Goal: Complete application form: Complete application form

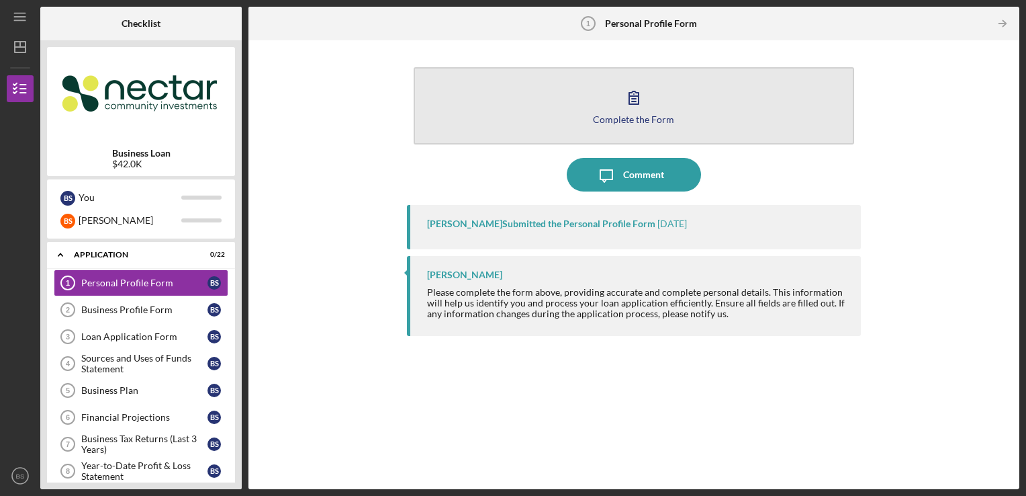
click at [641, 105] on icon "button" at bounding box center [634, 98] width 34 height 34
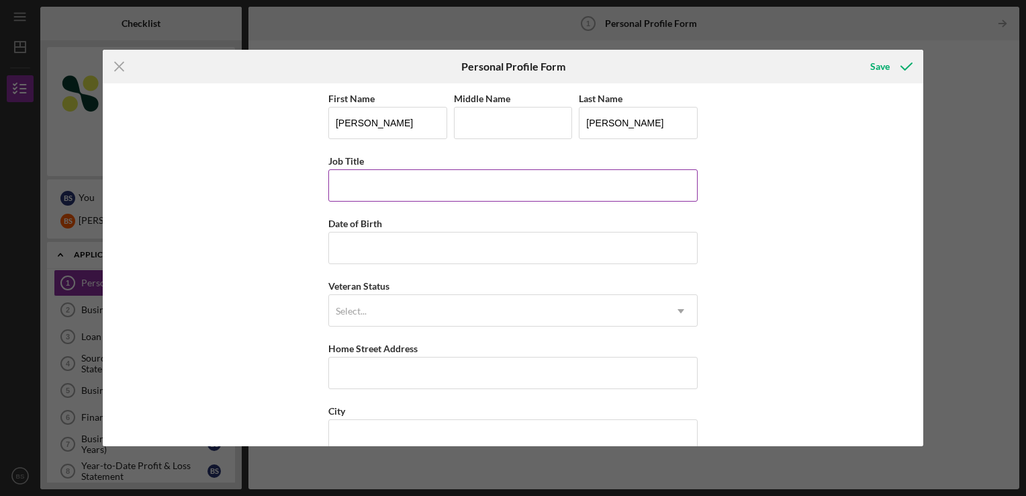
click at [525, 177] on input "Job Title" at bounding box center [512, 185] width 369 height 32
click at [530, 115] on input "Middle Name" at bounding box center [513, 123] width 119 height 32
type input "[PERSON_NAME]"
click at [445, 171] on input "Job Title" at bounding box center [512, 185] width 369 height 32
click at [471, 189] on input "Job Title" at bounding box center [512, 185] width 369 height 32
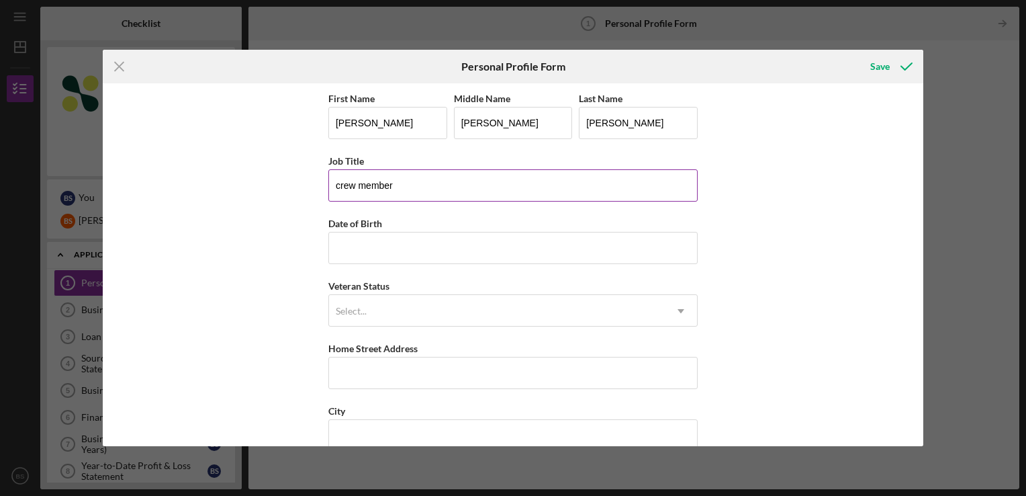
click at [448, 181] on input "crew member" at bounding box center [512, 185] width 369 height 32
drag, startPoint x: 464, startPoint y: 187, endPoint x: 328, endPoint y: 176, distance: 136.8
click at [328, 176] on input "crew member Dunkin donuts" at bounding box center [512, 185] width 369 height 32
type input "crew member Dunkin donuts"
click at [498, 193] on input "crew member Dunkin donuts" at bounding box center [512, 185] width 369 height 32
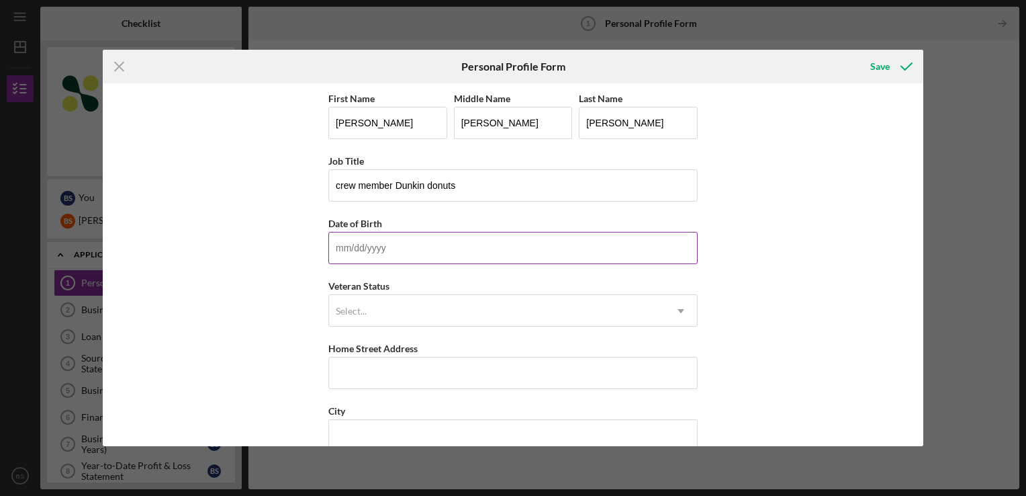
click at [475, 240] on input "Date of Birth" at bounding box center [512, 248] width 369 height 32
click at [473, 246] on input "Date of Birth" at bounding box center [512, 248] width 369 height 32
type input "0m/dd/yyyy"
type input "[DATE]"
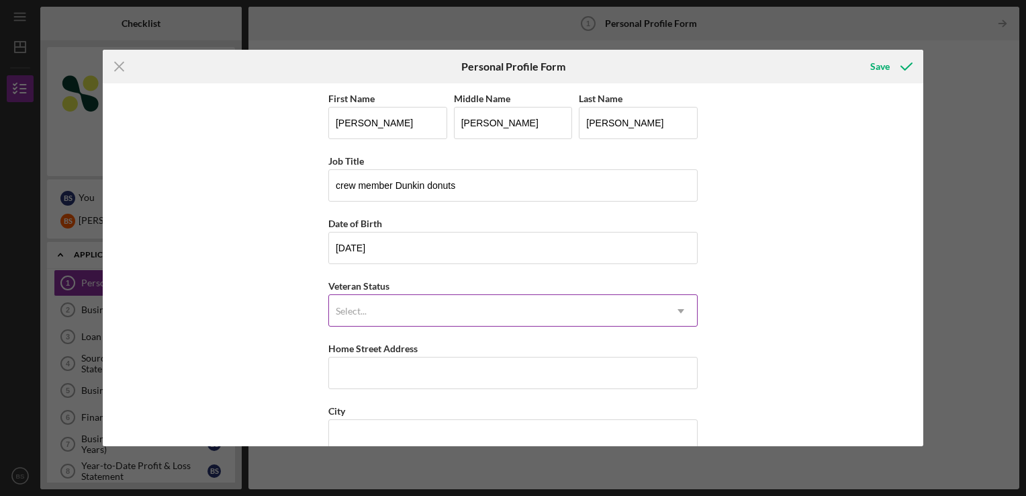
click at [461, 300] on div "Select..." at bounding box center [497, 311] width 336 height 31
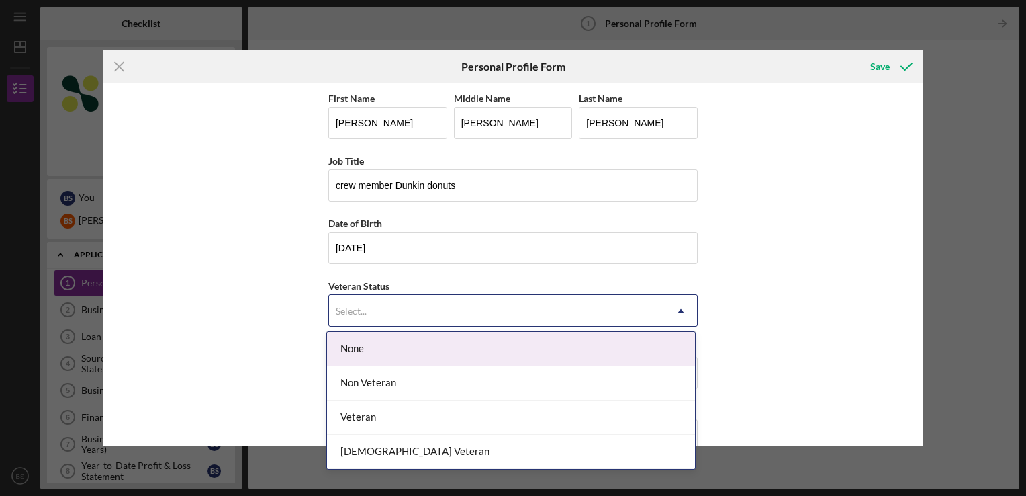
click at [443, 358] on div "None" at bounding box center [511, 349] width 368 height 34
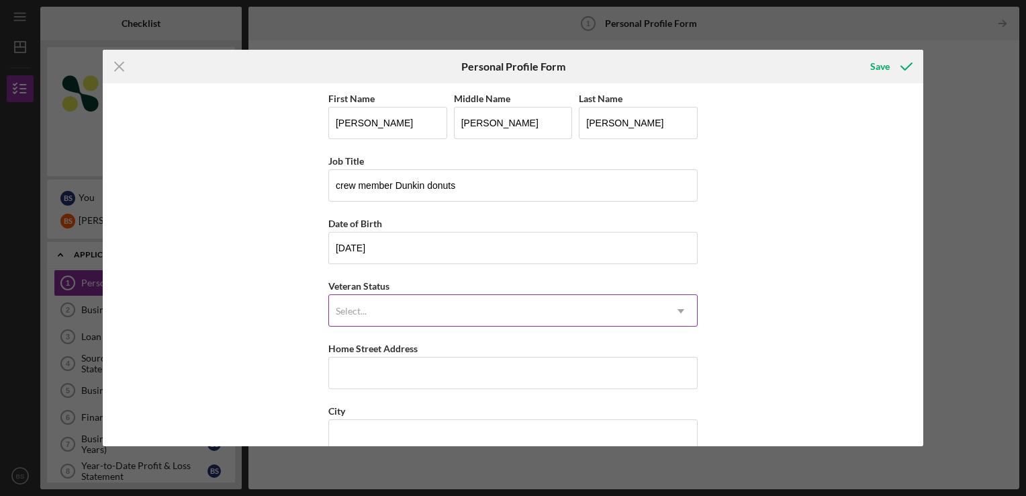
click at [439, 317] on div "Select..." at bounding box center [497, 311] width 336 height 31
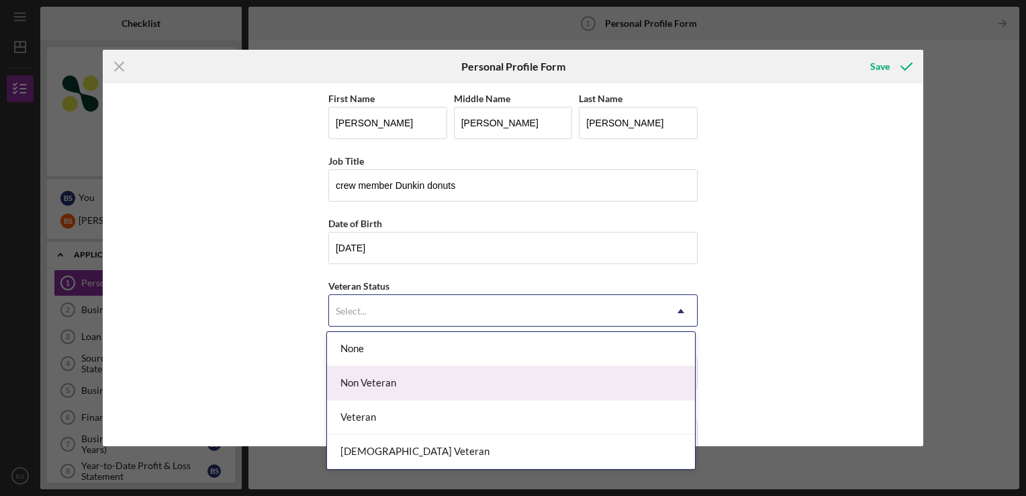
click at [436, 382] on div "Non Veteran" at bounding box center [511, 383] width 368 height 34
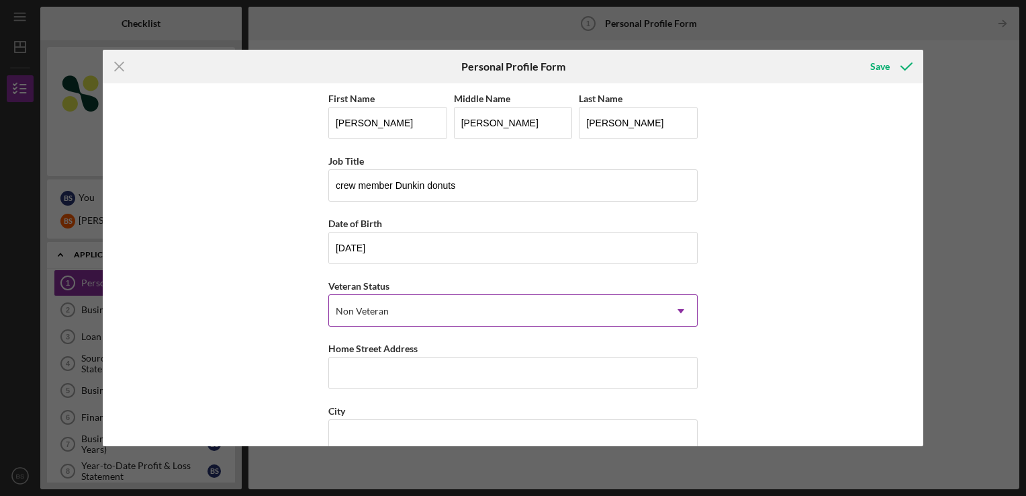
click at [443, 310] on div "Non Veteran" at bounding box center [497, 311] width 336 height 31
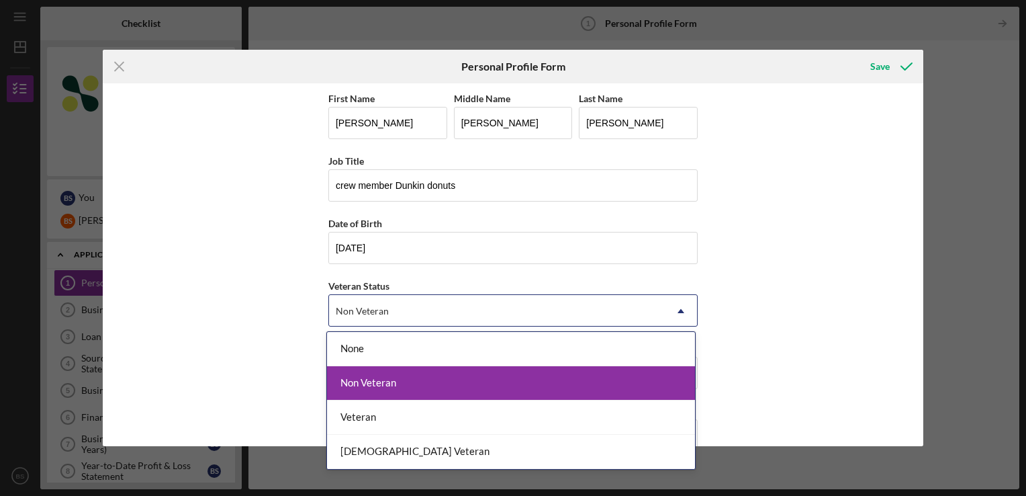
click at [440, 375] on div "Non Veteran" at bounding box center [511, 383] width 368 height 34
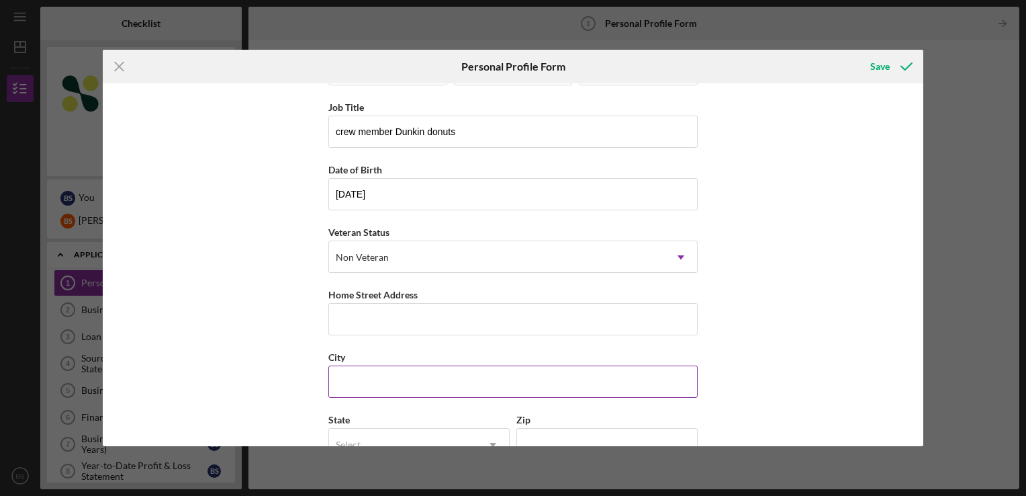
scroll to position [134, 0]
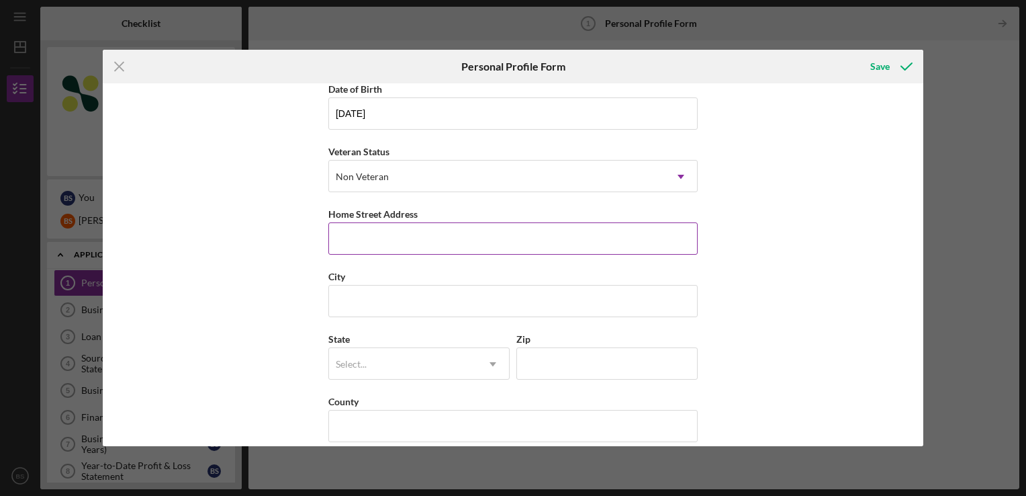
click at [488, 243] on input "Home Street Address" at bounding box center [512, 238] width 369 height 32
type input "[STREET_ADDRESS][PERSON_NAME]"
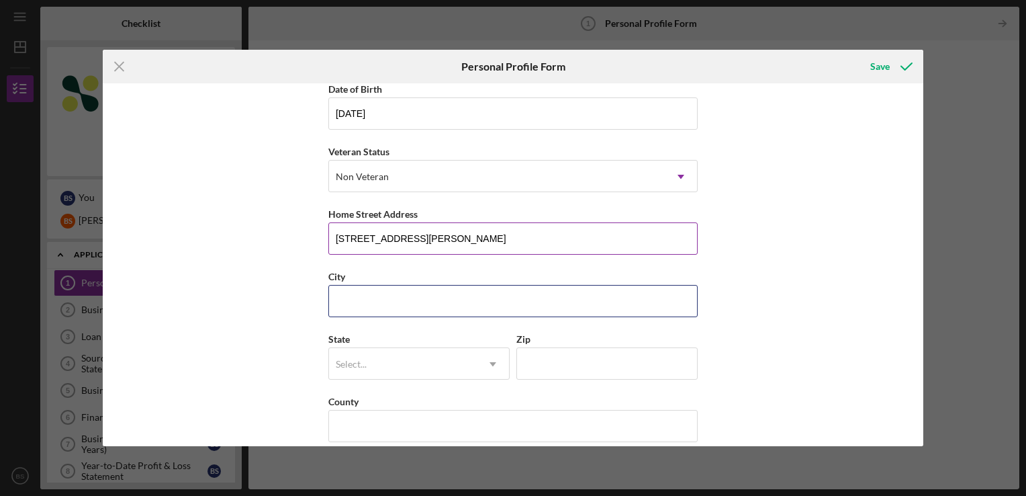
type input "[PERSON_NAME]"
type input "01841"
type input "MA"
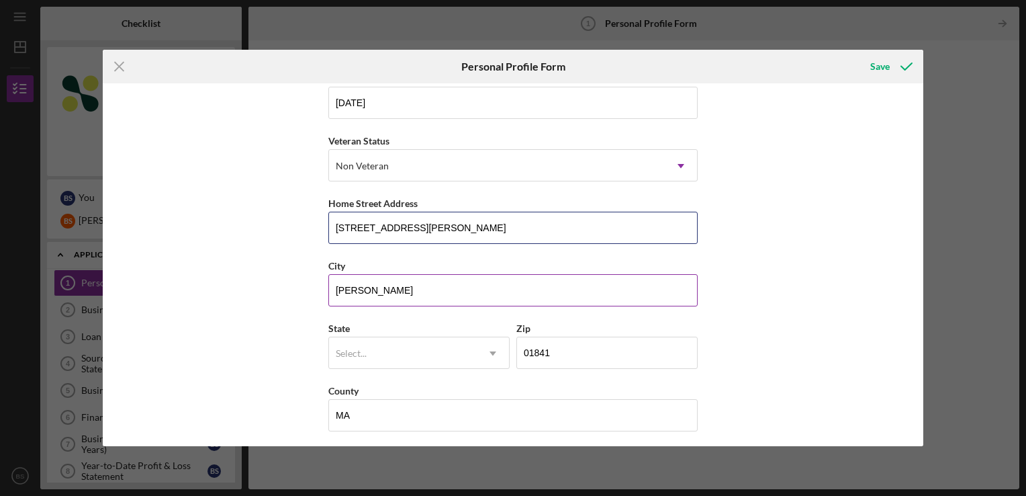
scroll to position [148, 0]
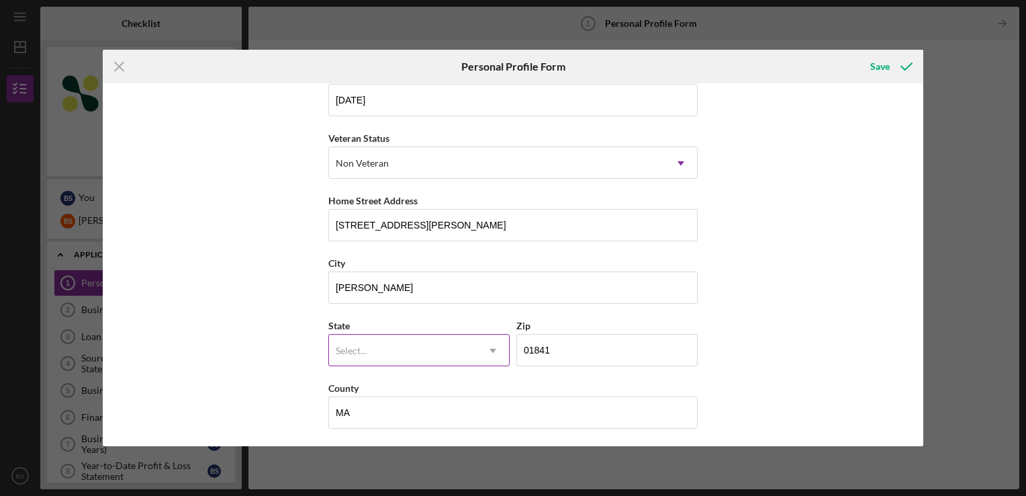
click at [489, 355] on icon "Icon/Dropdown Arrow" at bounding box center [493, 350] width 32 height 32
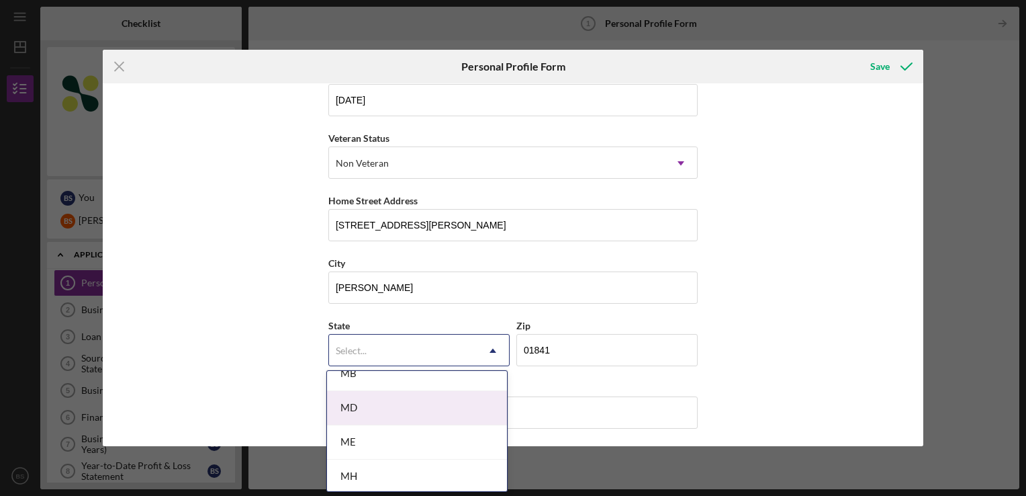
scroll to position [940, 0]
click at [403, 408] on div "MA" at bounding box center [417, 407] width 180 height 34
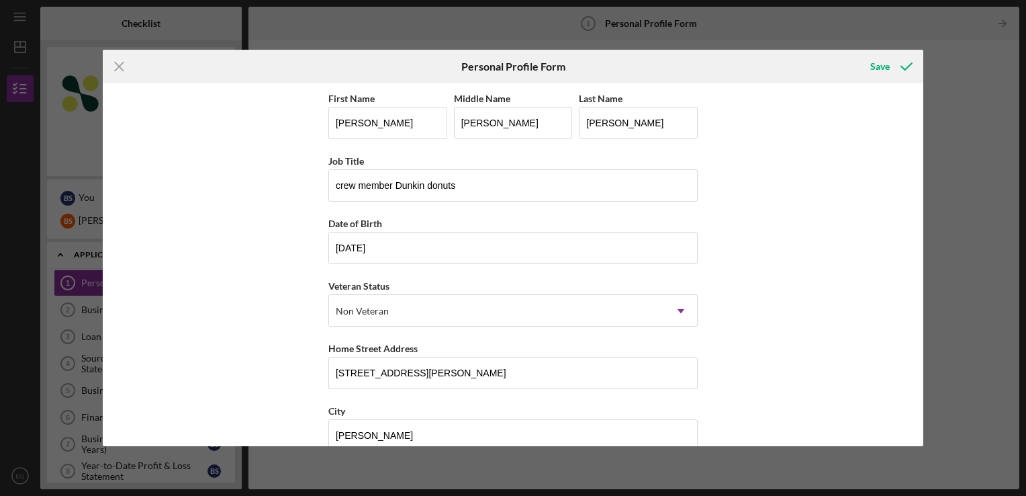
scroll to position [148, 0]
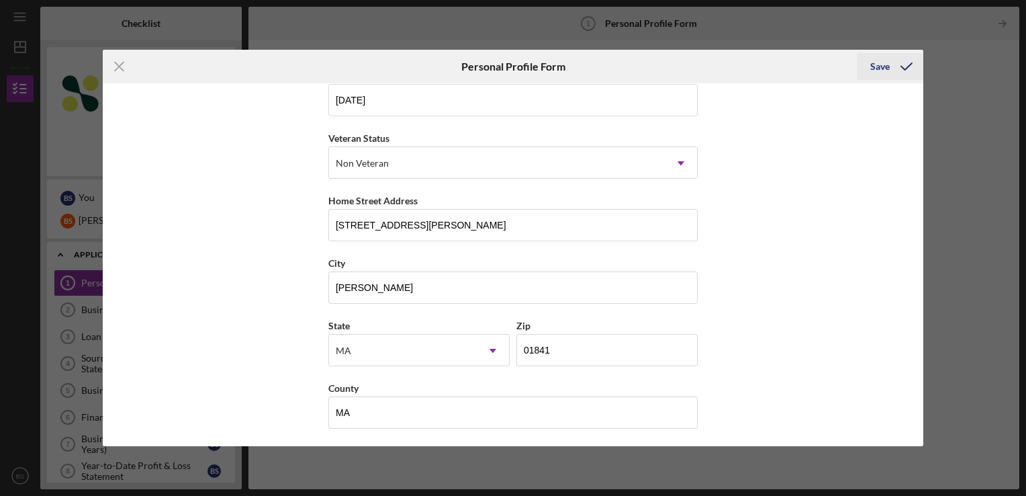
click at [897, 68] on icon "submit" at bounding box center [907, 67] width 34 height 34
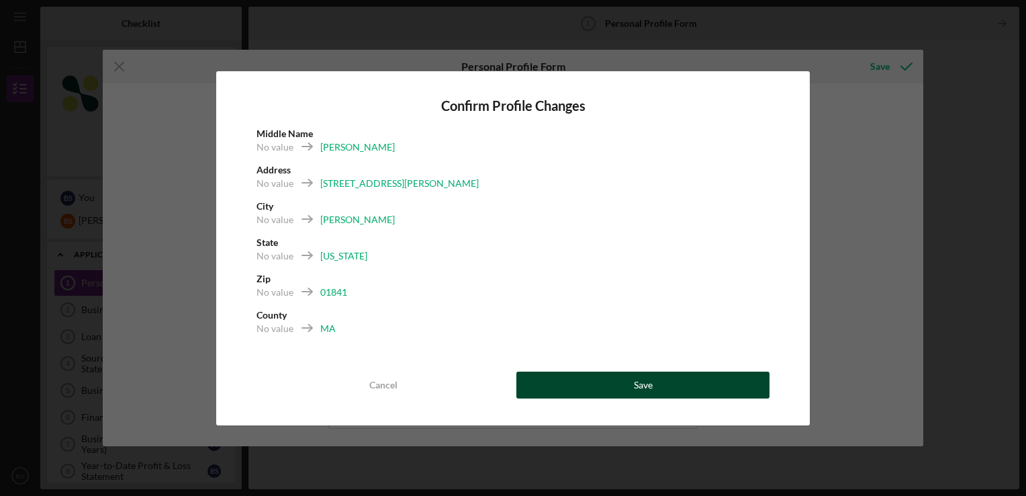
click at [676, 396] on button "Save" at bounding box center [642, 384] width 253 height 27
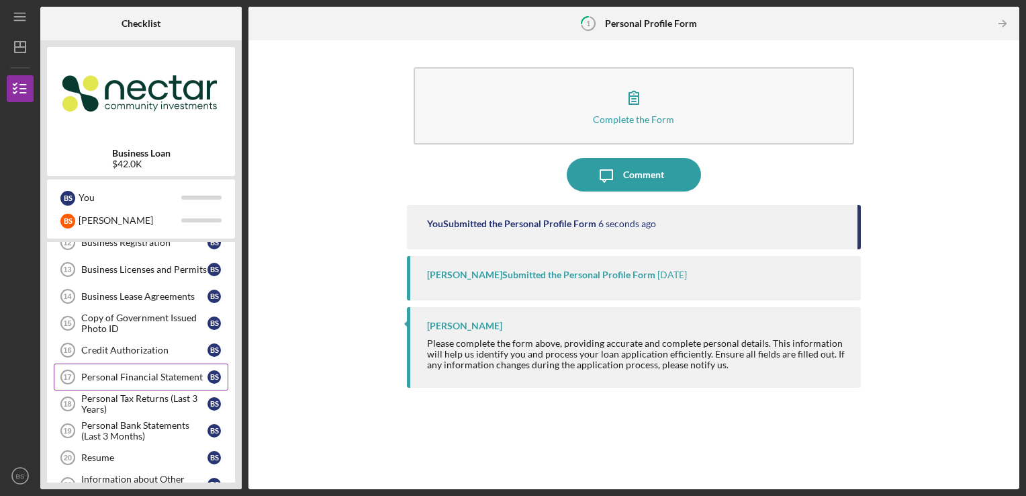
scroll to position [475, 0]
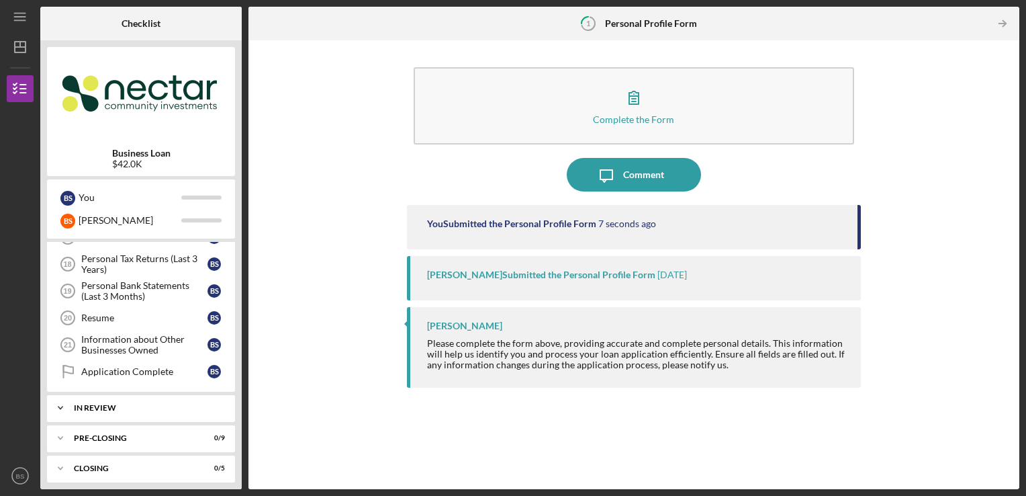
click at [189, 408] on div "Icon/Expander In Review 0 / 1" at bounding box center [141, 407] width 188 height 27
click at [187, 430] on div "Site Visit" at bounding box center [144, 435] width 126 height 11
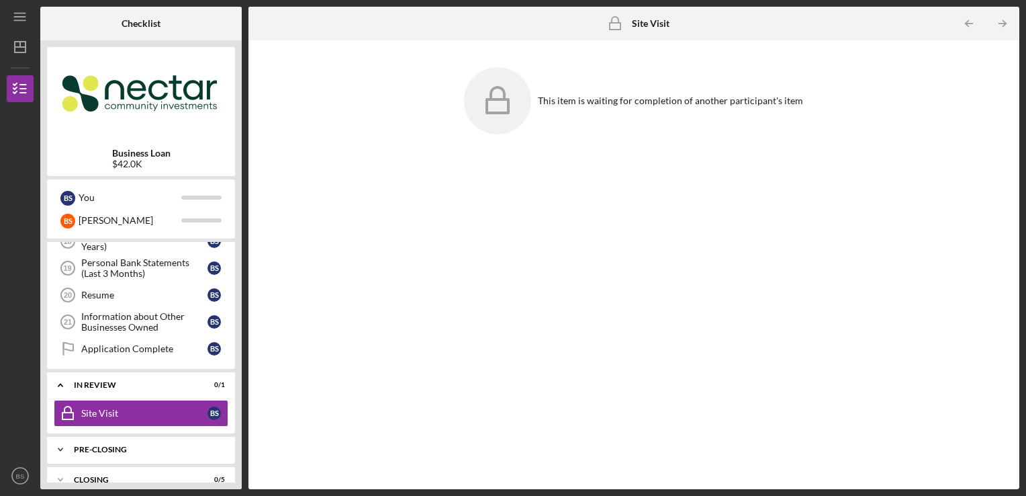
scroll to position [510, 0]
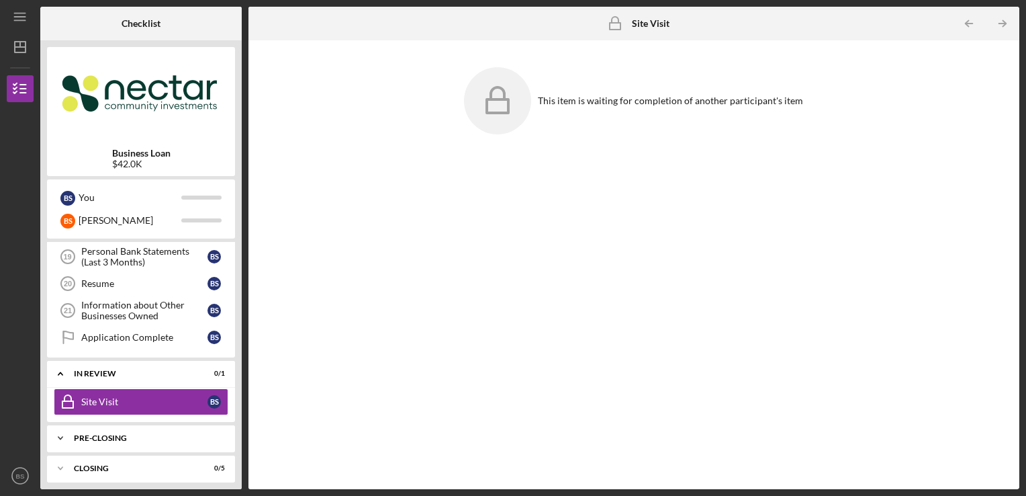
click at [167, 434] on div "Pre-Closing" at bounding box center [146, 438] width 144 height 8
click at [167, 440] on div "Icon/Expander Pre-Closing 0 / 9" at bounding box center [141, 437] width 188 height 27
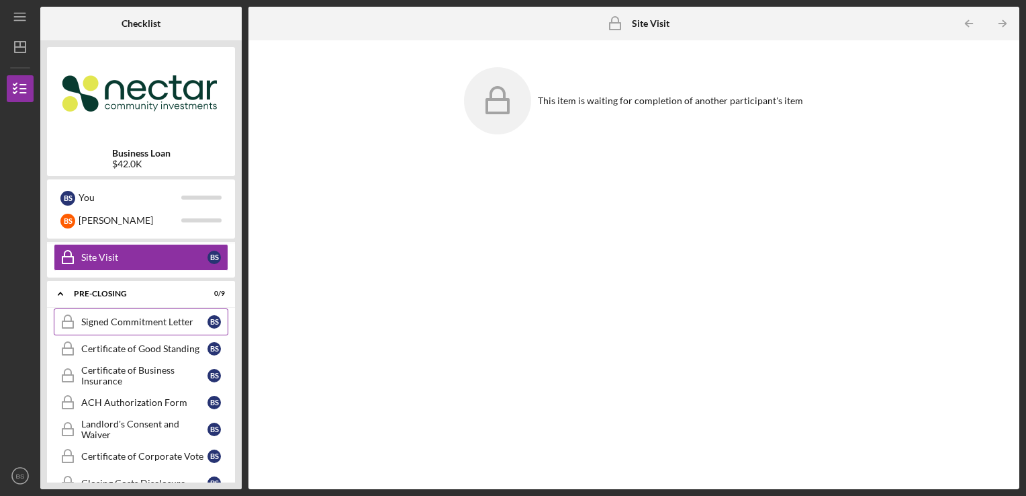
scroll to position [622, 0]
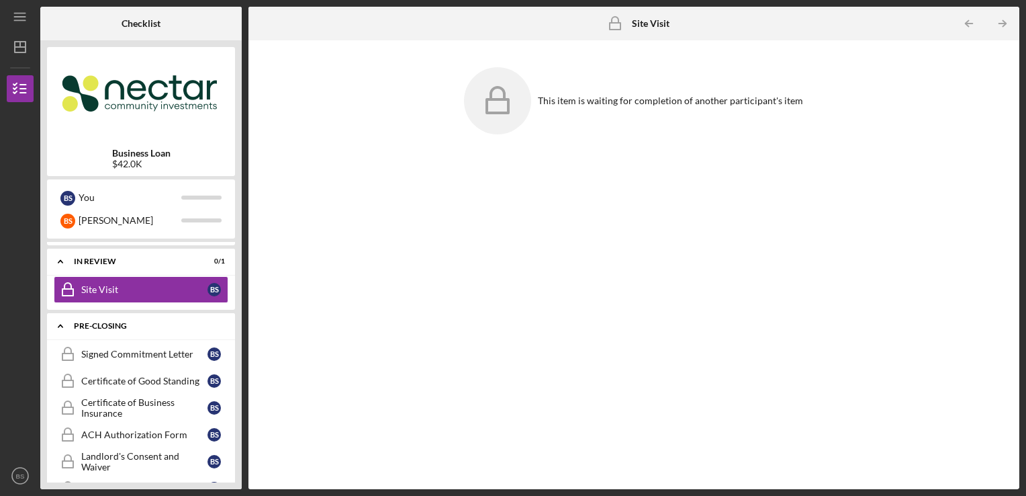
click at [172, 314] on div "Icon/Expander Pre-Closing 0 / 9" at bounding box center [141, 326] width 188 height 28
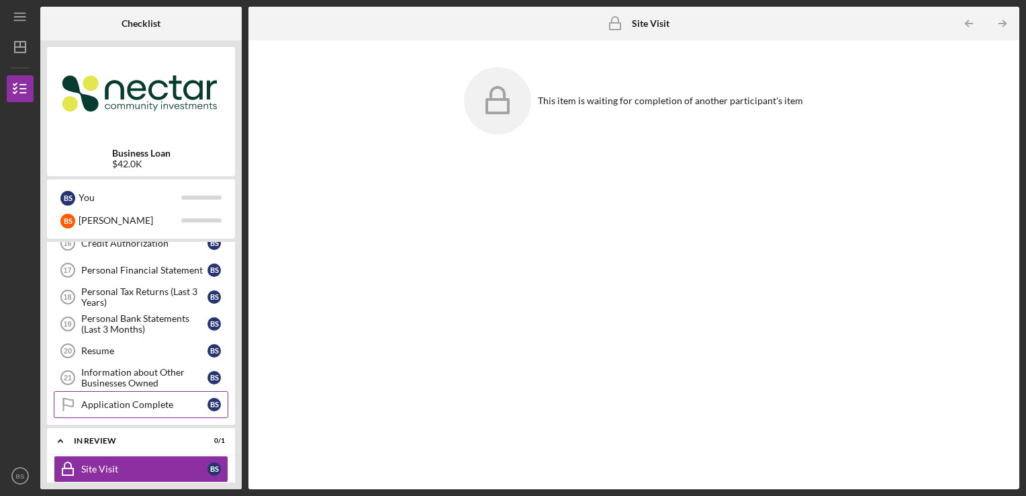
scroll to position [510, 0]
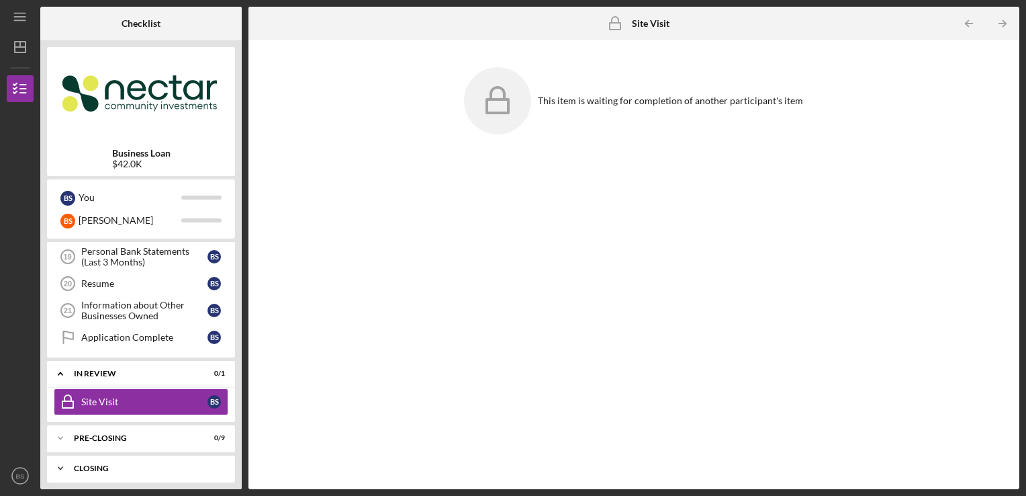
click at [152, 455] on div "Icon/Expander Closing 0 / 5" at bounding box center [141, 468] width 188 height 27
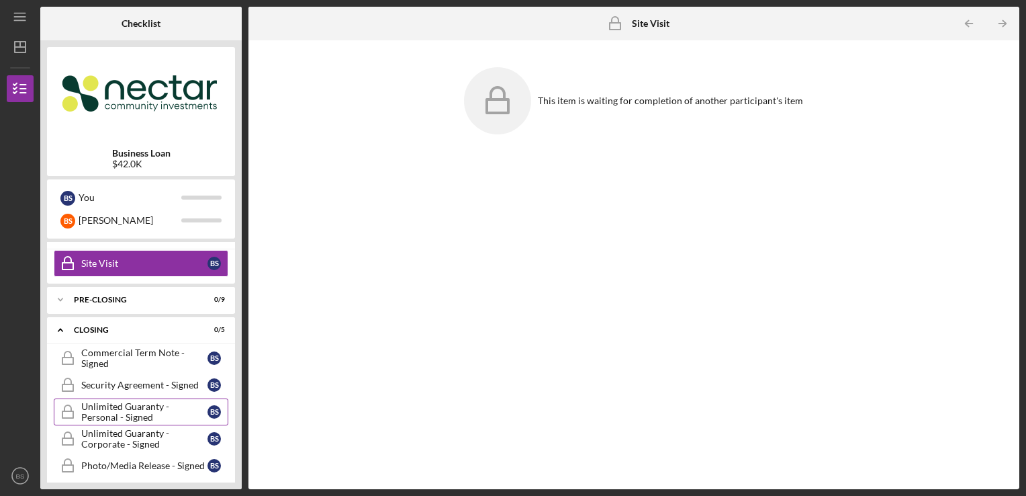
scroll to position [650, 0]
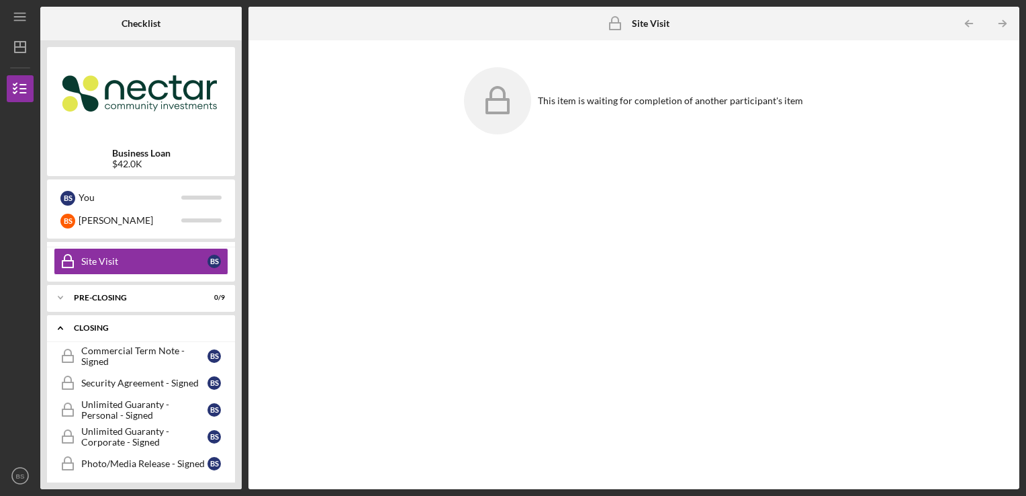
click at [165, 314] on div "Icon/Expander Closing 0 / 5" at bounding box center [141, 328] width 188 height 28
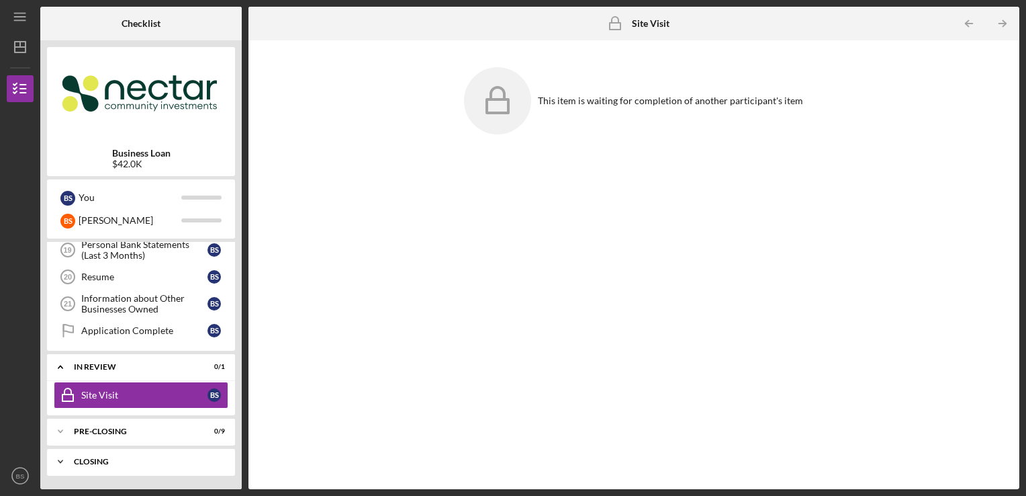
scroll to position [510, 0]
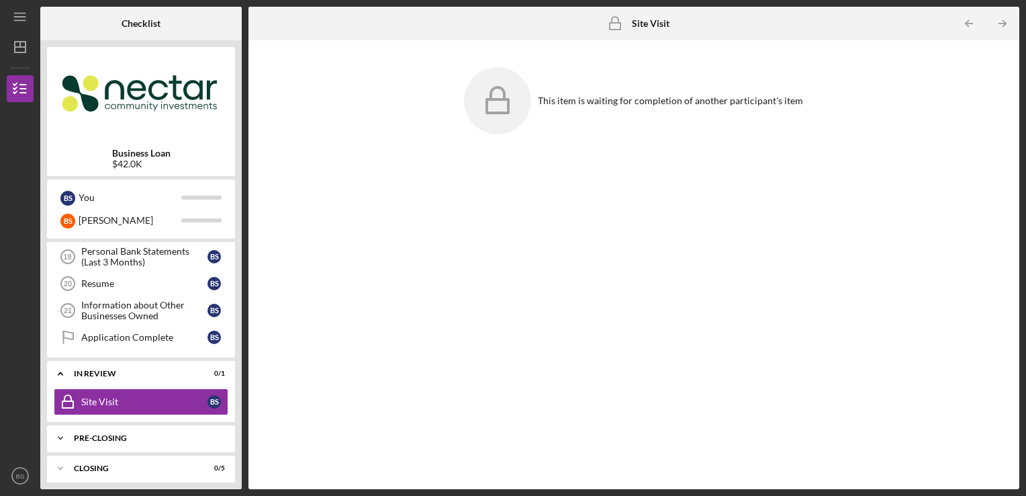
click at [176, 434] on div "Pre-Closing" at bounding box center [146, 438] width 144 height 8
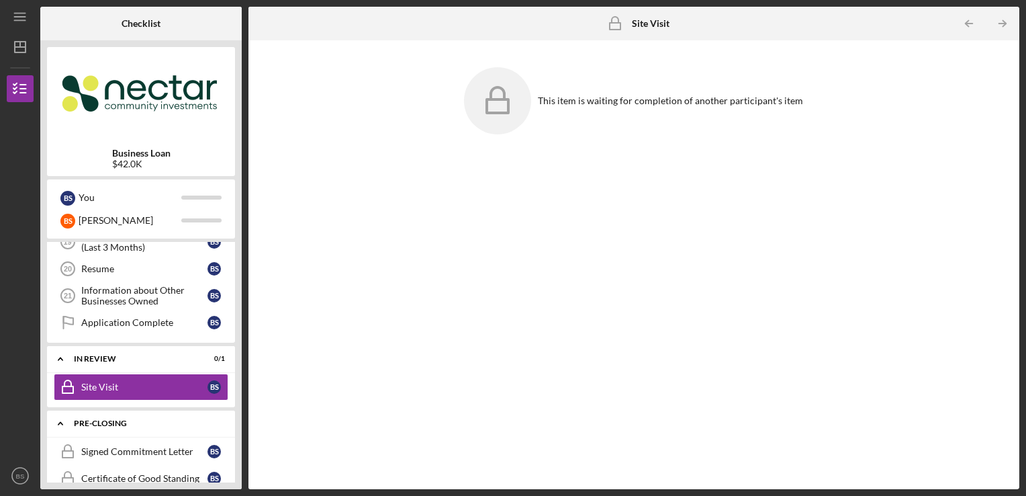
scroll to position [555, 0]
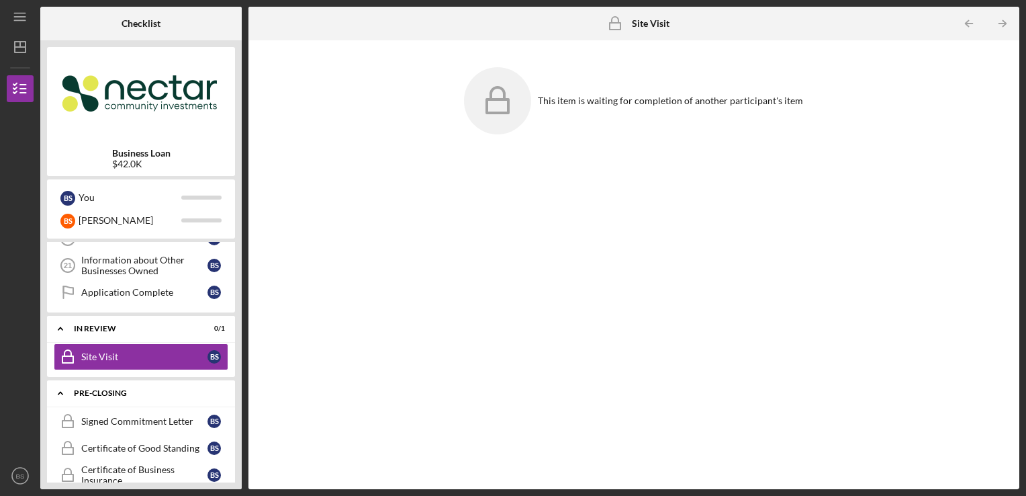
click at [164, 389] on div "Pre-Closing" at bounding box center [146, 393] width 144 height 8
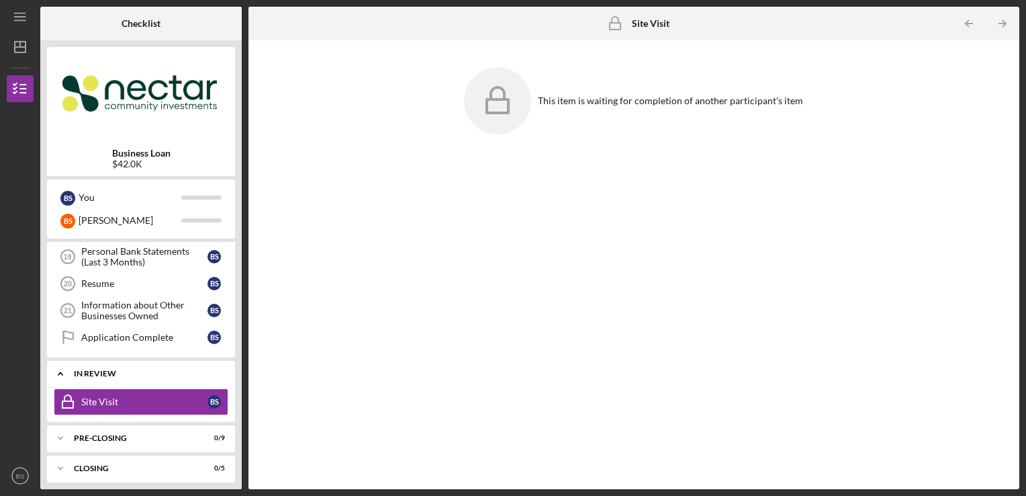
click at [161, 369] on div "In Review" at bounding box center [146, 373] width 144 height 8
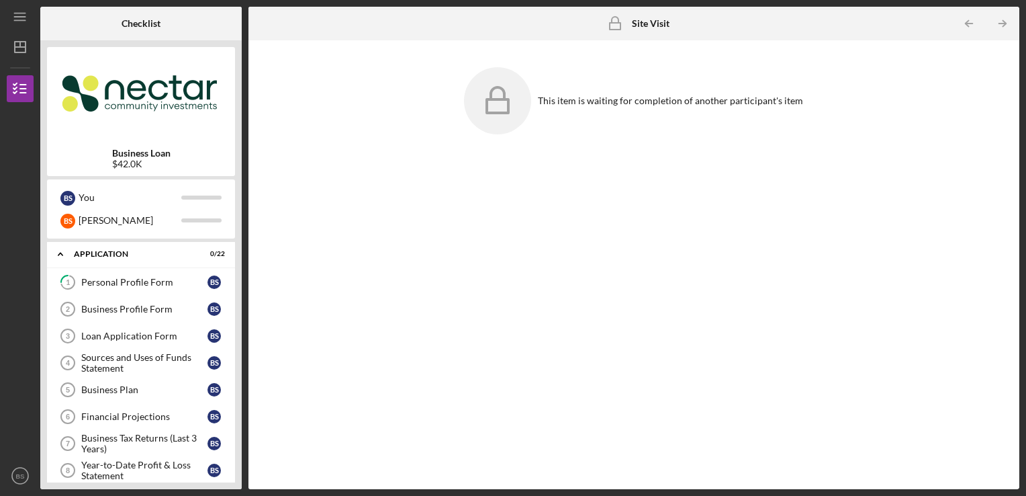
scroll to position [0, 0]
click at [207, 293] on link "1 Personal Profile Form B S" at bounding box center [141, 282] width 175 height 27
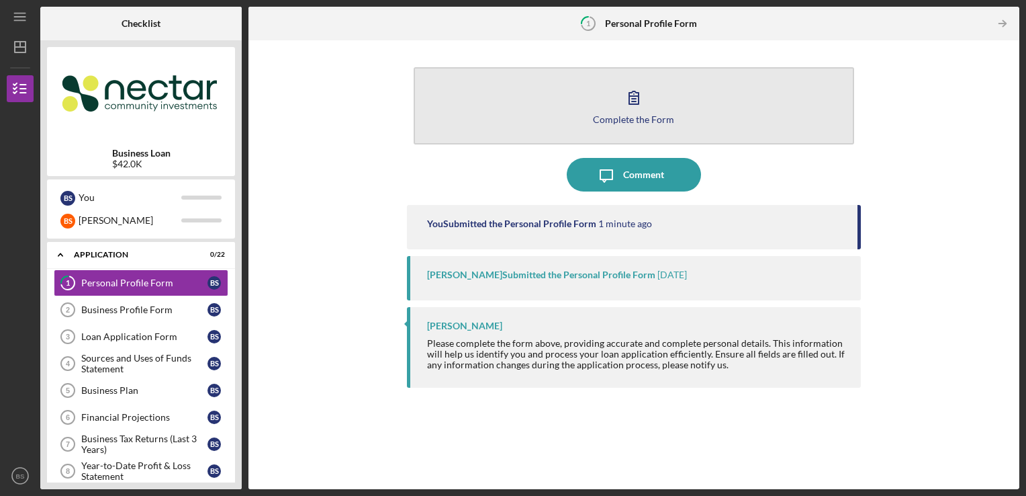
click at [651, 108] on button "Complete the Form Form" at bounding box center [634, 105] width 441 height 77
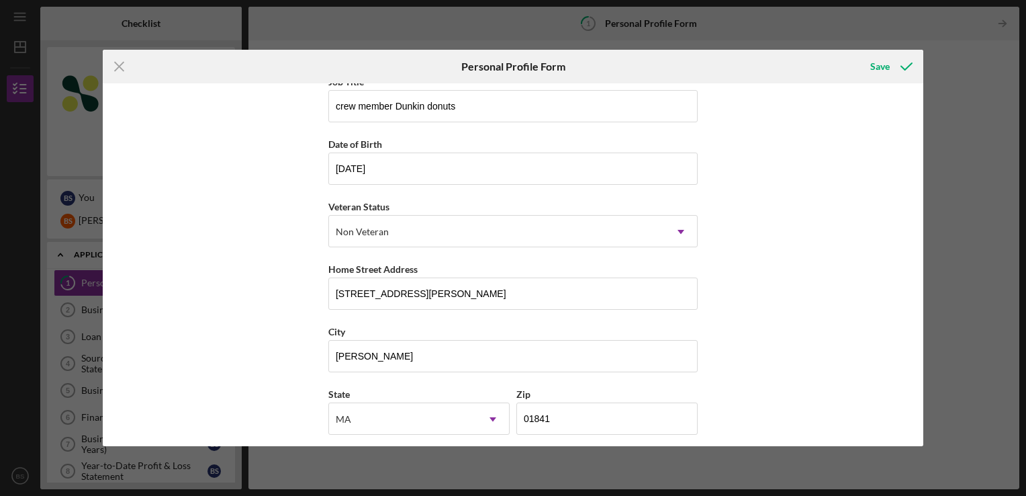
scroll to position [148, 0]
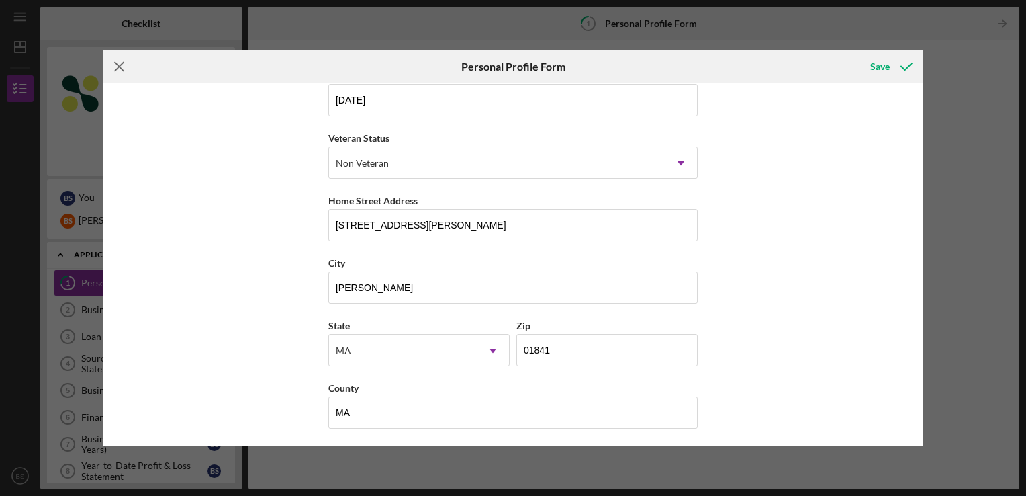
click at [118, 75] on icon "Icon/Menu Close" at bounding box center [120, 67] width 34 height 34
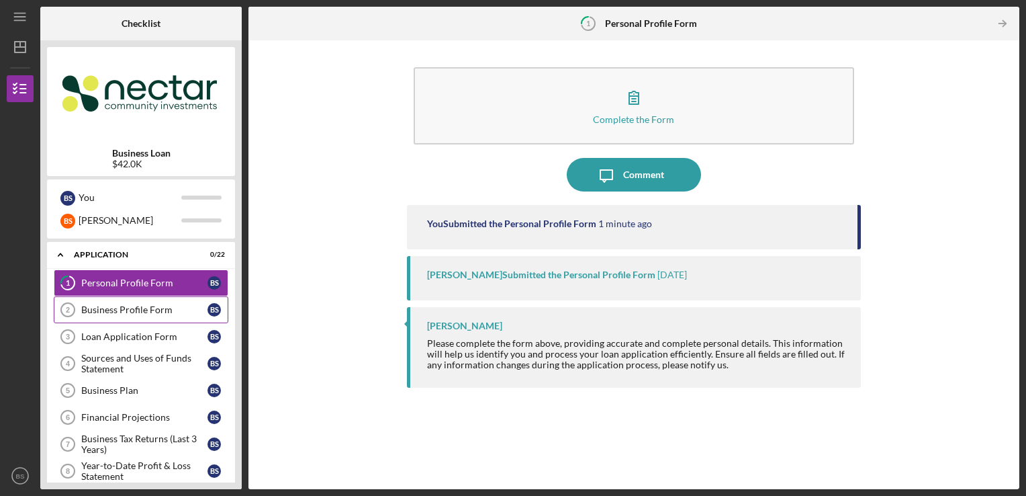
click at [185, 310] on div "Business Profile Form" at bounding box center [144, 309] width 126 height 11
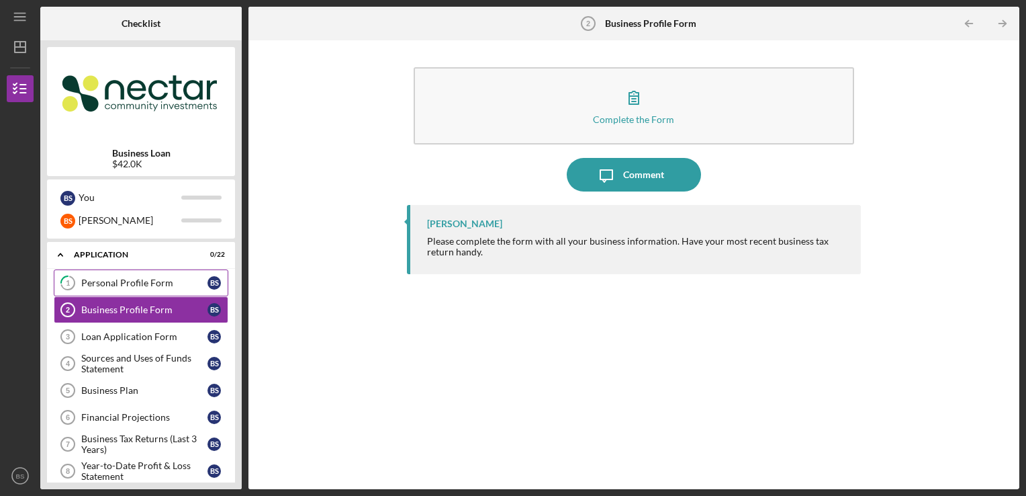
click at [196, 279] on div "Personal Profile Form" at bounding box center [144, 282] width 126 height 11
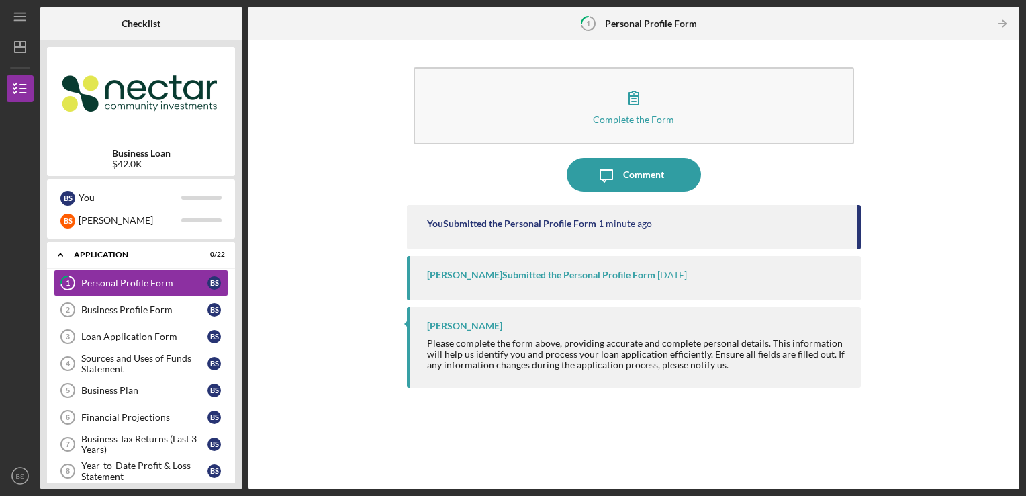
click at [541, 285] on div "[PERSON_NAME] Submitted the Personal Profile Form [DATE]" at bounding box center [634, 278] width 455 height 44
click at [130, 315] on link "Business Profile Form 2 Business Profile Form B S" at bounding box center [141, 309] width 175 height 27
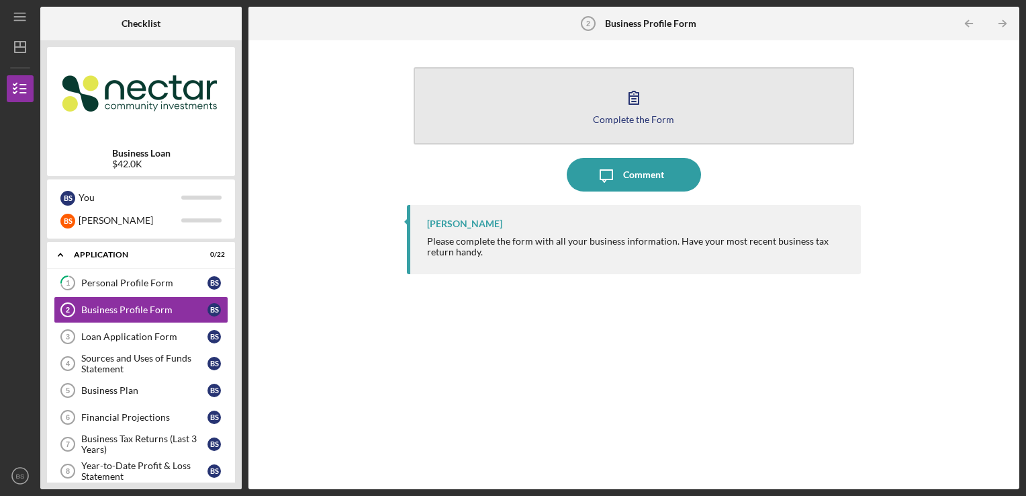
click at [627, 103] on icon "button" at bounding box center [634, 98] width 34 height 34
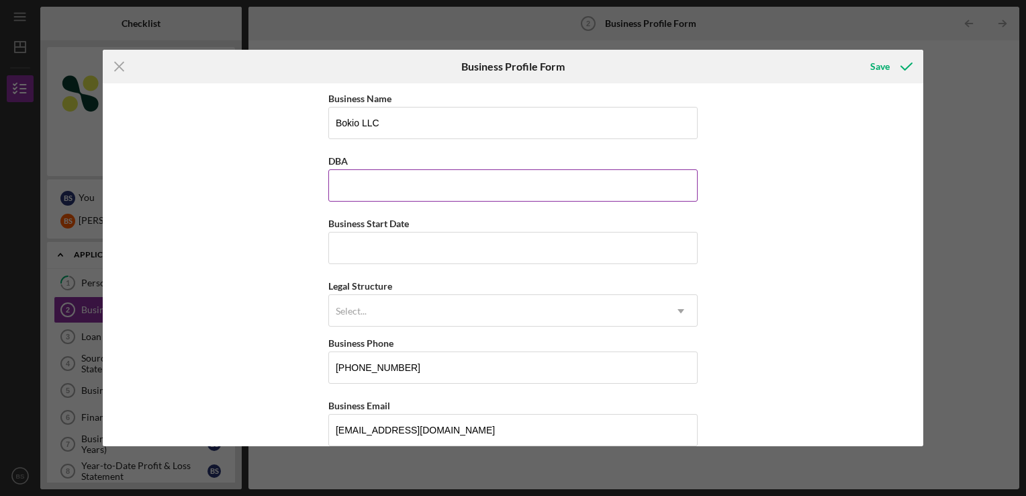
click at [502, 179] on input "DBA" at bounding box center [512, 185] width 369 height 32
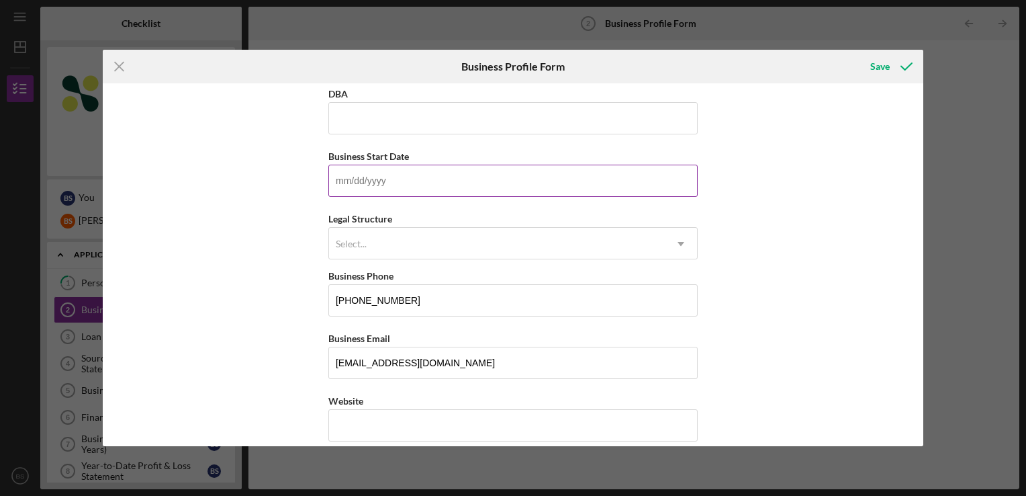
click at [610, 179] on input "Business Start Date" at bounding box center [512, 181] width 369 height 32
click at [731, 184] on div "Business Name Bokio LLC DBA Business Start Date Legal Structure Select... Icon/…" at bounding box center [513, 264] width 821 height 363
click at [627, 184] on input "Business Start Date" at bounding box center [512, 181] width 369 height 32
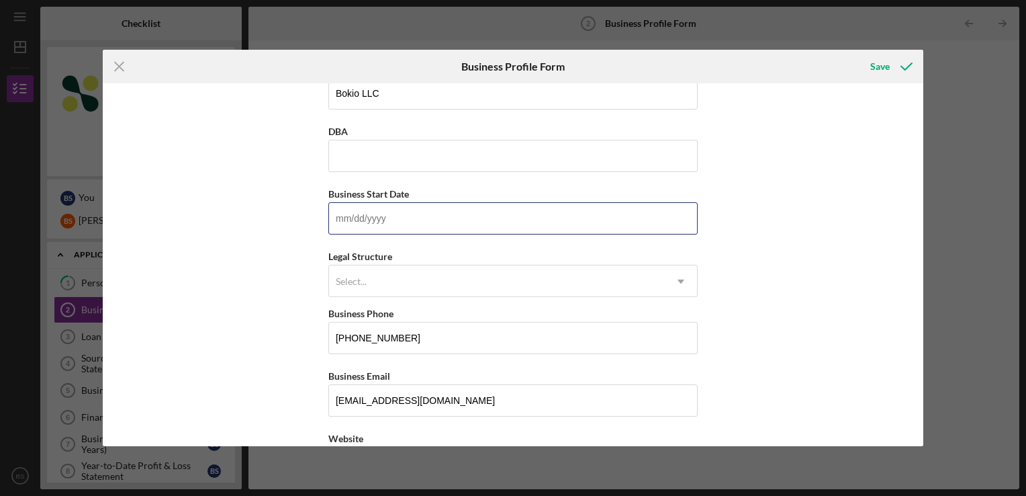
scroll to position [0, 0]
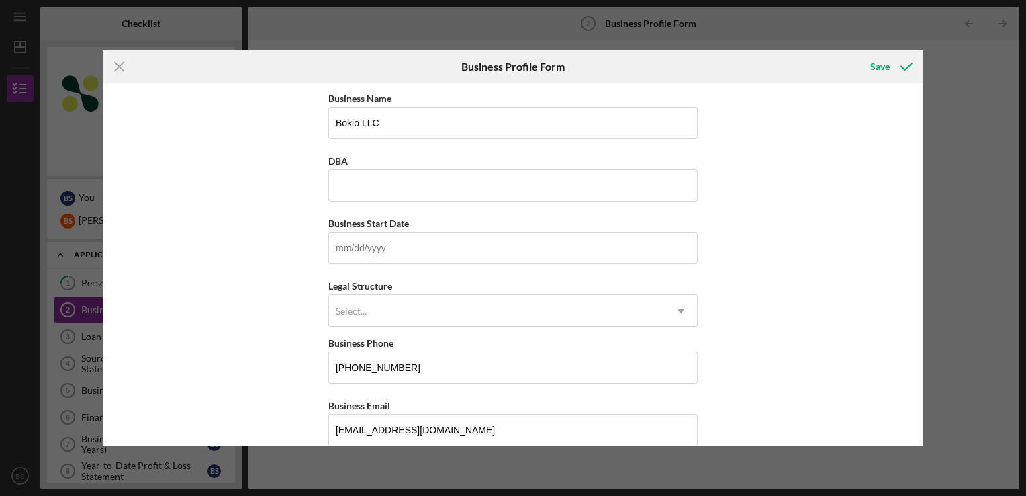
click at [758, 222] on div "Business Name Bokio LLC DBA Business Start Date Legal Structure Select... Icon/…" at bounding box center [513, 264] width 821 height 363
click at [496, 226] on div "Business Start Date" at bounding box center [512, 223] width 369 height 17
click at [502, 246] on input "Business Start Date" at bounding box center [512, 248] width 369 height 32
paste input "12/02/5yyy"
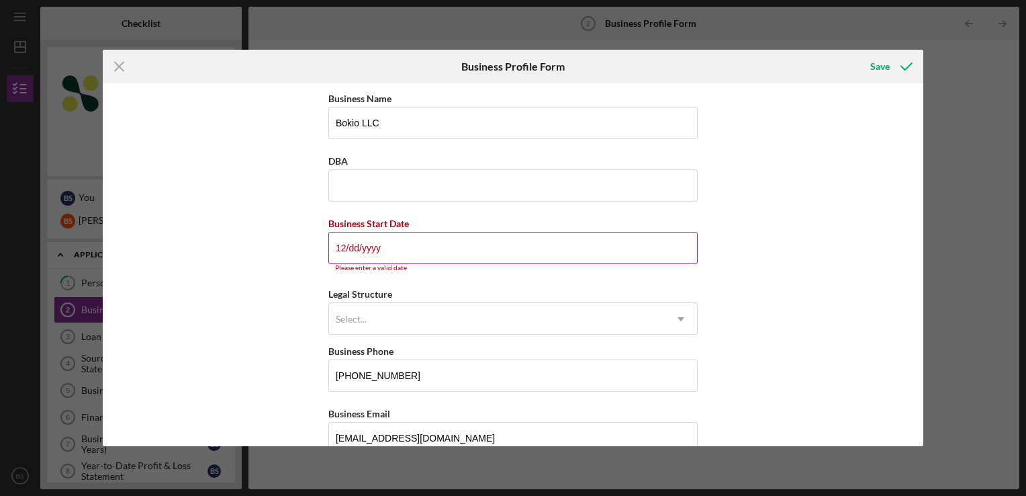
type input "1m/dd/yyyy"
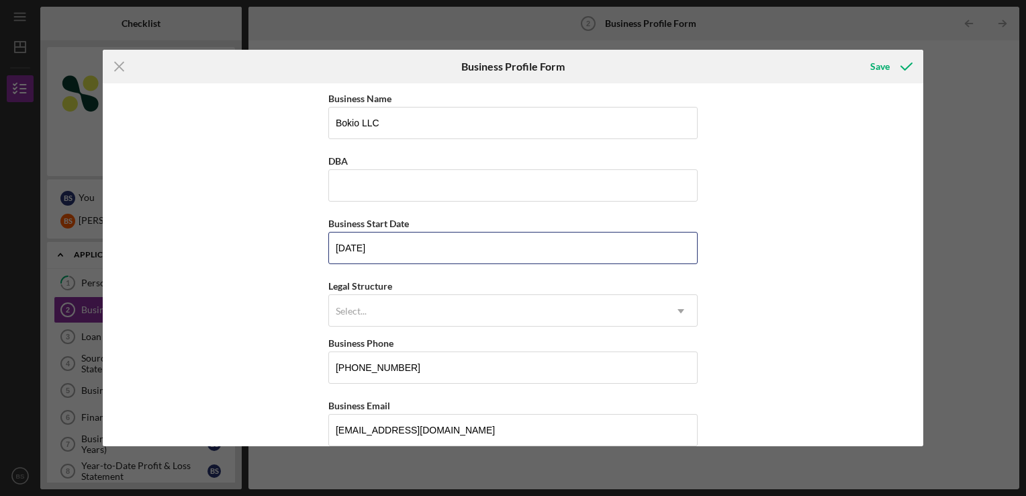
type input "[DATE]"
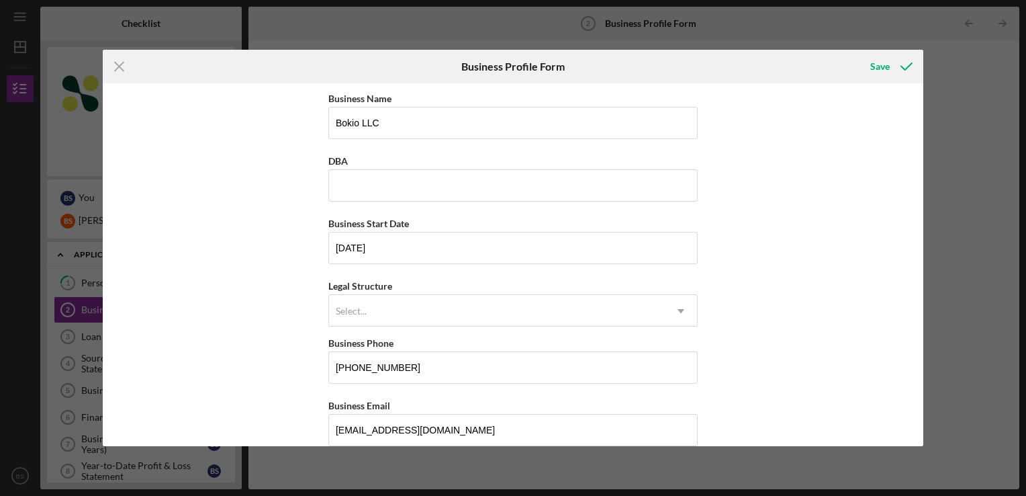
click at [724, 267] on div "Business Name Bokio LLC DBA Business Start Date [DATE] Legal Structure Select..…" at bounding box center [513, 264] width 821 height 363
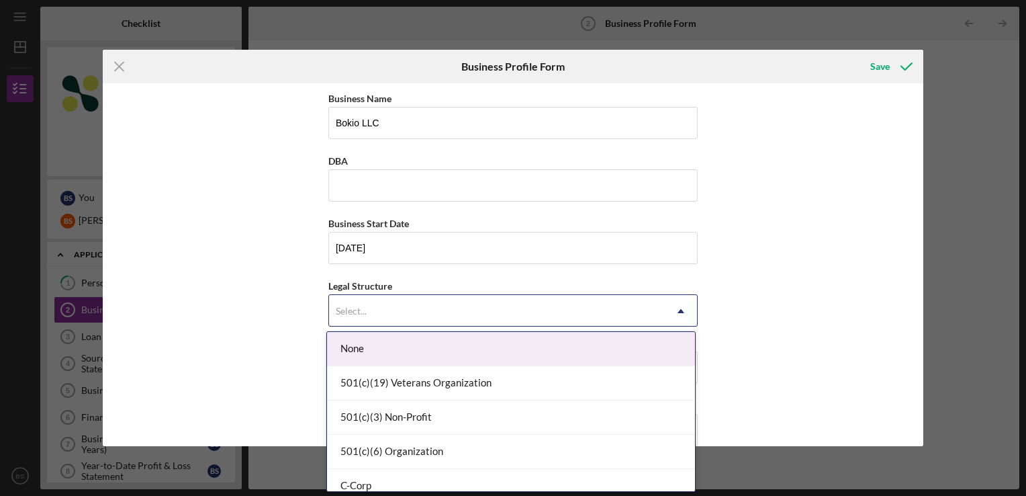
click at [594, 300] on div "Select..." at bounding box center [497, 311] width 336 height 31
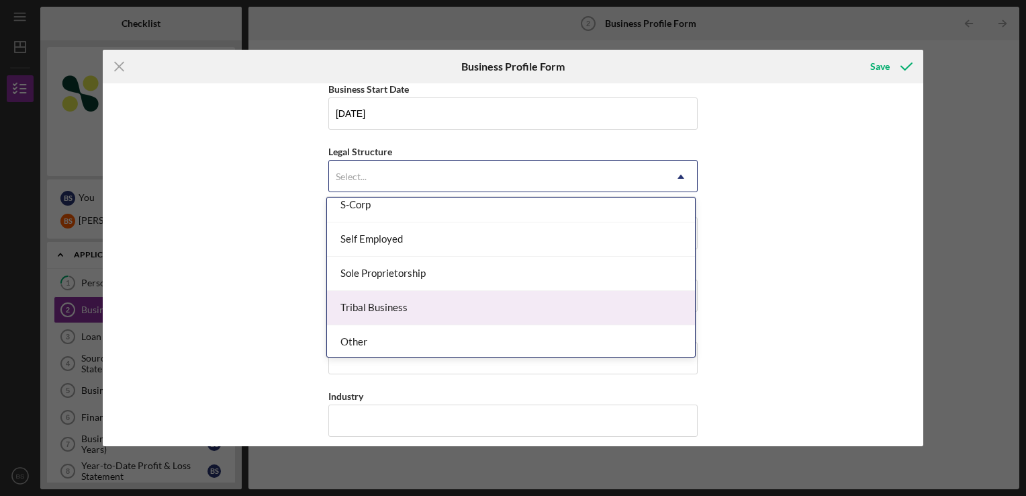
scroll to position [150, 0]
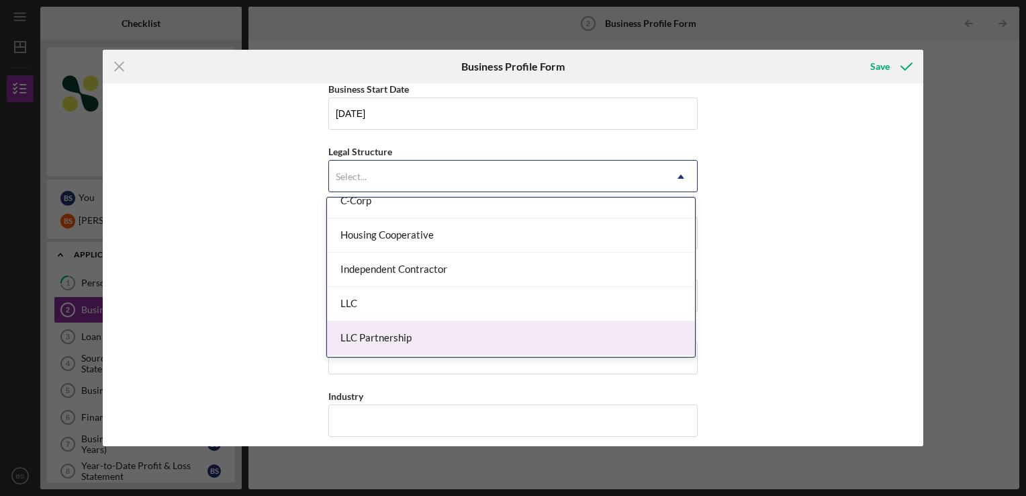
click at [588, 328] on div "LLC Partnership" at bounding box center [511, 338] width 368 height 34
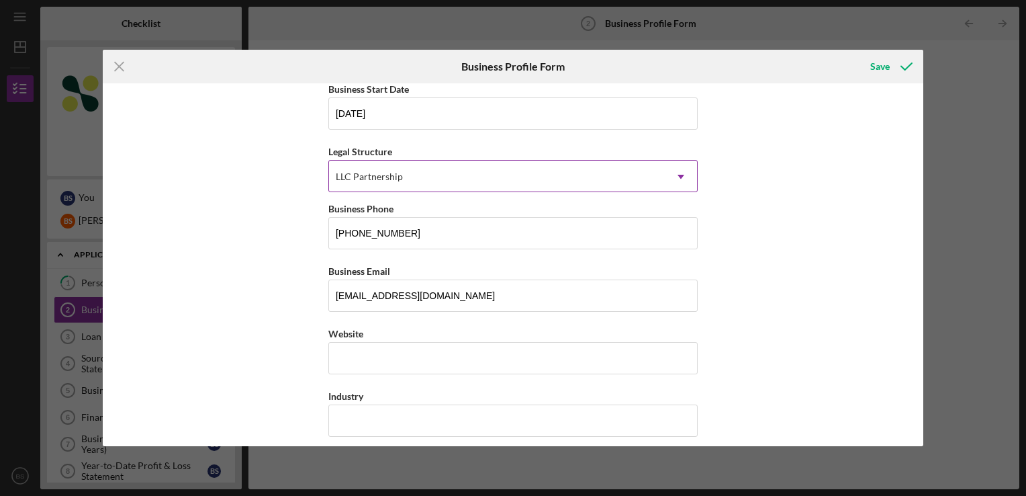
click at [508, 188] on div "LLC Partnership" at bounding box center [497, 176] width 336 height 31
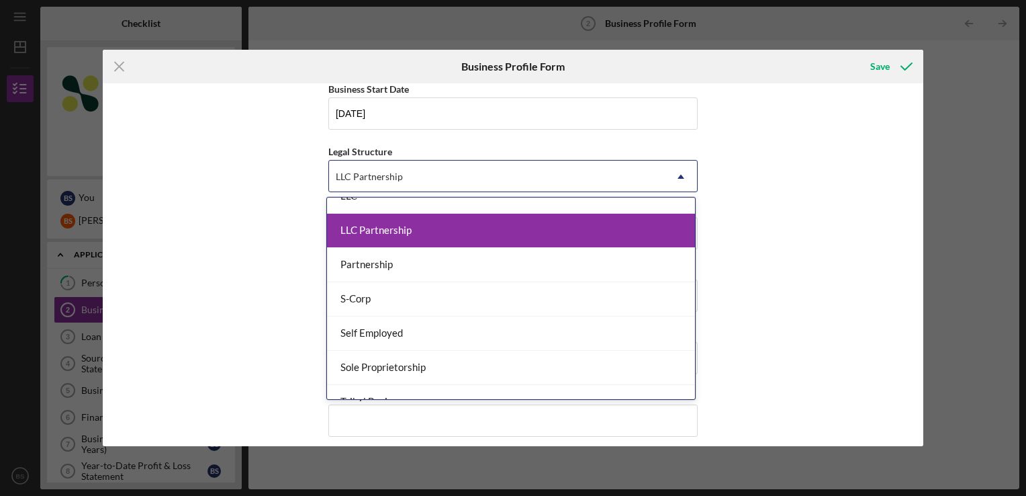
scroll to position [310, 0]
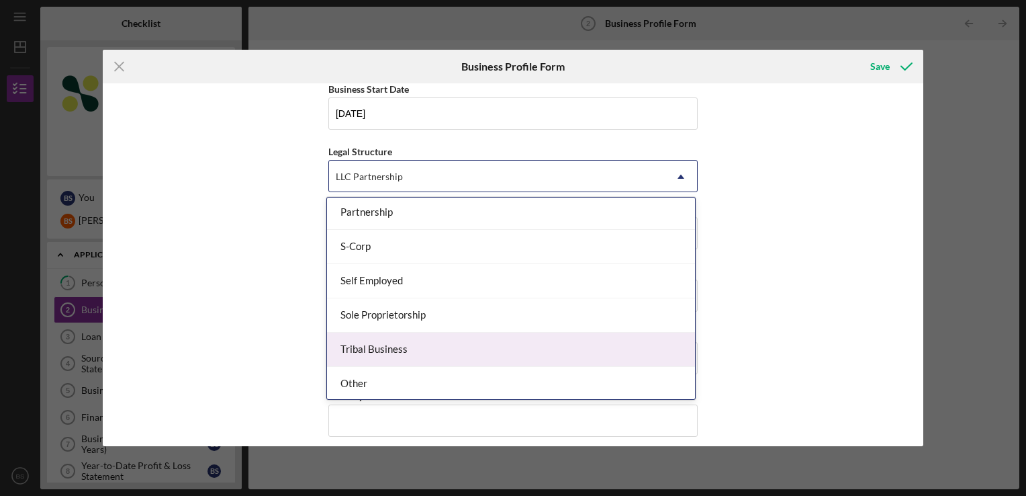
click at [814, 296] on div "Business Name Bokio LLC DBA Business Start Date [DATE] Legal Structure option L…" at bounding box center [513, 264] width 821 height 363
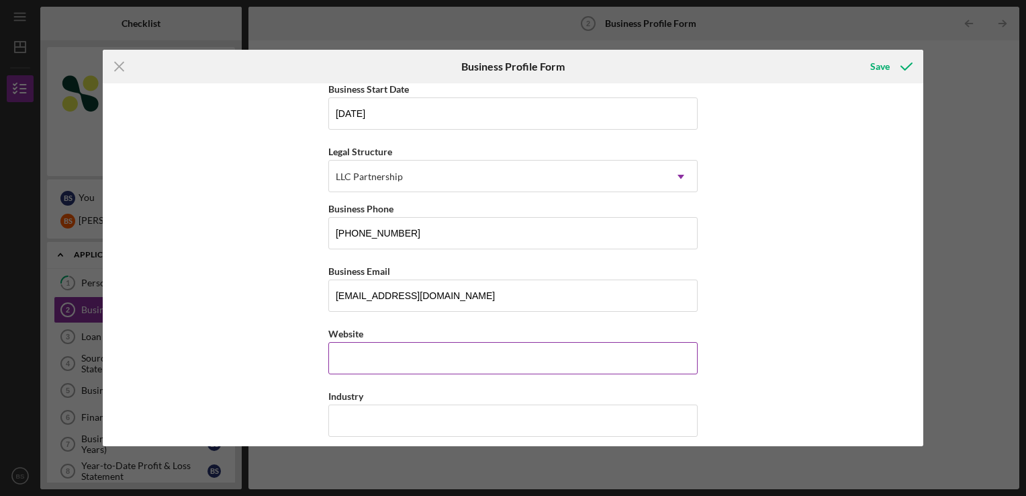
click at [637, 355] on input "Website" at bounding box center [512, 358] width 369 height 32
click at [463, 346] on input "Website" at bounding box center [512, 358] width 369 height 32
paste input "[DOMAIN_NAME][URL]"
click at [508, 353] on input "[DOMAIN_NAME][URL]" at bounding box center [512, 358] width 369 height 32
drag, startPoint x: 500, startPoint y: 355, endPoint x: 325, endPoint y: 356, distance: 174.6
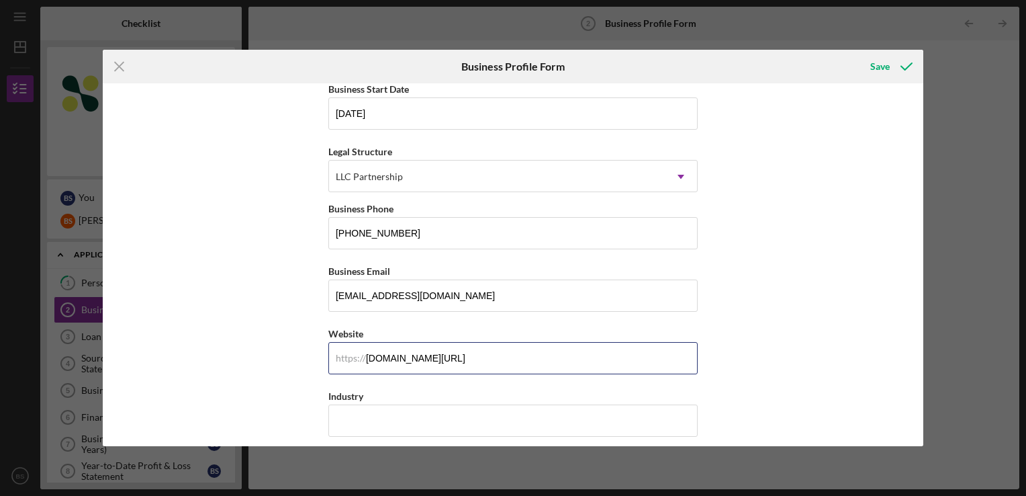
click at [325, 356] on div "Business Name Bokio LLC DBA Business Start Date [DATE] Legal Structure LLC Part…" at bounding box center [513, 264] width 821 height 363
click at [494, 353] on input "[DOMAIN_NAME][URL]" at bounding box center [512, 358] width 369 height 32
type input "[DOMAIN_NAME][URL]"
click at [695, 372] on div "https:// Website [DOMAIN_NAME][URL]" at bounding box center [512, 349] width 369 height 49
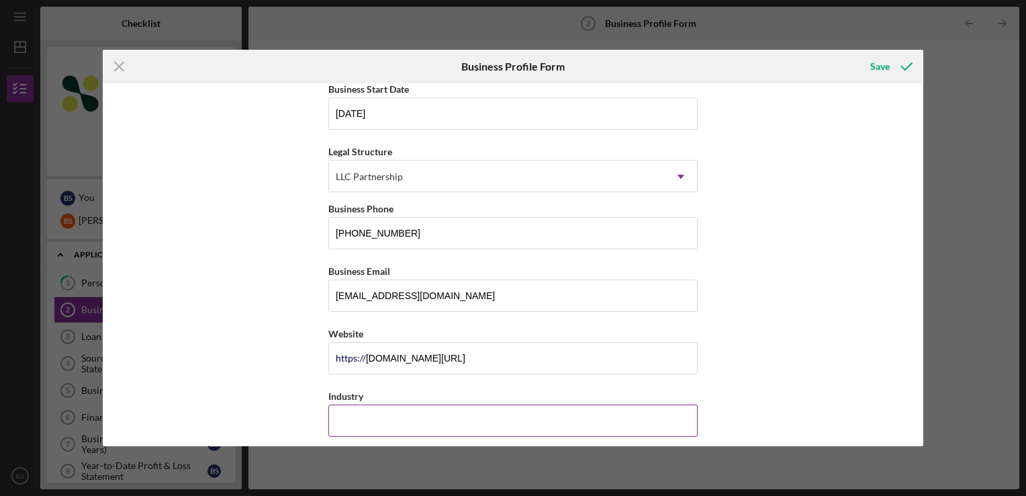
click at [619, 408] on input "Industry" at bounding box center [512, 420] width 369 height 32
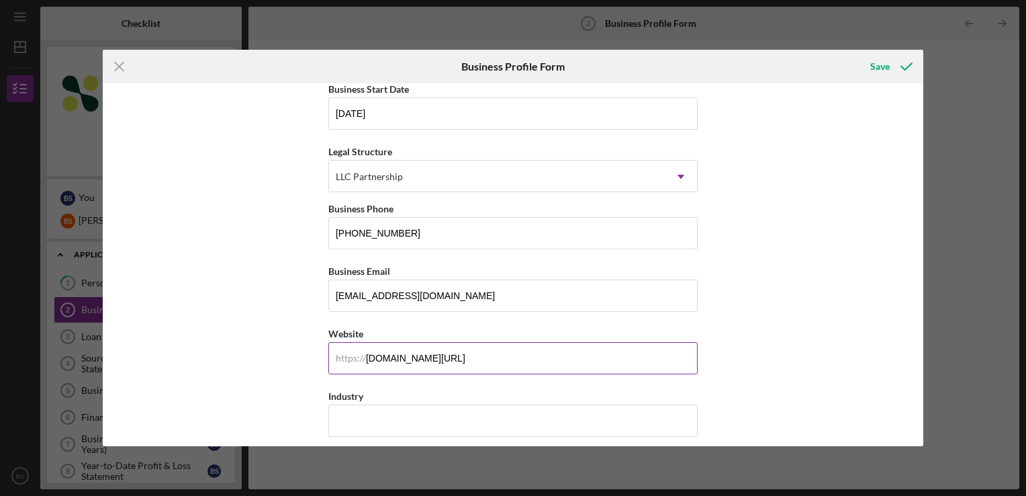
click at [524, 353] on input "[DOMAIN_NAME][URL]" at bounding box center [512, 358] width 369 height 32
drag, startPoint x: 524, startPoint y: 353, endPoint x: 306, endPoint y: 357, distance: 218.3
click at [306, 357] on div "Business Name Bokio LLC DBA Business Start Date [DATE] Legal Structure LLC Part…" at bounding box center [513, 264] width 821 height 363
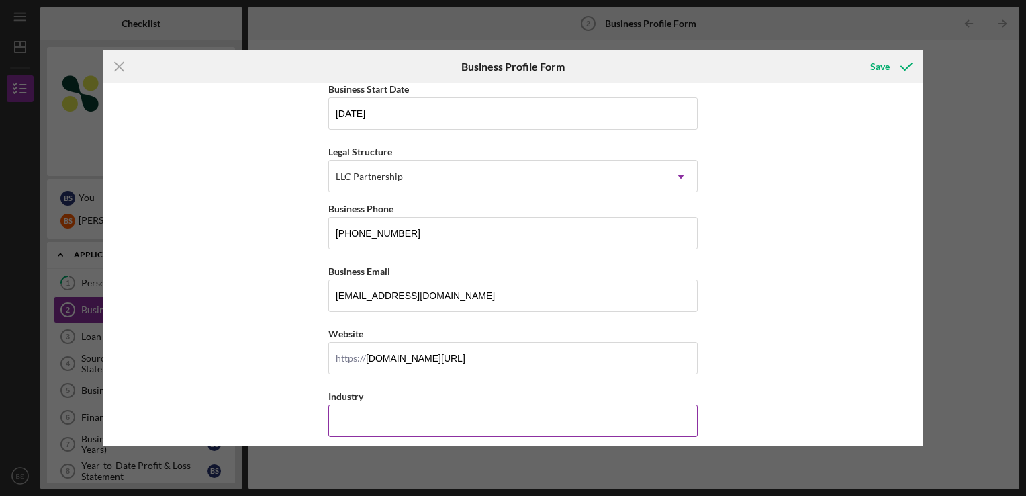
click at [621, 398] on div "Industry" at bounding box center [512, 396] width 369 height 17
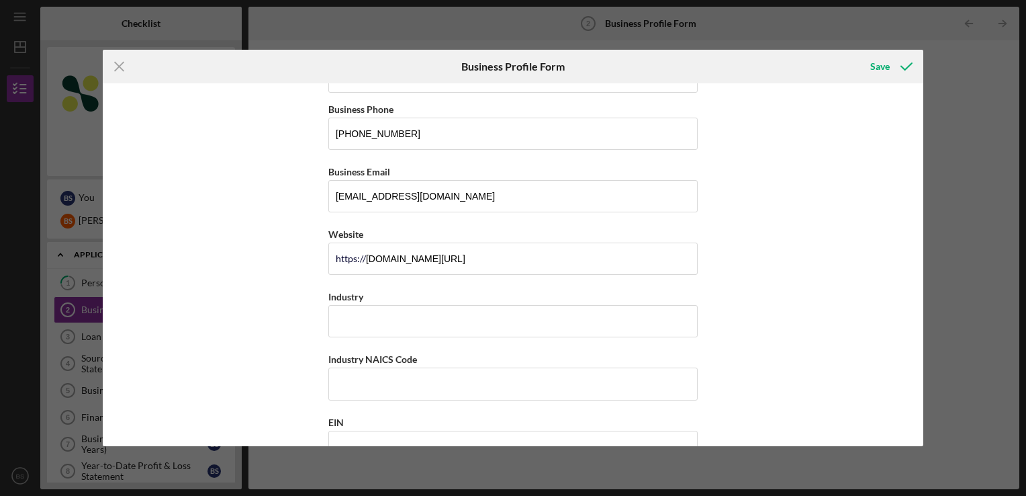
scroll to position [269, 0]
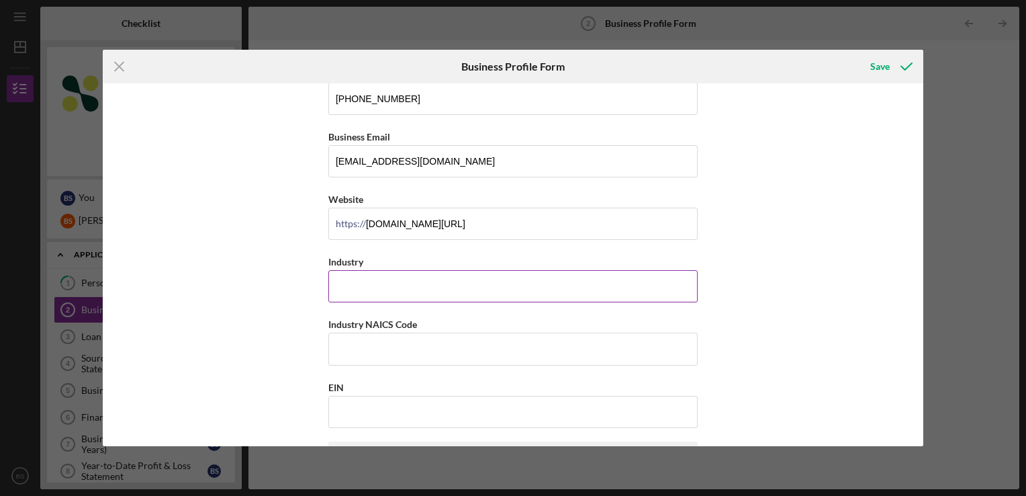
click at [582, 294] on input "Industry" at bounding box center [512, 286] width 369 height 32
click at [779, 263] on div "Business Name Bokio LLC DBA Business Start Date [DATE] Legal Structure LLC Part…" at bounding box center [513, 264] width 821 height 363
click at [779, 264] on div "Business Name Bokio LLC DBA Business Start Date [DATE] Legal Structure LLC Part…" at bounding box center [513, 264] width 821 height 363
drag, startPoint x: 417, startPoint y: 324, endPoint x: 319, endPoint y: 321, distance: 98.1
click at [319, 321] on div "Business Name Bokio LLC DBA Business Start Date [DATE] Legal Structure LLC Part…" at bounding box center [513, 264] width 821 height 363
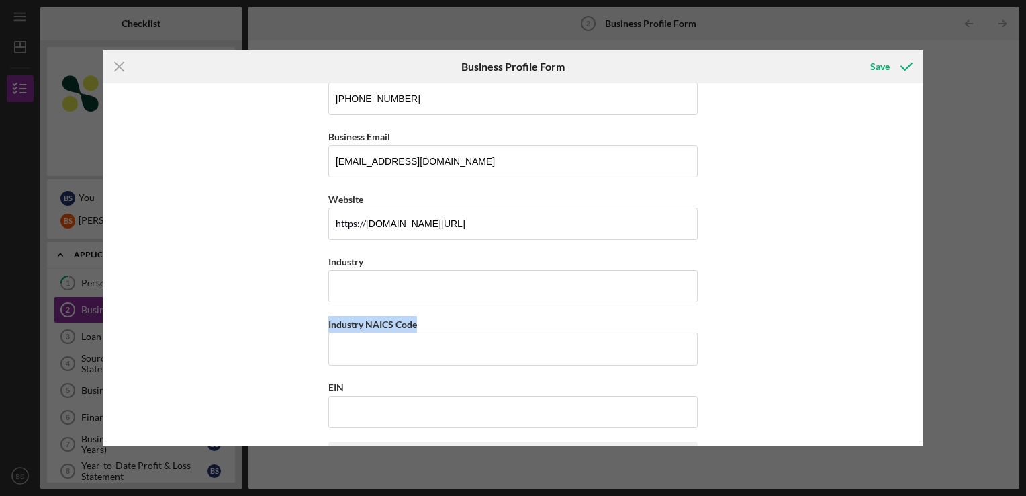
copy label "Industry NAICS Code"
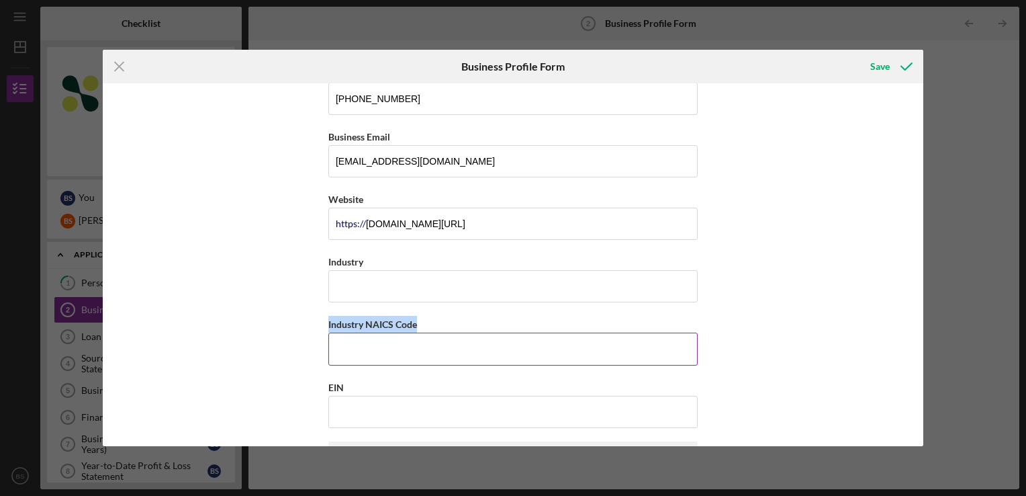
click at [385, 318] on label "Industry NAICS Code" at bounding box center [372, 323] width 89 height 11
click at [385, 332] on input "Industry NAICS Code" at bounding box center [512, 348] width 369 height 32
click at [385, 318] on label "Industry NAICS Code" at bounding box center [372, 323] width 89 height 11
click at [385, 332] on input "Industry NAICS Code" at bounding box center [512, 348] width 369 height 32
click at [385, 317] on div "Industry NAICS Code" at bounding box center [512, 324] width 369 height 17
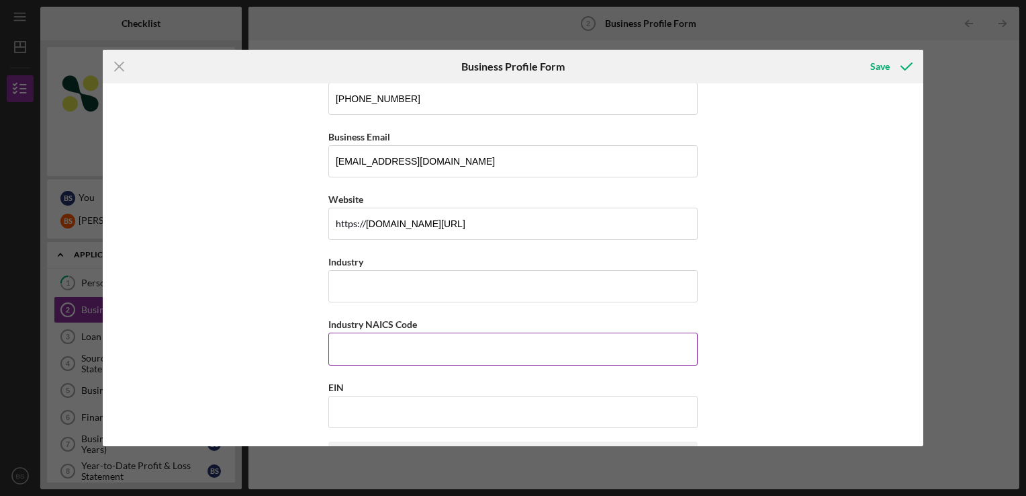
click at [385, 317] on div "Industry NAICS Code" at bounding box center [512, 324] width 369 height 17
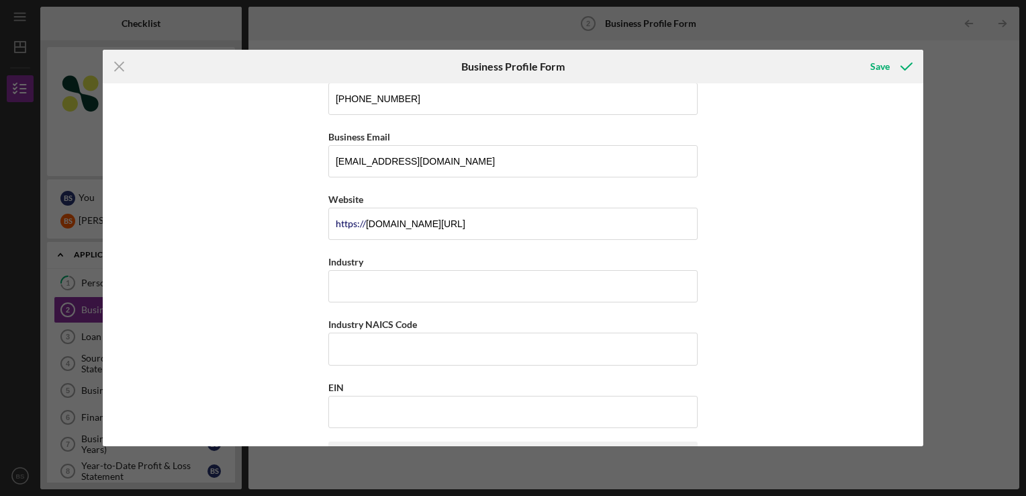
copy label
click at [457, 289] on input "Industry" at bounding box center [512, 286] width 369 height 32
click at [477, 275] on input "Industry" at bounding box center [512, 286] width 369 height 32
paste input "Amusement and Recreation."
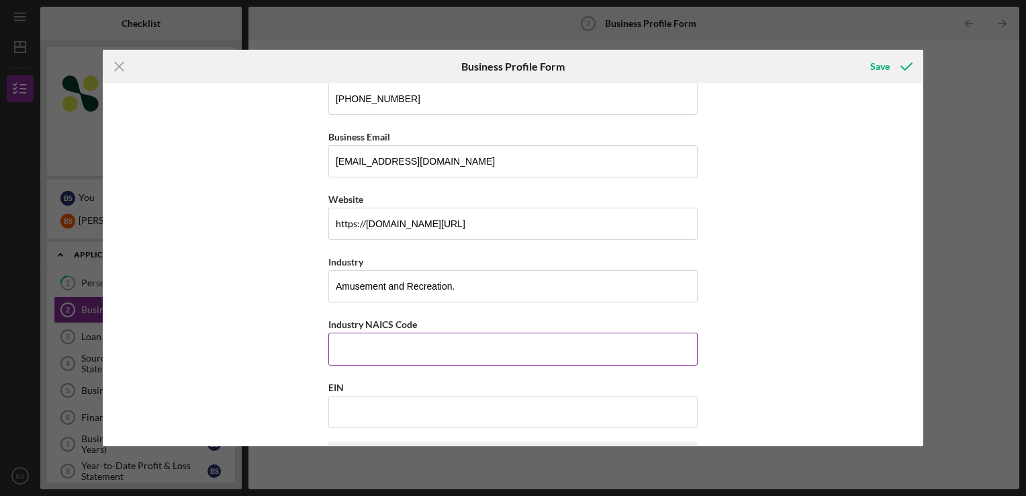
click at [406, 345] on input "Industry NAICS Code" at bounding box center [512, 348] width 369 height 32
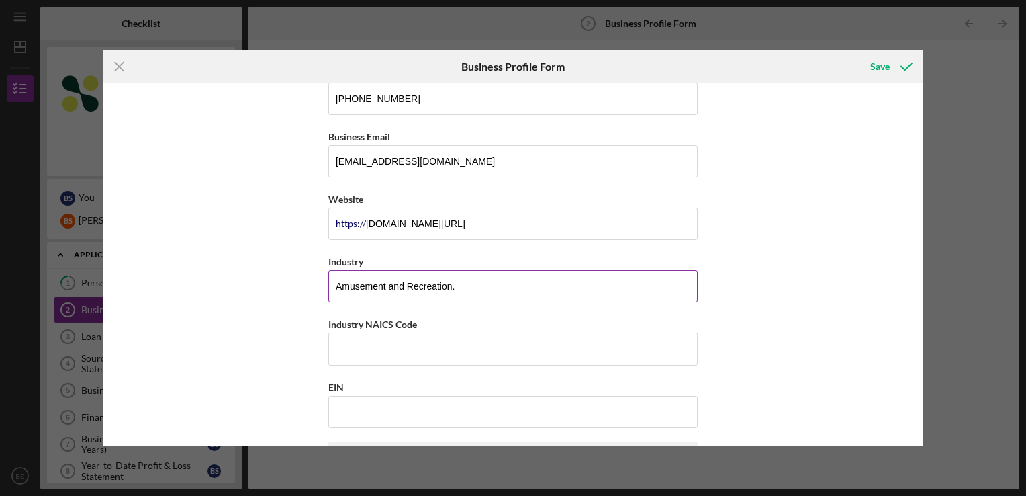
click at [473, 290] on input "Amusement and Recreation." at bounding box center [512, 286] width 369 height 32
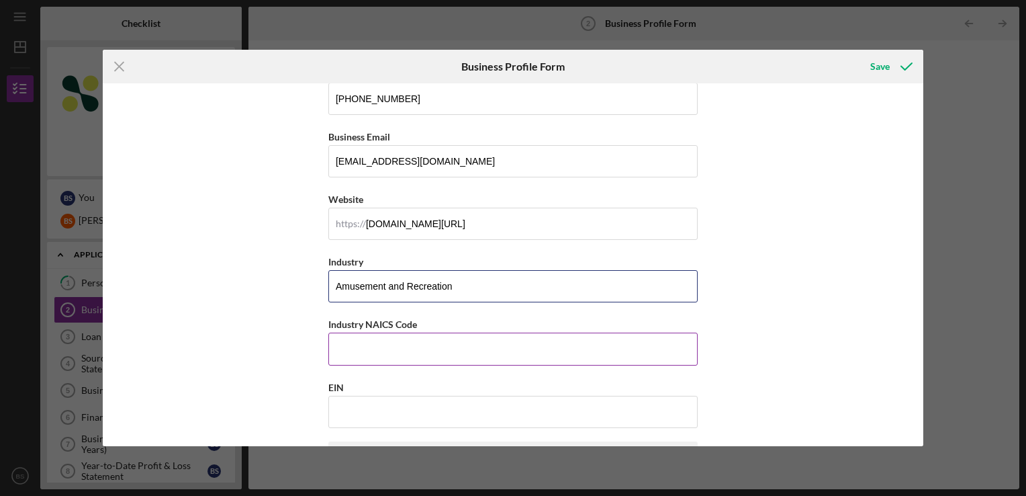
type input "Amusement and Recreation"
click at [461, 334] on input "Industry NAICS Code" at bounding box center [512, 348] width 369 height 32
paste input "713990"
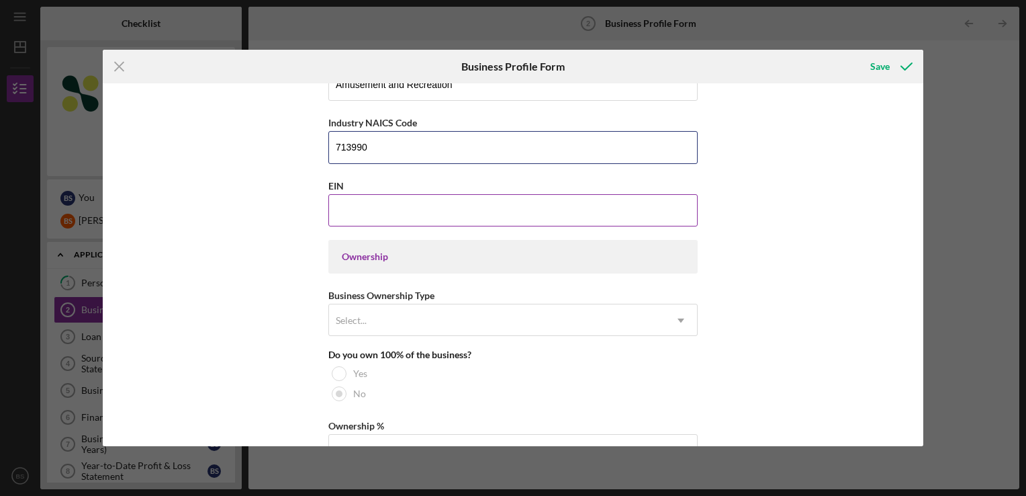
type input "713990"
click at [480, 208] on input "EIN" at bounding box center [512, 210] width 369 height 32
click at [404, 318] on div "Select..." at bounding box center [497, 320] width 336 height 31
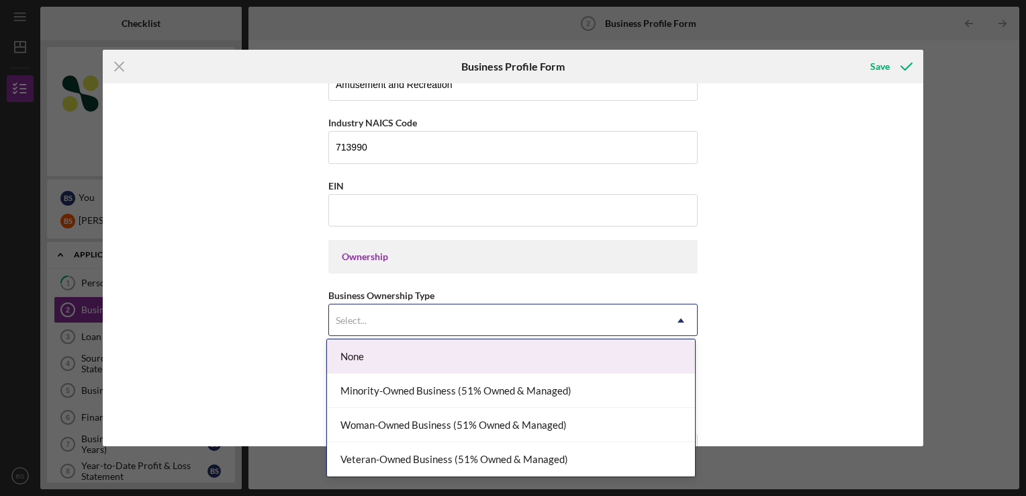
click at [465, 309] on div "Select..." at bounding box center [497, 320] width 336 height 31
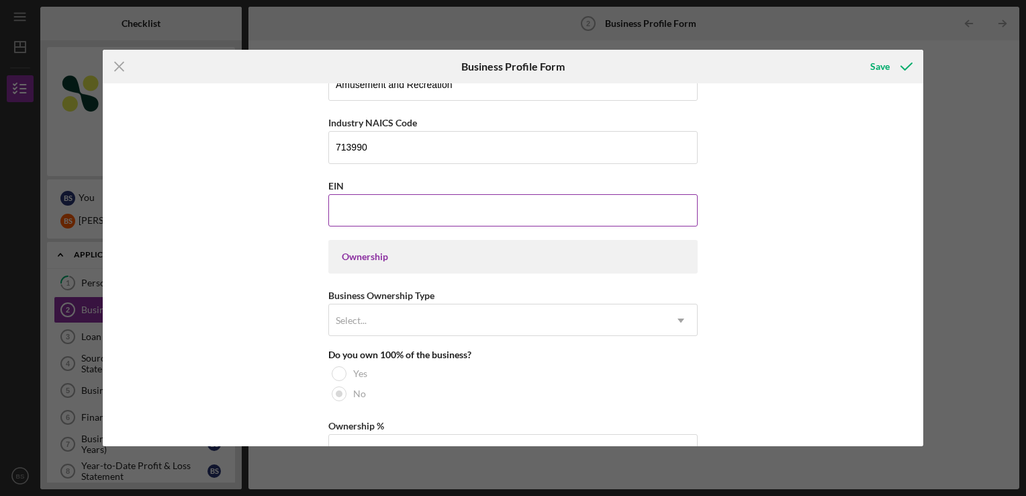
click at [403, 207] on input "EIN" at bounding box center [512, 210] width 369 height 32
paste input "[US_EMPLOYER_IDENTIFICATION_NUMBER]"
type input "[US_EMPLOYER_IDENTIFICATION_NUMBER]"
click at [752, 273] on div "Business Name Bokio LLC DBA Business Start Date [DATE] Legal Structure LLC Part…" at bounding box center [513, 264] width 821 height 363
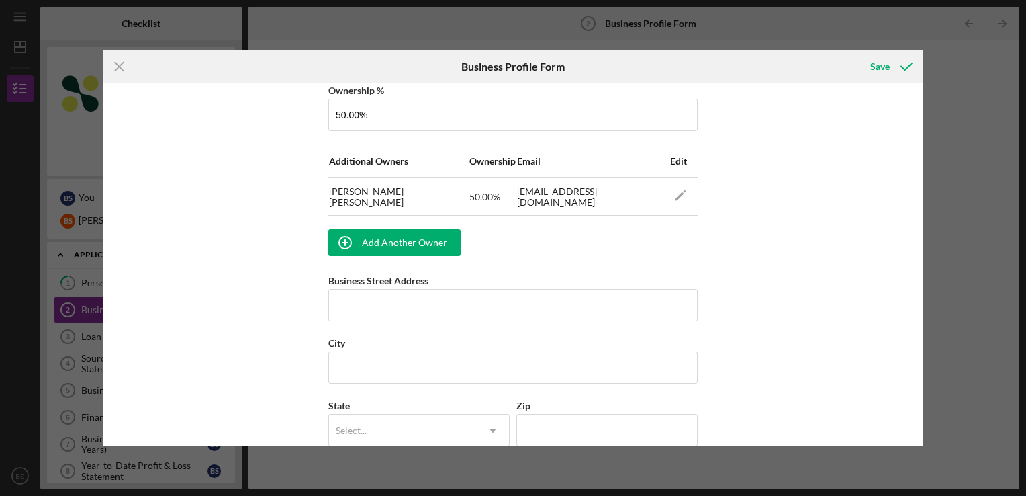
scroll to position [806, 0]
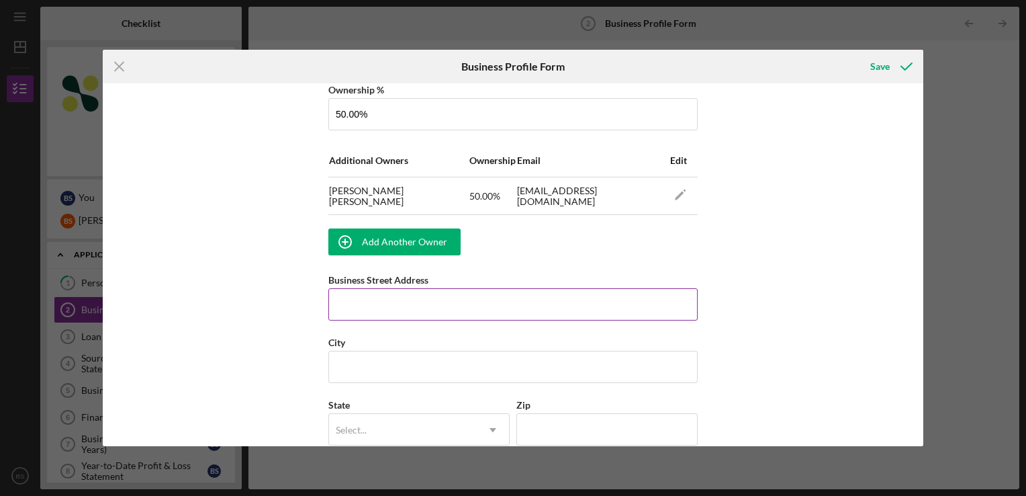
click at [602, 300] on input "Business Street Address" at bounding box center [512, 304] width 369 height 32
type input "[STREET_ADDRESS][PERSON_NAME]"
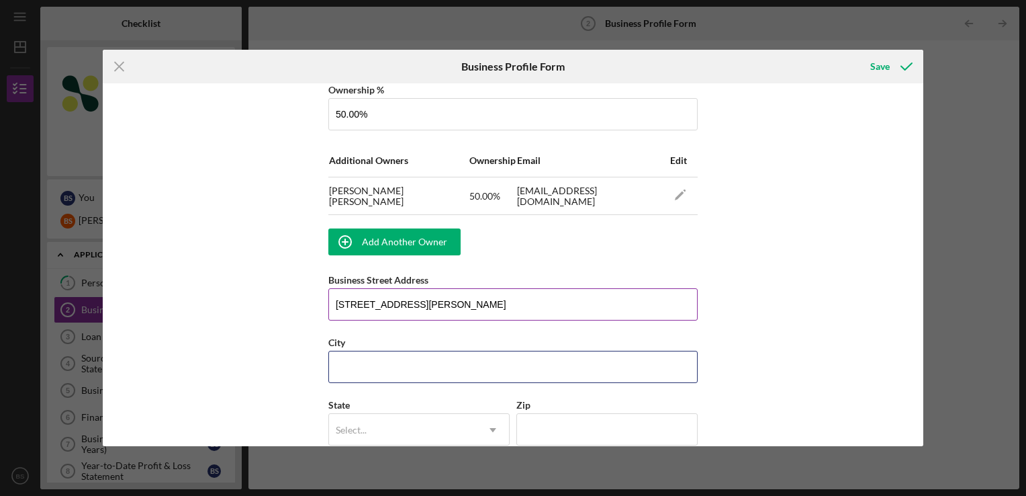
type input "[PERSON_NAME]"
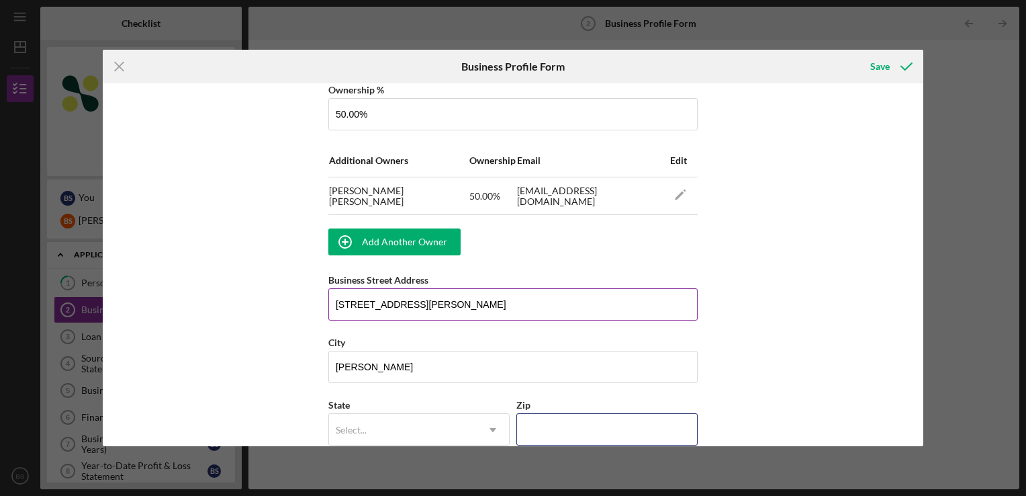
type input "01841"
type input "MA"
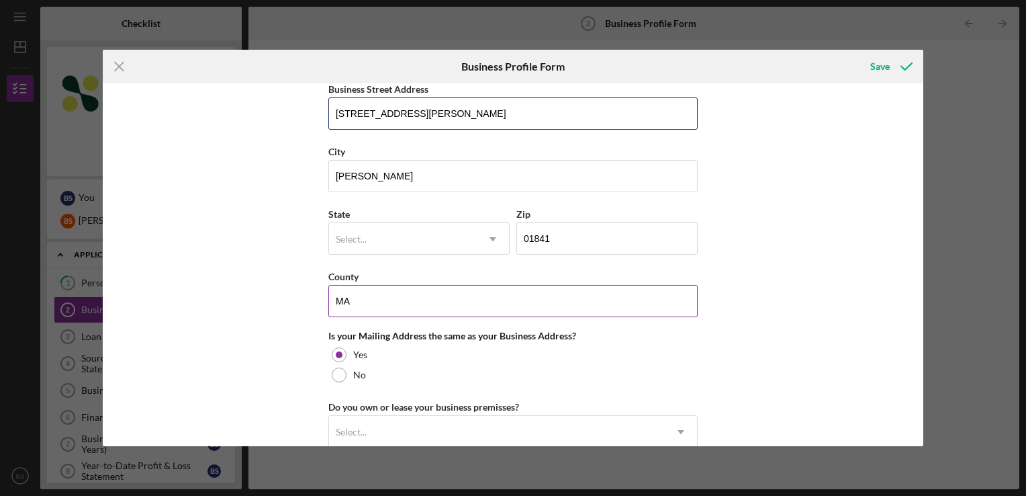
scroll to position [1007, 0]
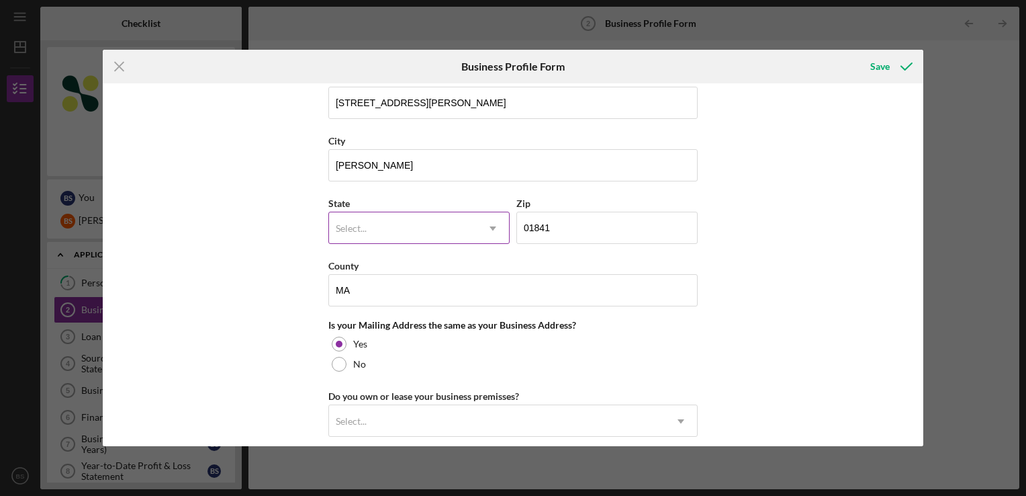
click at [435, 222] on div "Select..." at bounding box center [403, 228] width 148 height 31
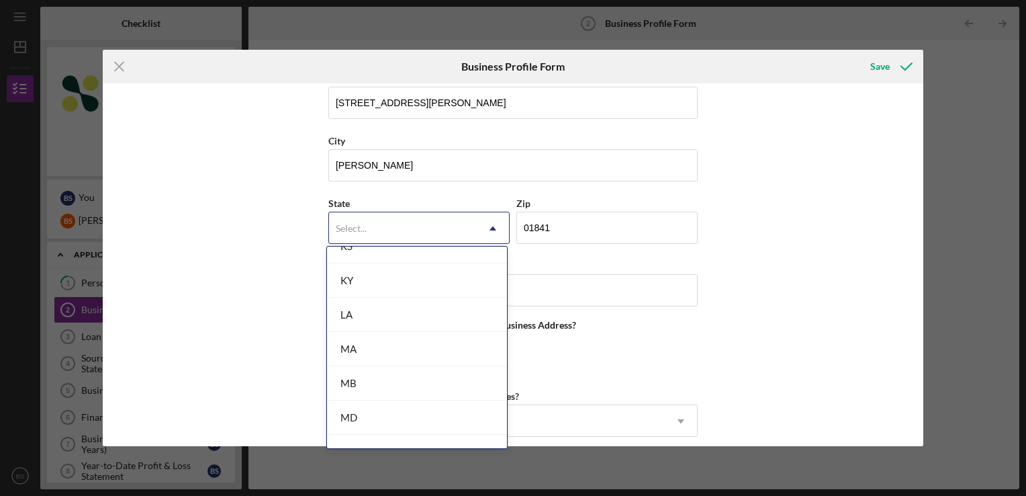
scroll to position [940, 0]
click at [407, 276] on div "MA" at bounding box center [417, 282] width 180 height 34
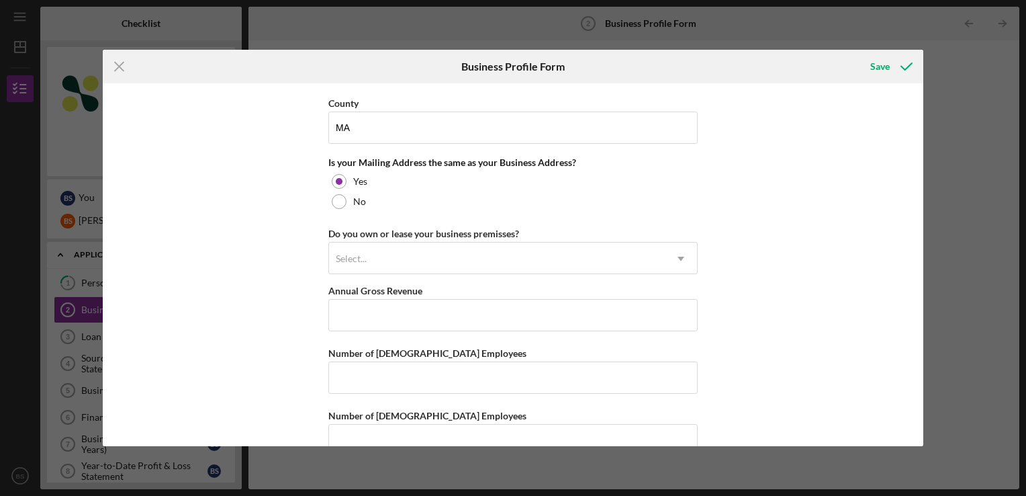
scroll to position [1195, 0]
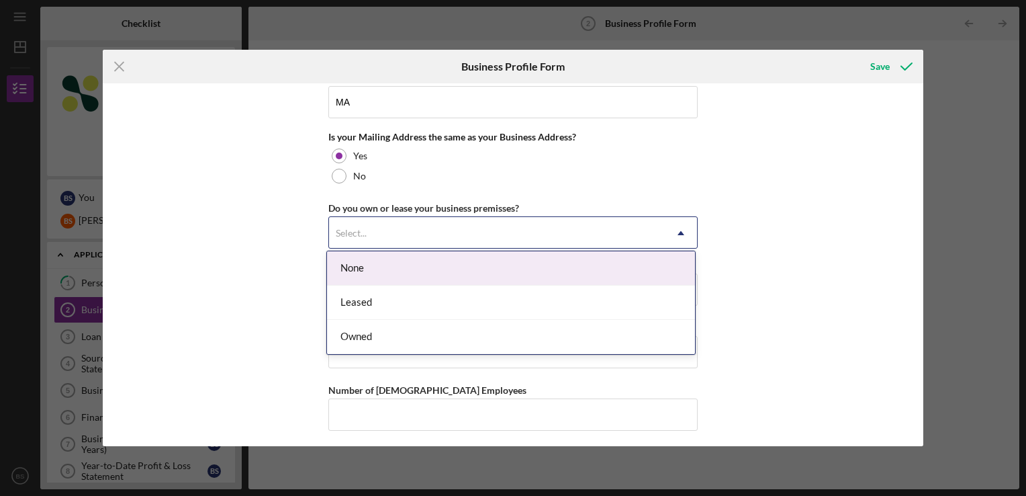
click at [648, 234] on div "Select..." at bounding box center [497, 233] width 336 height 31
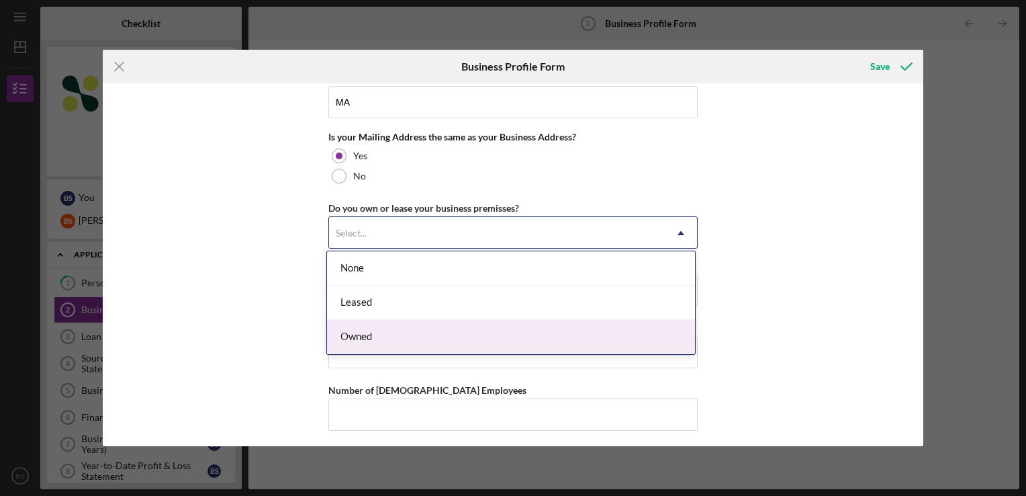
click at [379, 329] on div "Owned" at bounding box center [511, 337] width 368 height 34
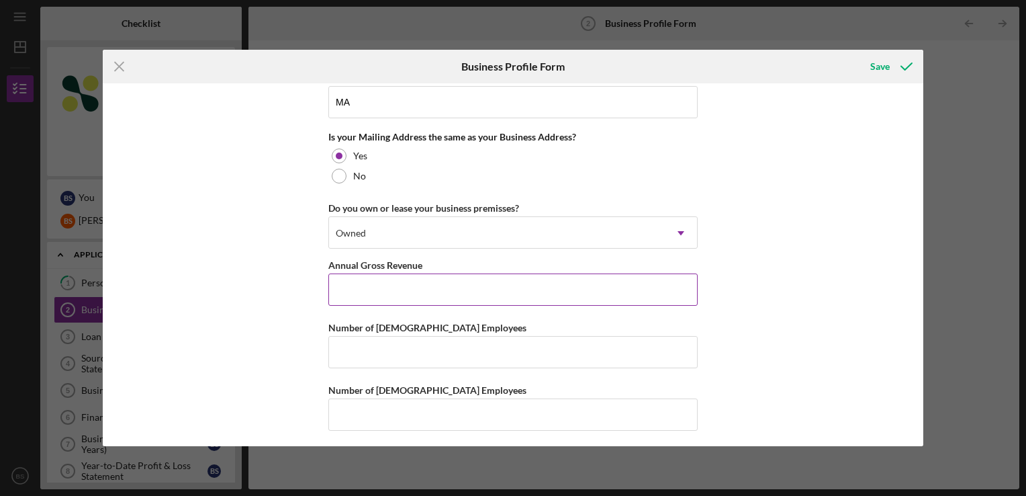
click at [435, 279] on input "Annual Gross Revenue" at bounding box center [512, 289] width 369 height 32
click at [580, 352] on input "Number of [DEMOGRAPHIC_DATA] Employees" at bounding box center [512, 352] width 369 height 32
click at [531, 400] on input "Number of [DEMOGRAPHIC_DATA] Employees" at bounding box center [512, 414] width 369 height 32
click at [535, 289] on input "Annual Gross Revenue" at bounding box center [512, 289] width 369 height 32
type input "$0"
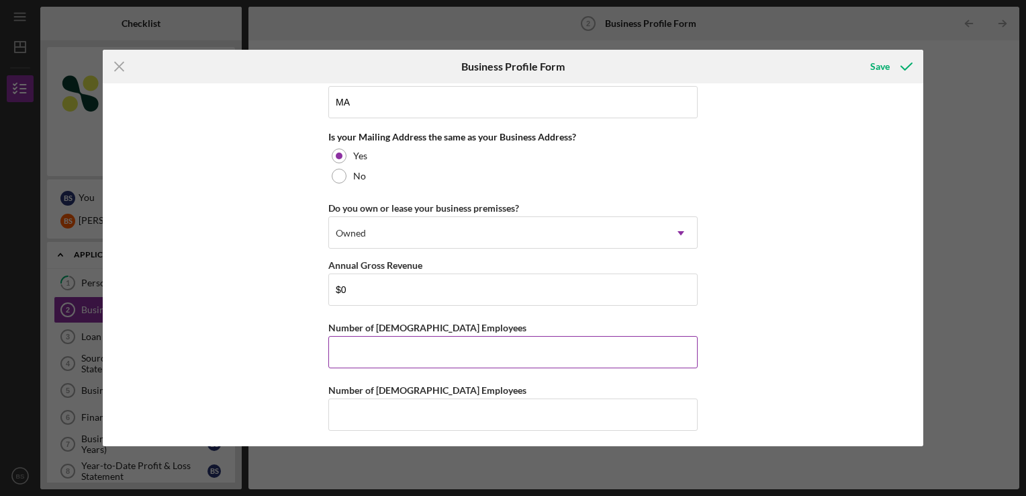
click at [508, 336] on input "Number of [DEMOGRAPHIC_DATA] Employees" at bounding box center [512, 352] width 369 height 32
type input "0"
click at [516, 402] on input "Number of [DEMOGRAPHIC_DATA] Employees" at bounding box center [512, 414] width 369 height 32
type input "0"
click at [719, 367] on div "Business Name Bokio LLC DBA Business Start Date [DATE] Legal Structure LLC Part…" at bounding box center [513, 264] width 821 height 363
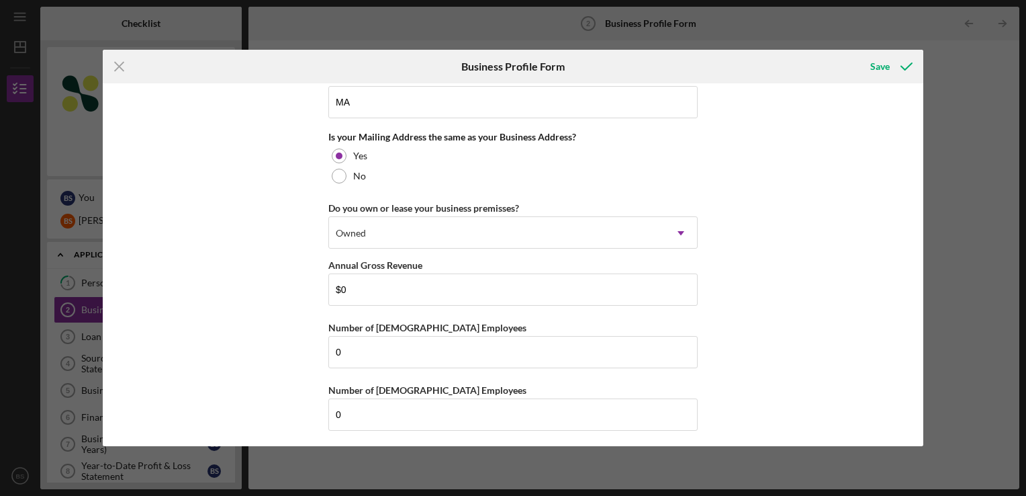
click at [768, 352] on div "Business Name Bokio LLC DBA Business Start Date [DATE] Legal Structure LLC Part…" at bounding box center [513, 264] width 821 height 363
click at [772, 334] on div "Business Name Bokio LLC DBA Business Start Date [DATE] Legal Structure LLC Part…" at bounding box center [513, 264] width 821 height 363
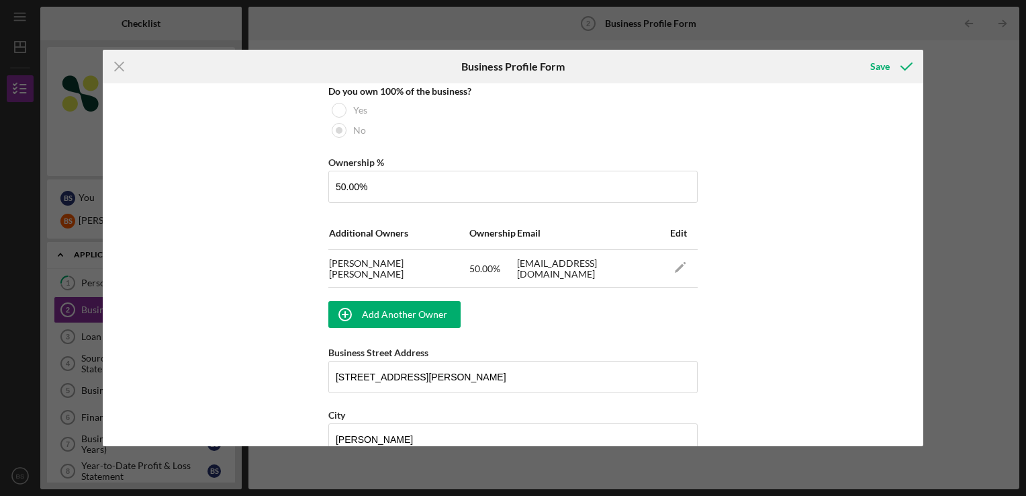
scroll to position [725, 0]
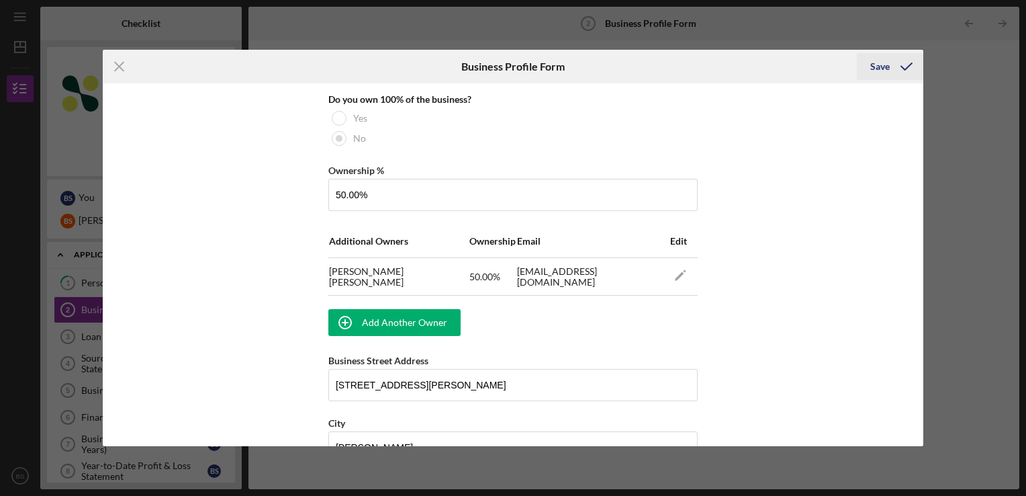
click at [895, 71] on icon "submit" at bounding box center [907, 67] width 34 height 34
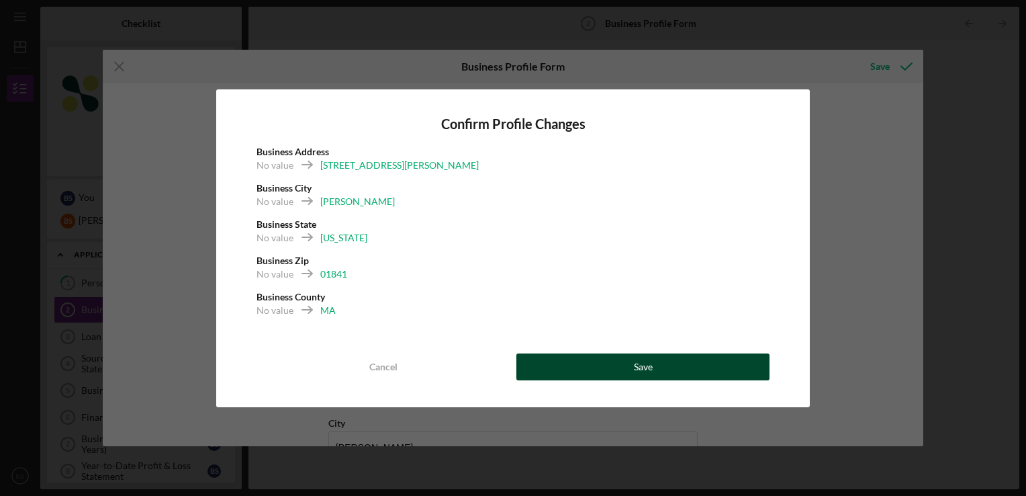
click at [557, 368] on button "Save" at bounding box center [642, 366] width 253 height 27
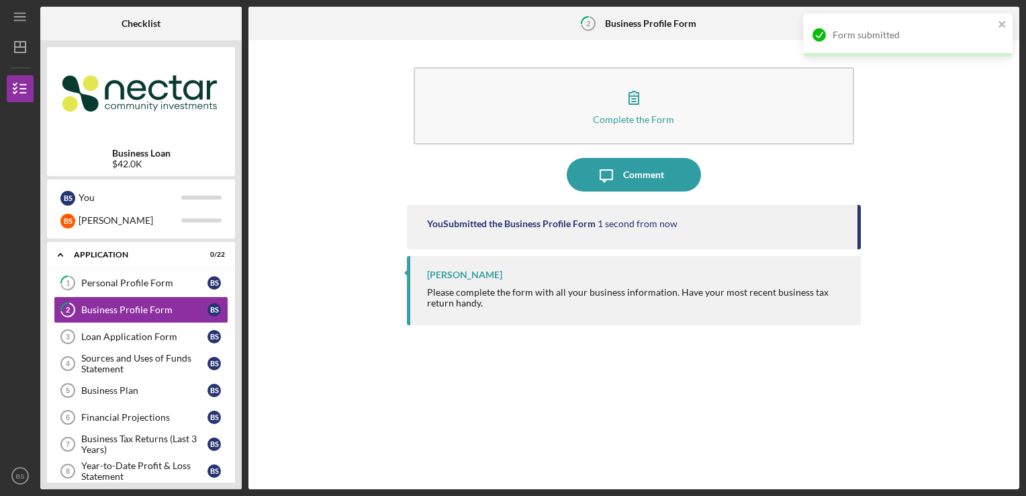
click at [309, 329] on div "Complete the Form Form Icon/Message Comment You Submitted the Business Profile …" at bounding box center [634, 264] width 758 height 435
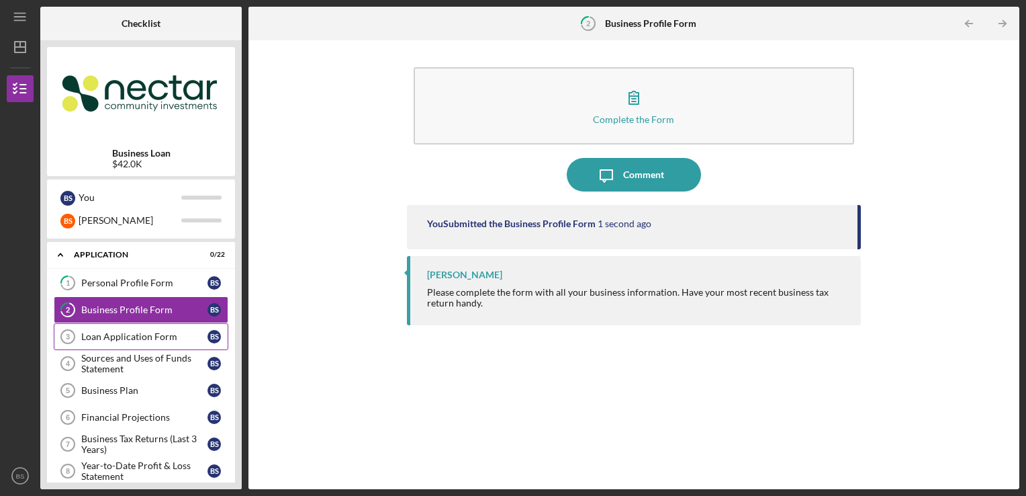
click at [172, 336] on div "Loan Application Form" at bounding box center [144, 336] width 126 height 11
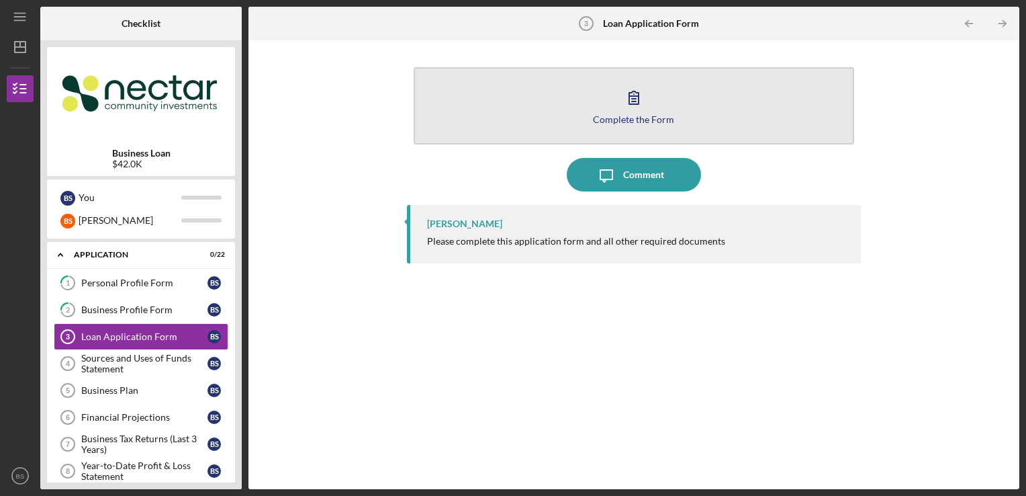
click at [631, 122] on div "Complete the Form" at bounding box center [633, 119] width 81 height 10
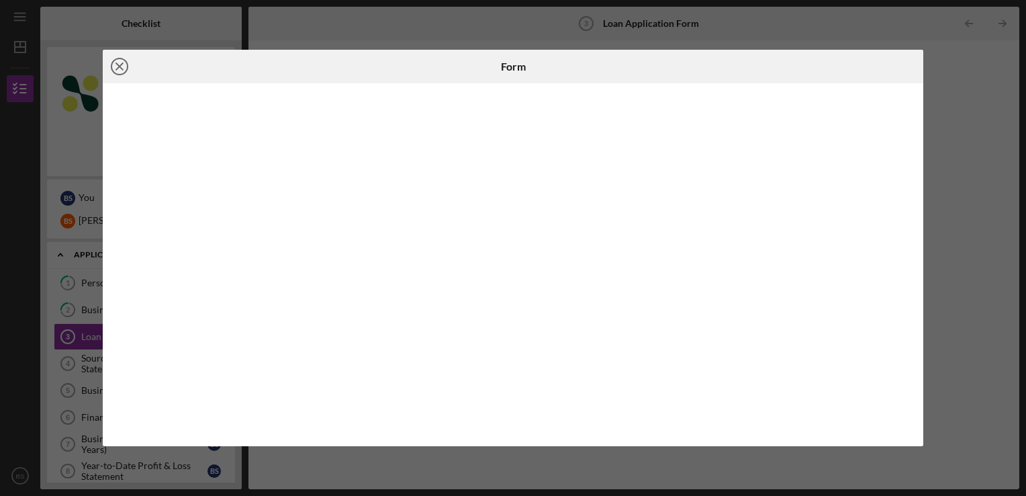
click at [122, 66] on icon "Icon/Close" at bounding box center [120, 67] width 34 height 34
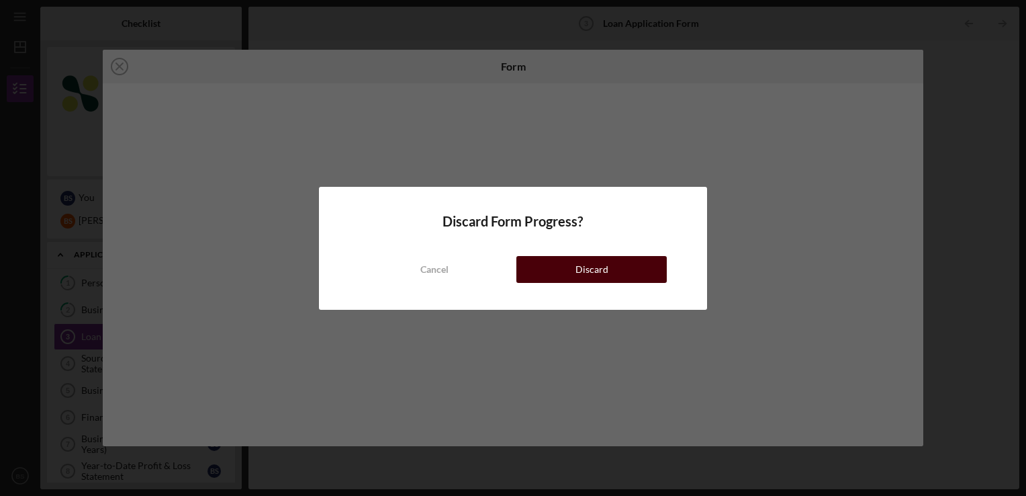
click at [625, 275] on button "Discard" at bounding box center [591, 269] width 150 height 27
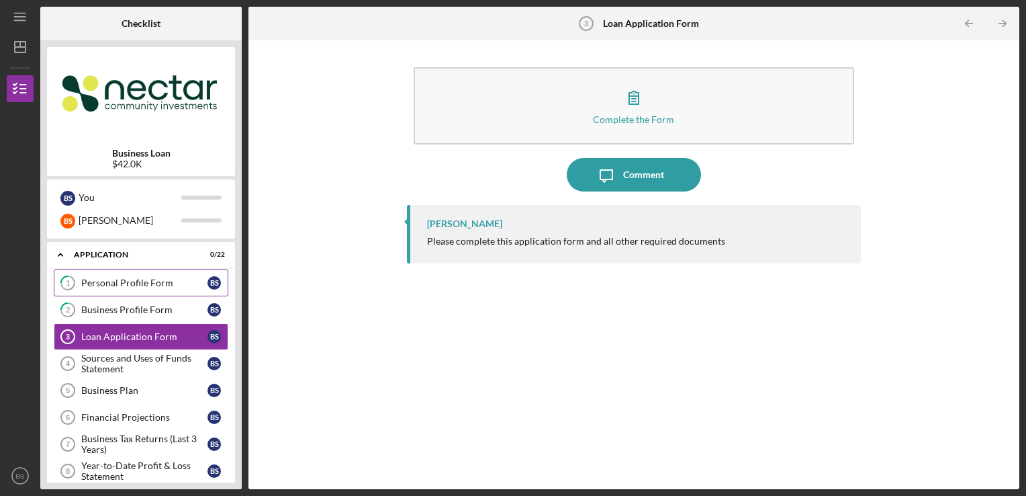
click at [128, 287] on div "Personal Profile Form" at bounding box center [144, 282] width 126 height 11
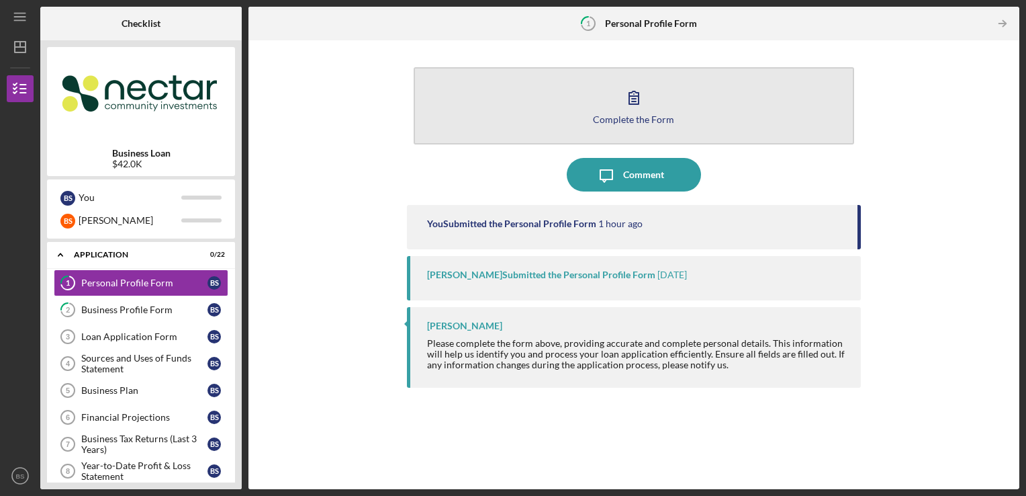
click at [686, 120] on button "Complete the Form Form" at bounding box center [634, 105] width 441 height 77
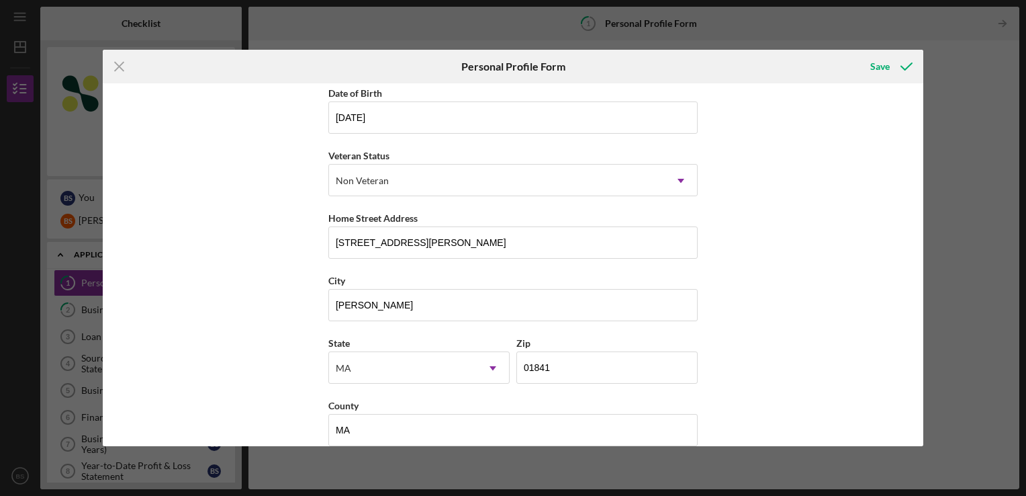
scroll to position [148, 0]
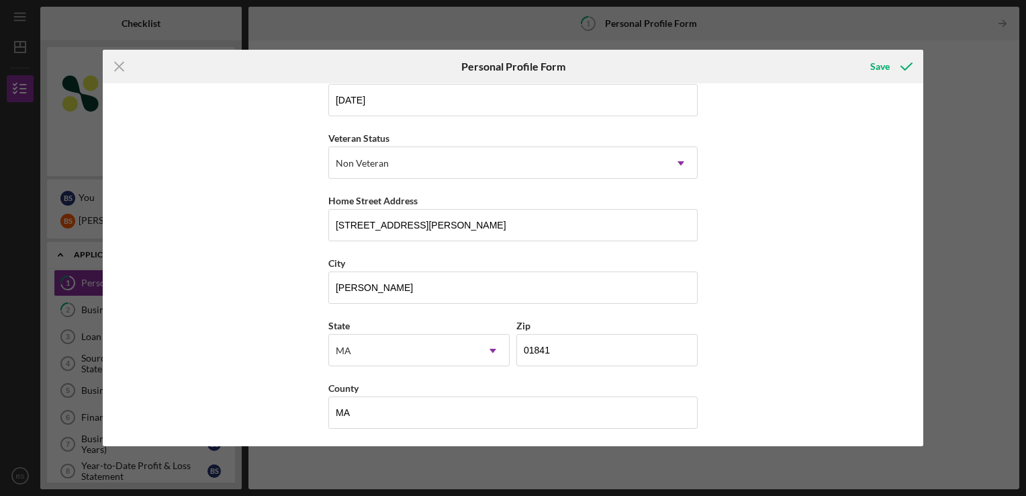
click at [82, 64] on div "Icon/Menu Close Personal Profile Form Save First Name [PERSON_NAME] Middle Name…" at bounding box center [513, 248] width 1026 height 496
click at [125, 74] on icon "Icon/Menu Close" at bounding box center [120, 67] width 34 height 34
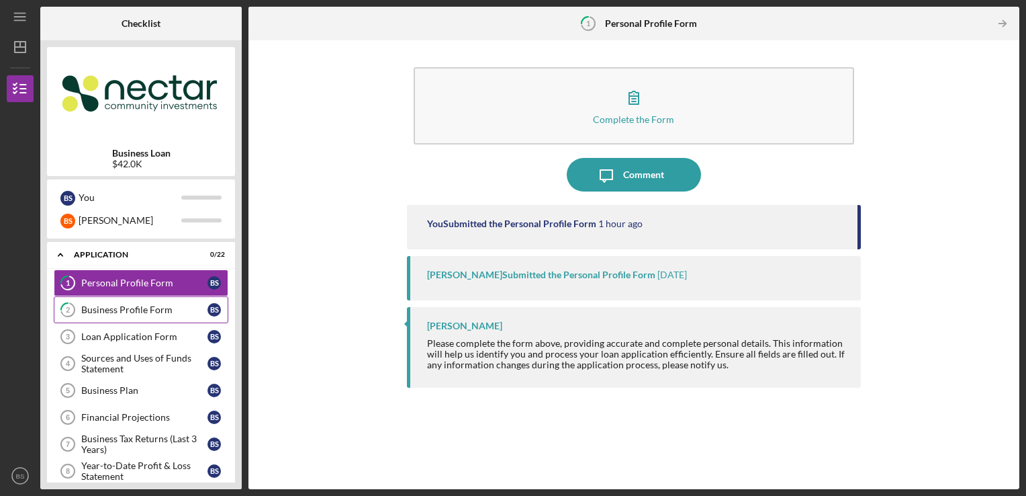
click at [183, 312] on div "Business Profile Form" at bounding box center [144, 309] width 126 height 11
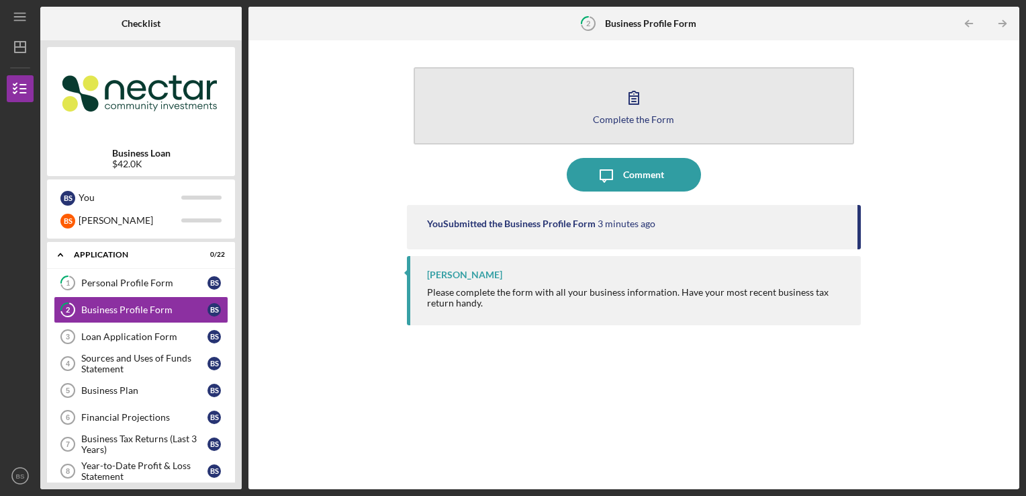
click at [588, 130] on button "Complete the Form Form" at bounding box center [634, 105] width 441 height 77
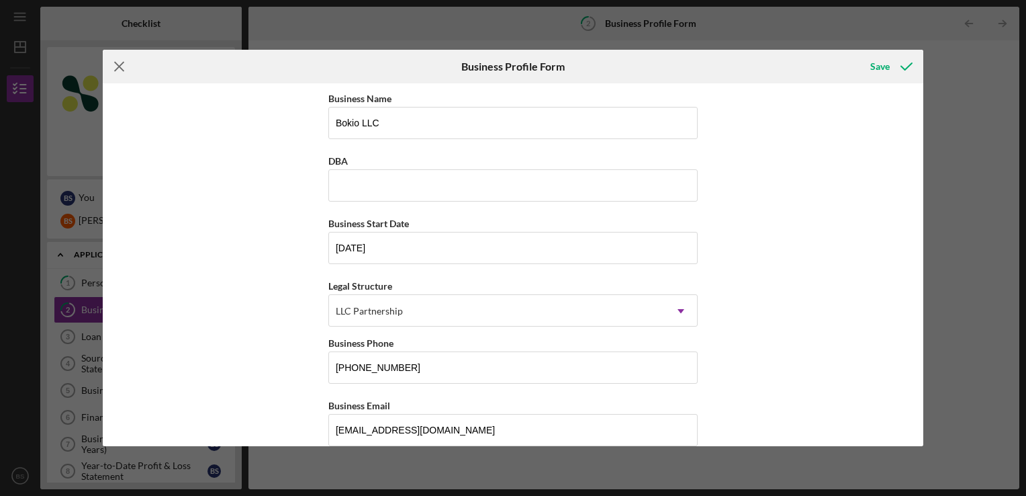
click at [114, 71] on icon "Icon/Menu Close" at bounding box center [120, 67] width 34 height 34
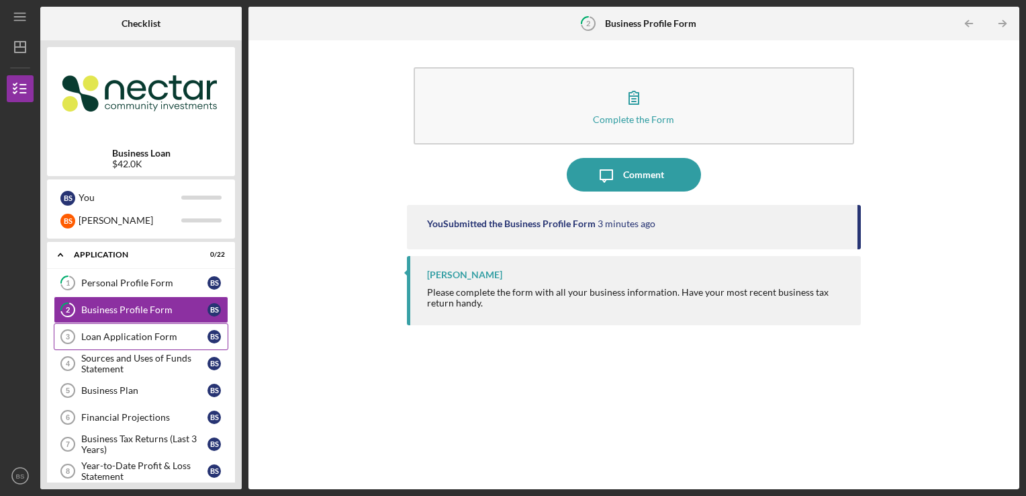
click at [108, 334] on div "Loan Application Form" at bounding box center [144, 336] width 126 height 11
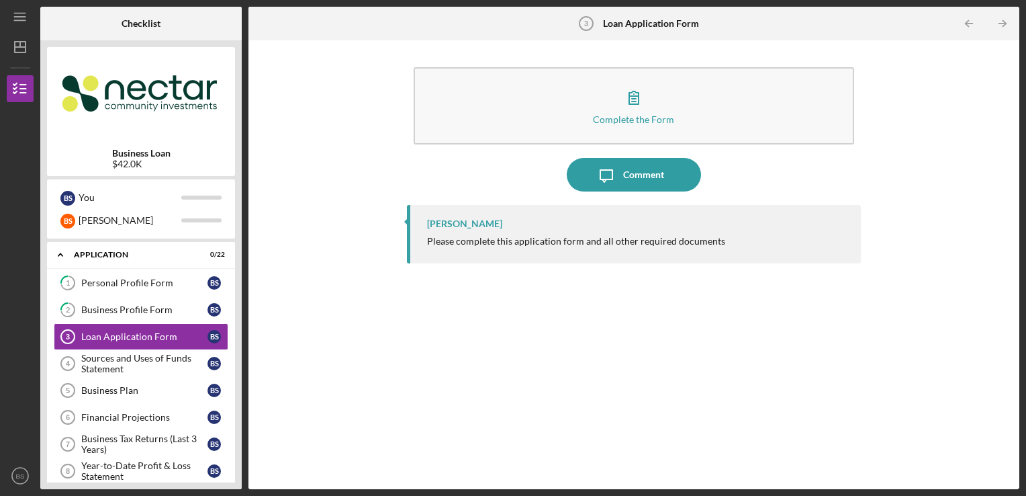
click at [609, 226] on div "[PERSON_NAME]" at bounding box center [637, 223] width 421 height 11
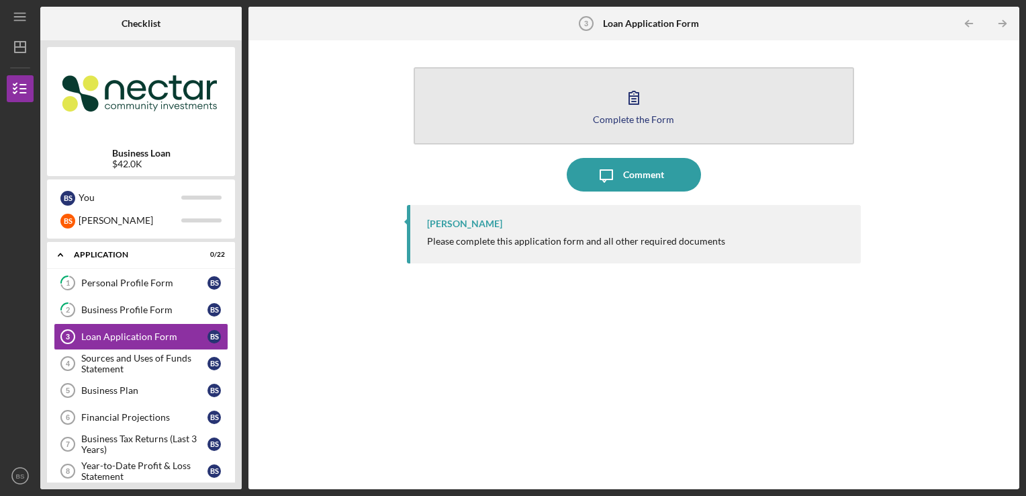
click at [639, 128] on button "Complete the Form Form" at bounding box center [634, 105] width 441 height 77
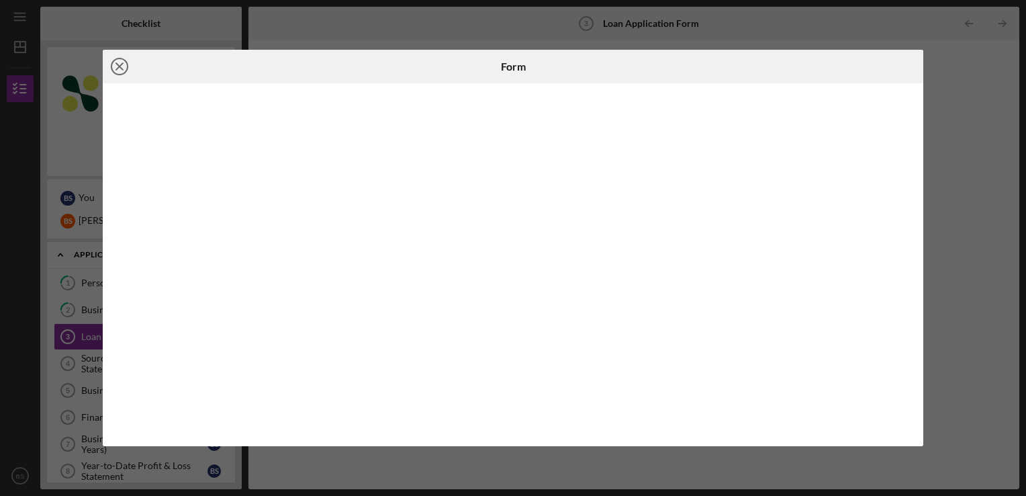
click at [106, 71] on icon "Icon/Close" at bounding box center [120, 67] width 34 height 34
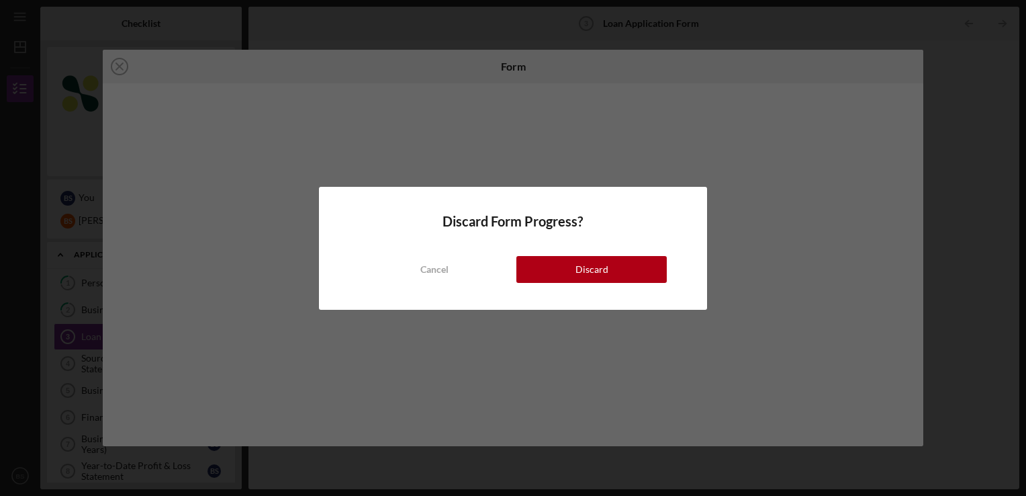
click at [584, 272] on div "Discard" at bounding box center [592, 269] width 33 height 27
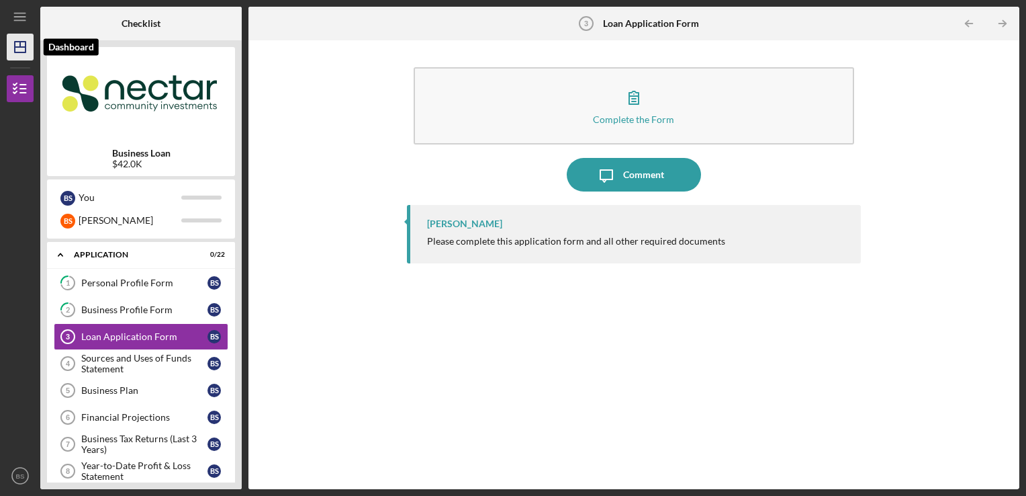
click at [26, 40] on icon "Icon/Dashboard" at bounding box center [20, 47] width 34 height 34
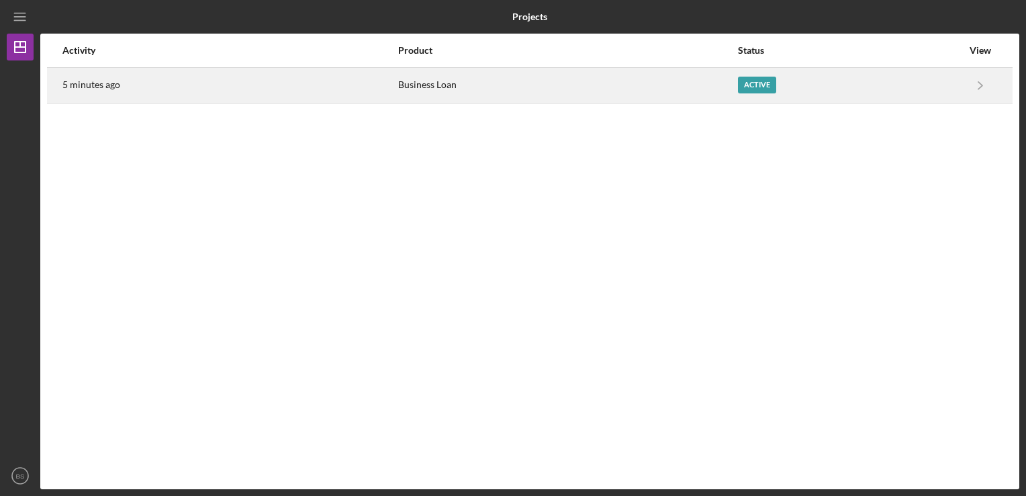
click at [144, 69] on div "5 minutes ago" at bounding box center [229, 86] width 334 height 34
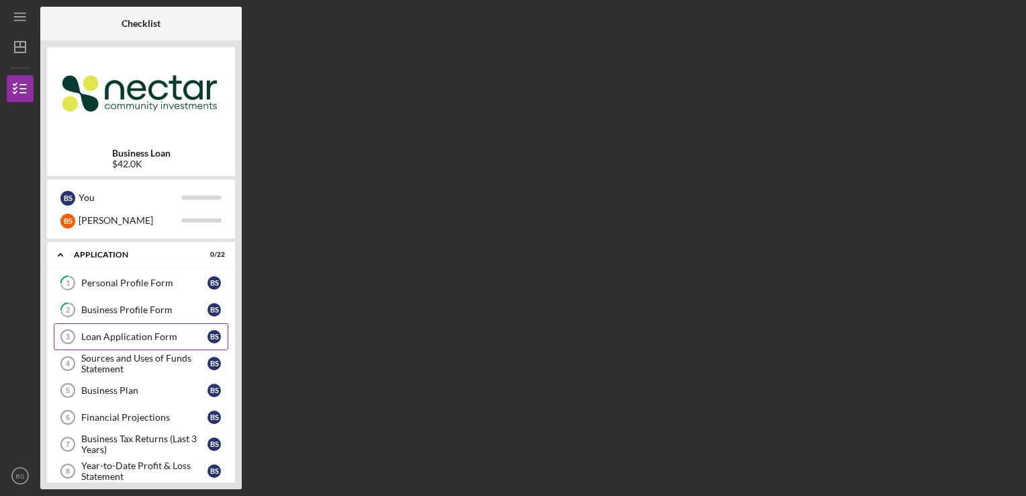
click at [173, 331] on div "Loan Application Form" at bounding box center [144, 336] width 126 height 11
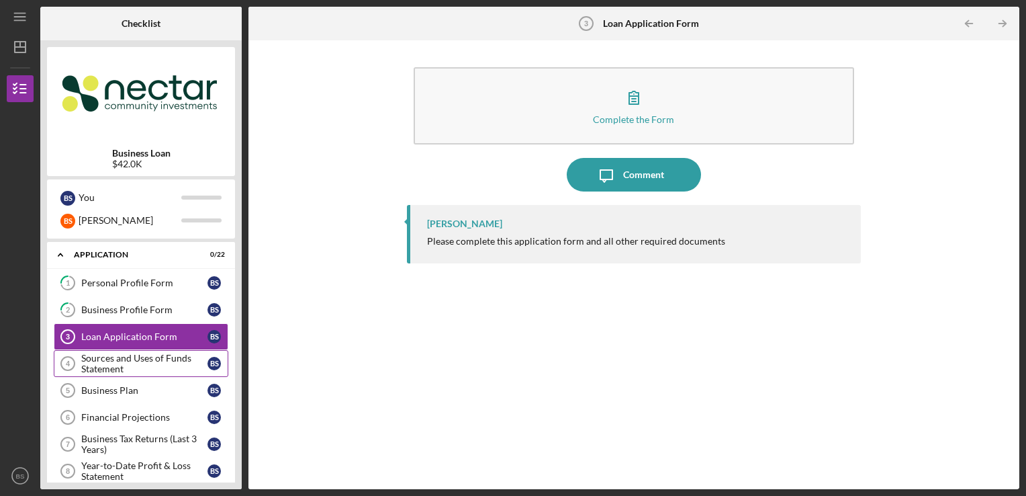
click at [185, 361] on div "Sources and Uses of Funds Statement" at bounding box center [144, 363] width 126 height 21
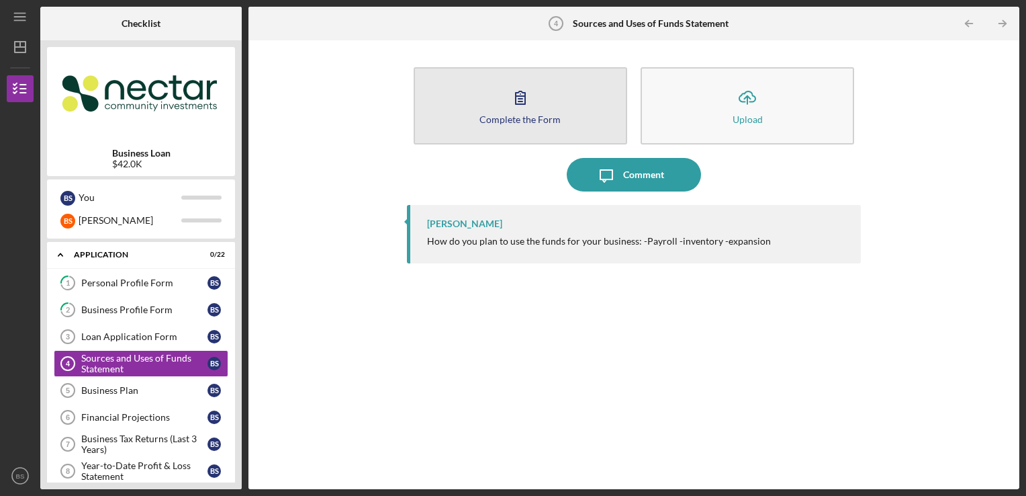
click at [571, 124] on button "Complete the Form Form" at bounding box center [521, 105] width 214 height 77
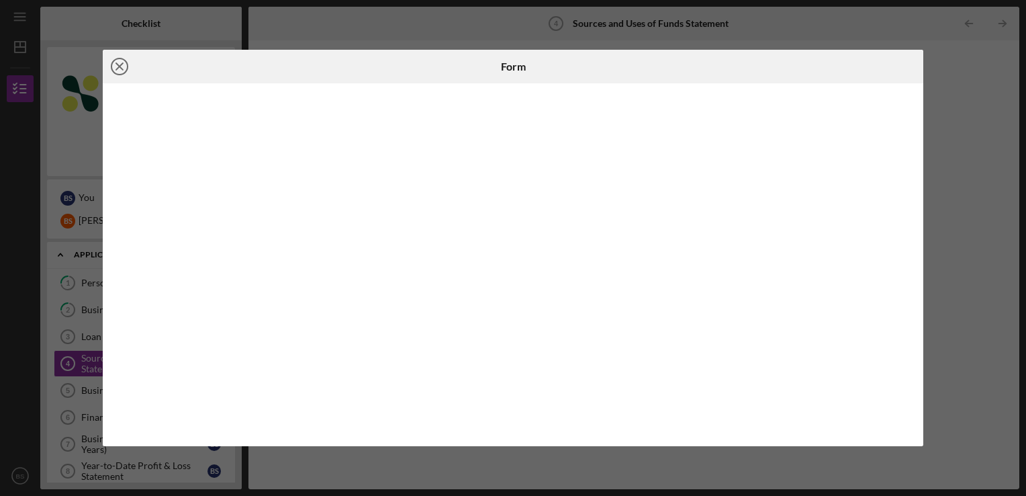
click at [114, 61] on icon "Icon/Close" at bounding box center [120, 67] width 34 height 34
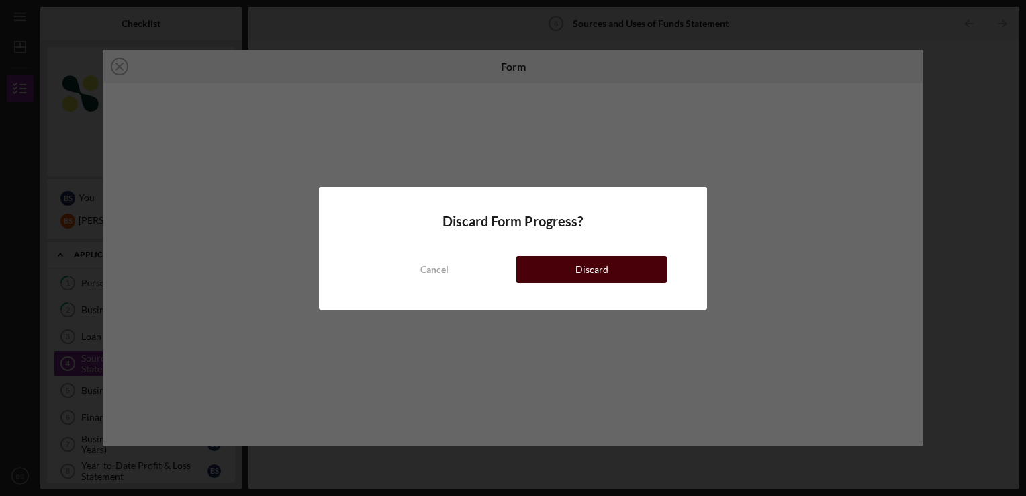
click at [547, 265] on button "Discard" at bounding box center [591, 269] width 150 height 27
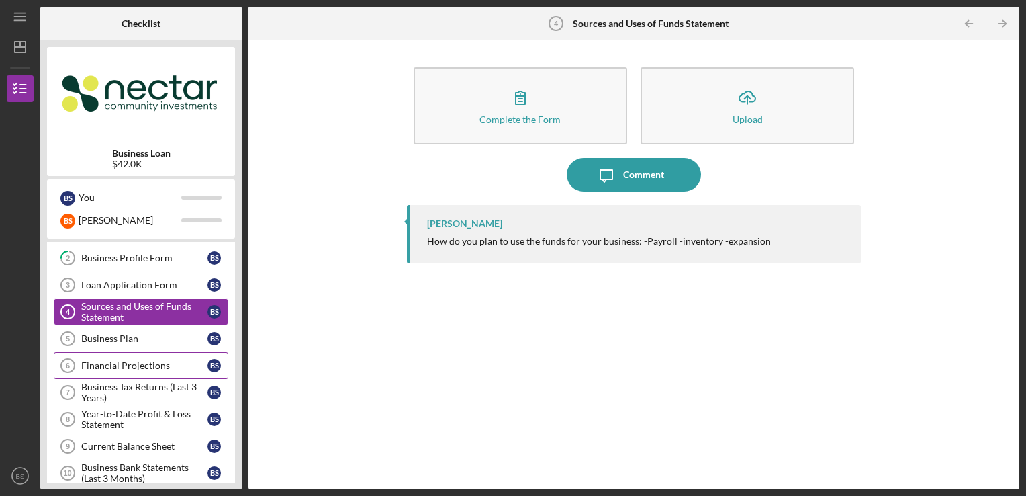
scroll to position [134, 0]
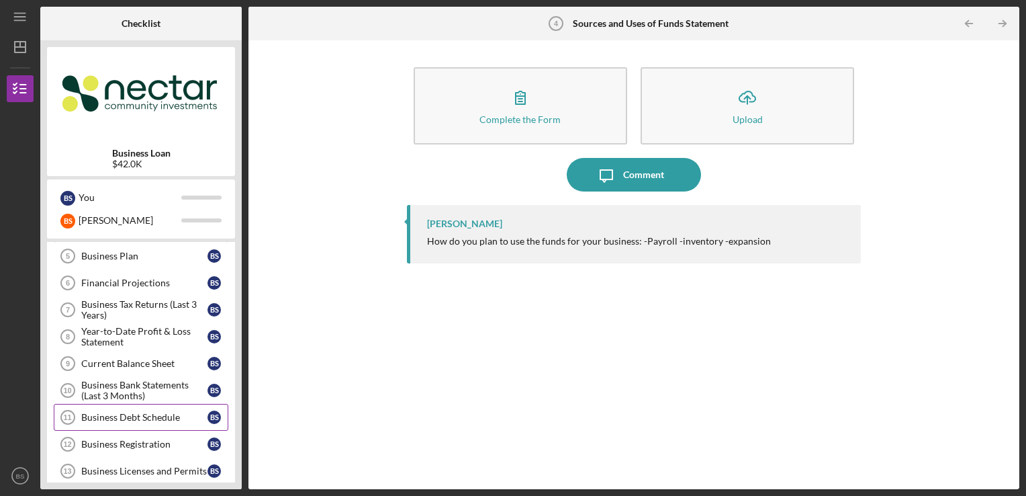
click at [177, 415] on div "Business Debt Schedule" at bounding box center [144, 417] width 126 height 11
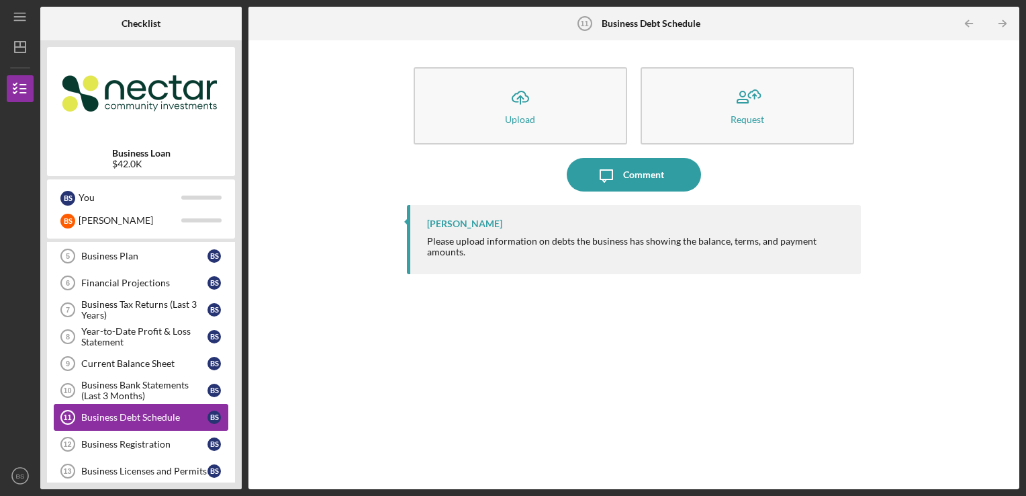
scroll to position [201, 0]
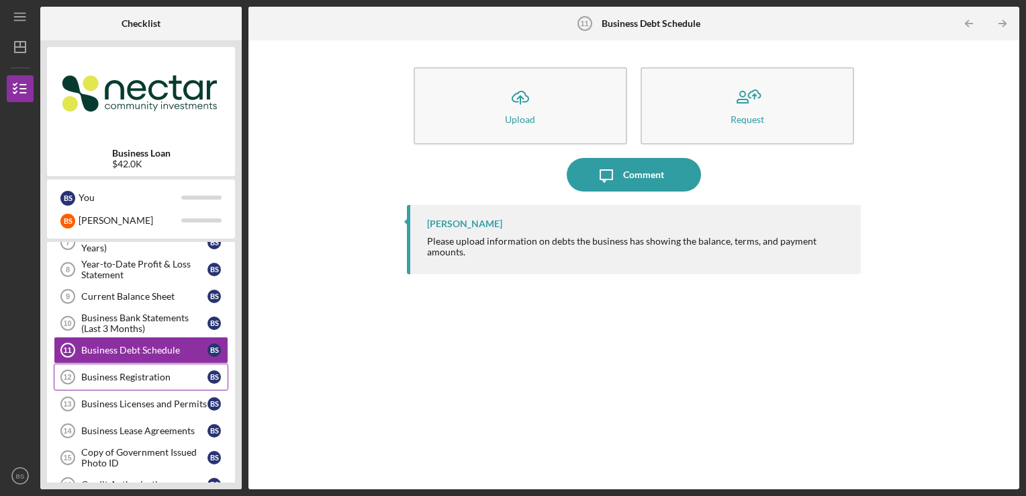
click at [176, 371] on div "Business Registration" at bounding box center [144, 376] width 126 height 11
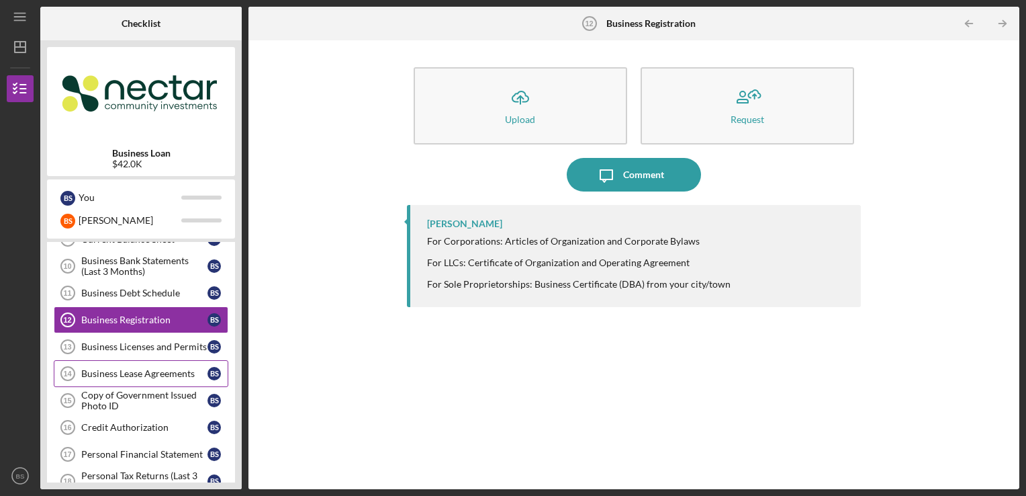
scroll to position [336, 0]
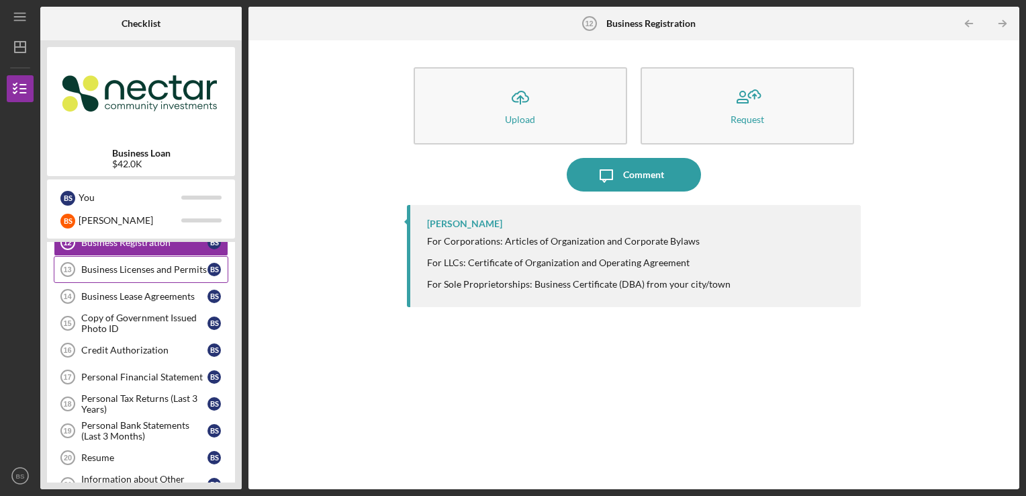
click at [150, 270] on div "Business Licenses and Permits" at bounding box center [144, 269] width 126 height 11
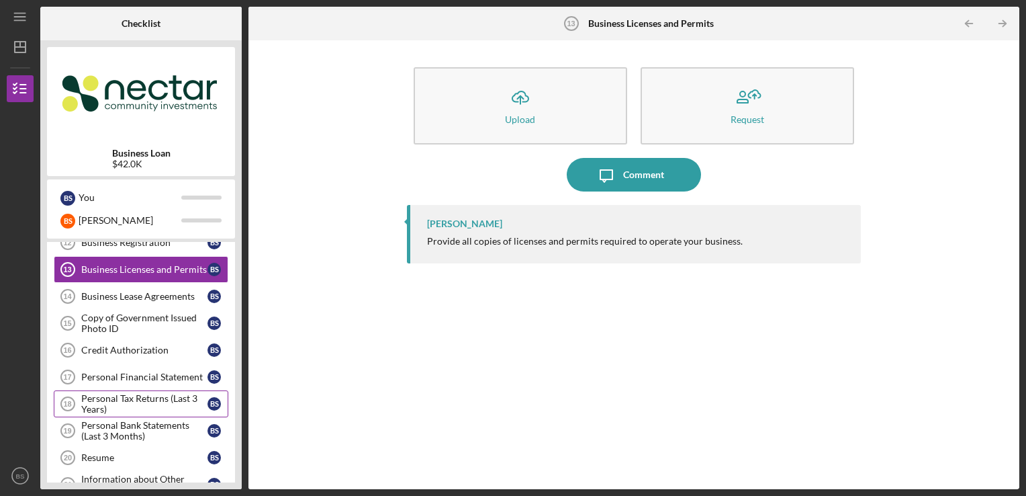
scroll to position [403, 0]
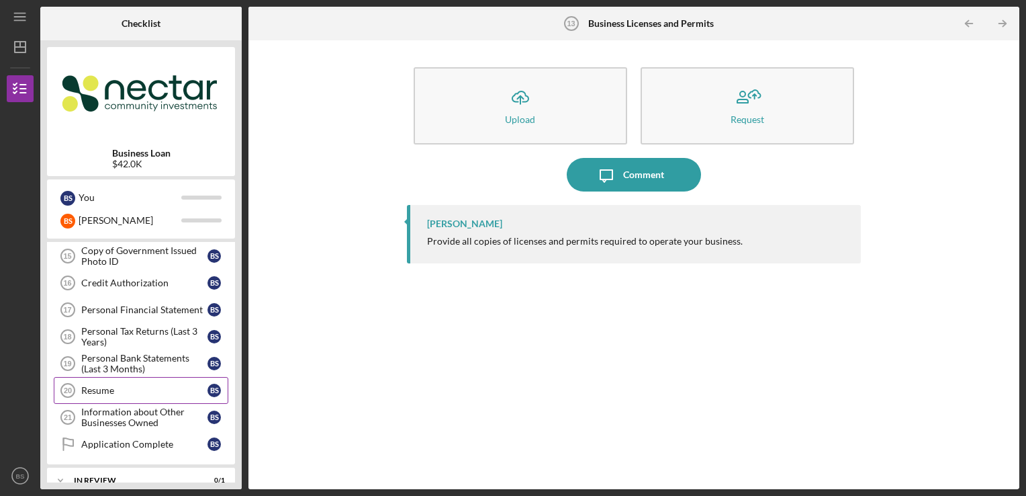
click at [180, 385] on div "Resume" at bounding box center [144, 390] width 126 height 11
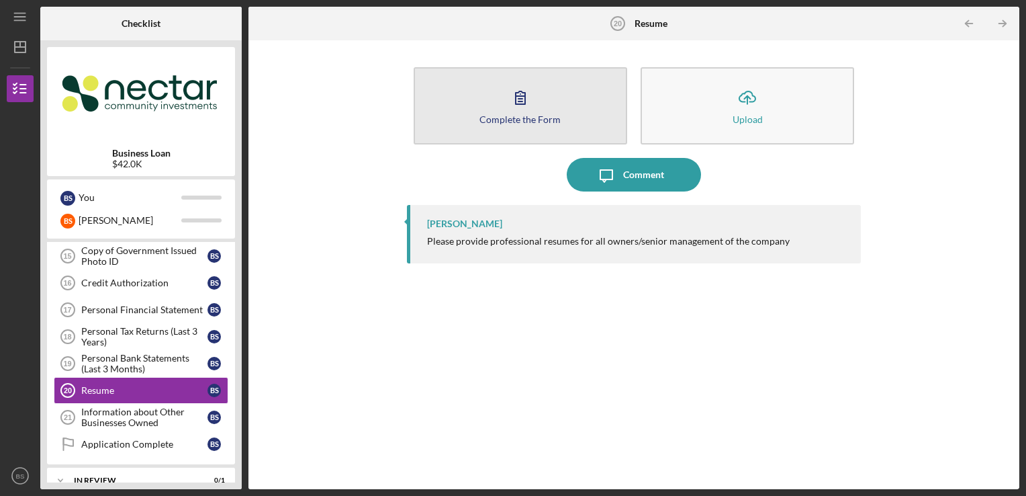
click at [529, 70] on button "Complete the Form Form" at bounding box center [521, 105] width 214 height 77
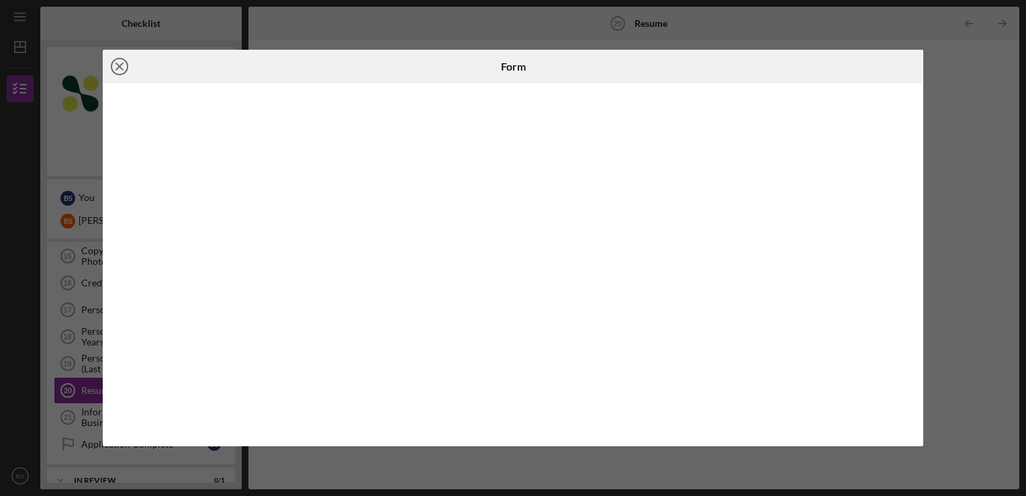
click at [109, 74] on icon "Icon/Close" at bounding box center [120, 67] width 34 height 34
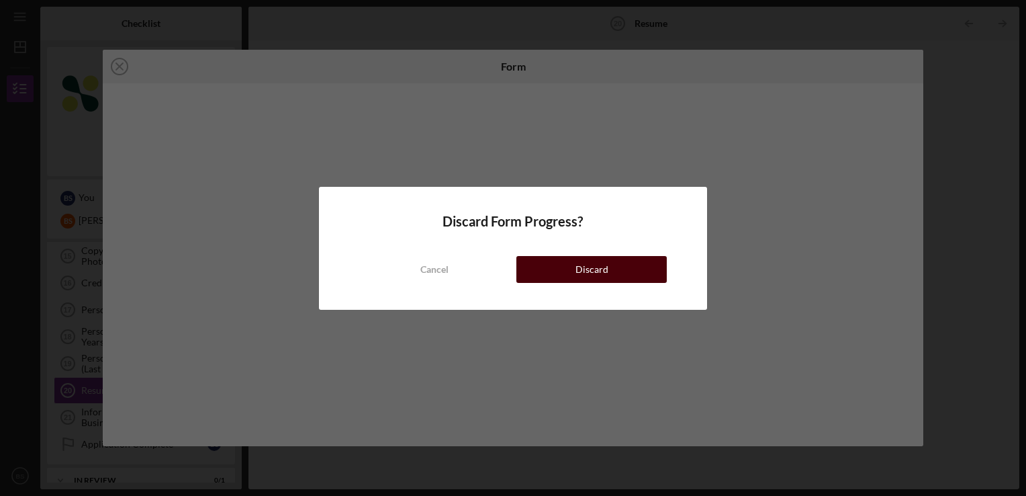
click at [594, 267] on div "Discard" at bounding box center [592, 269] width 33 height 27
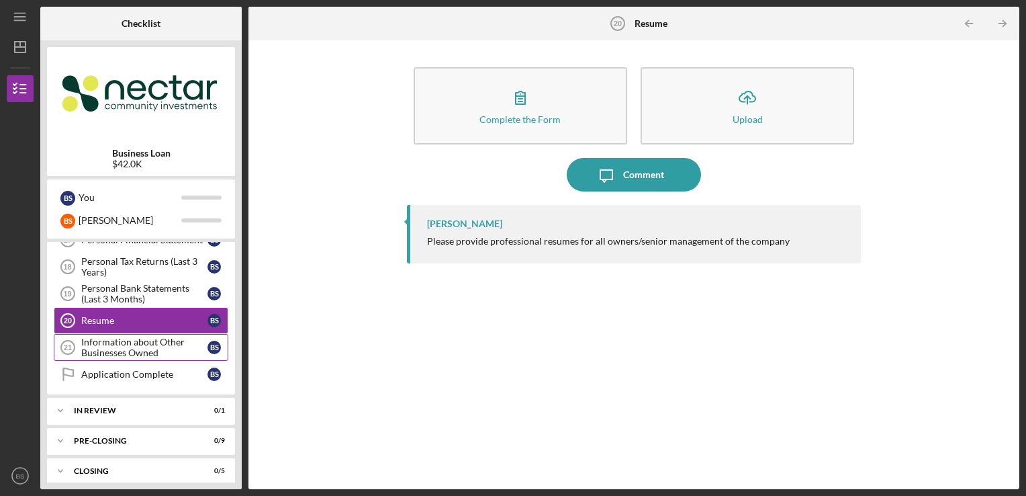
scroll to position [475, 0]
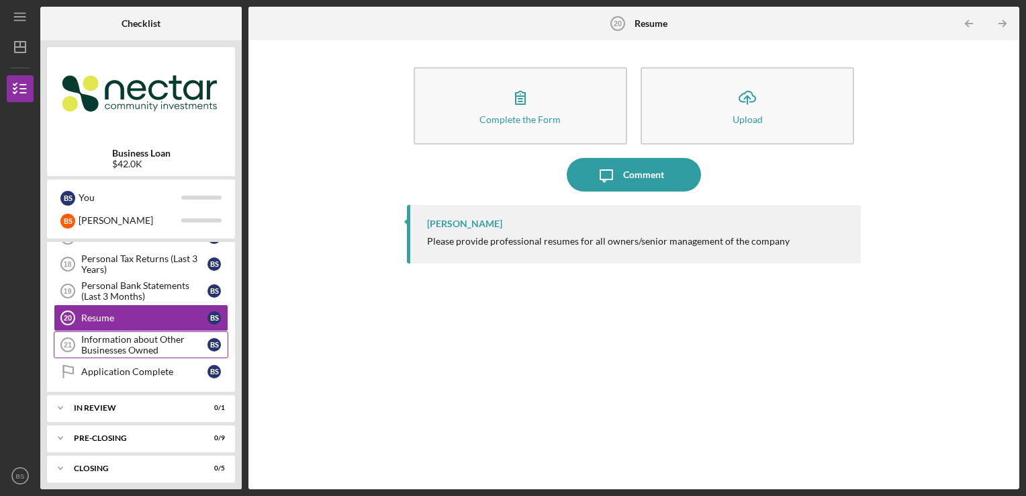
click at [175, 334] on div "Information about Other Businesses Owned" at bounding box center [144, 344] width 126 height 21
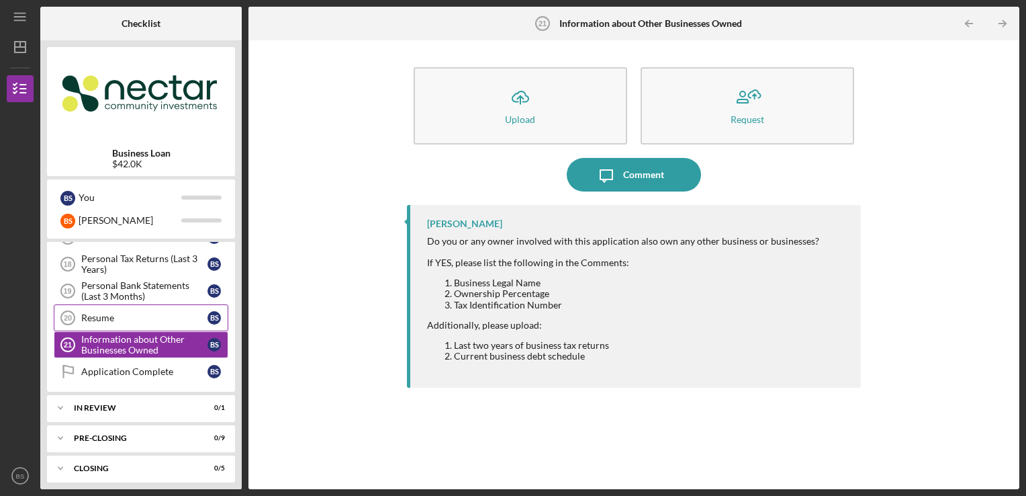
click at [158, 312] on div "Resume" at bounding box center [144, 317] width 126 height 11
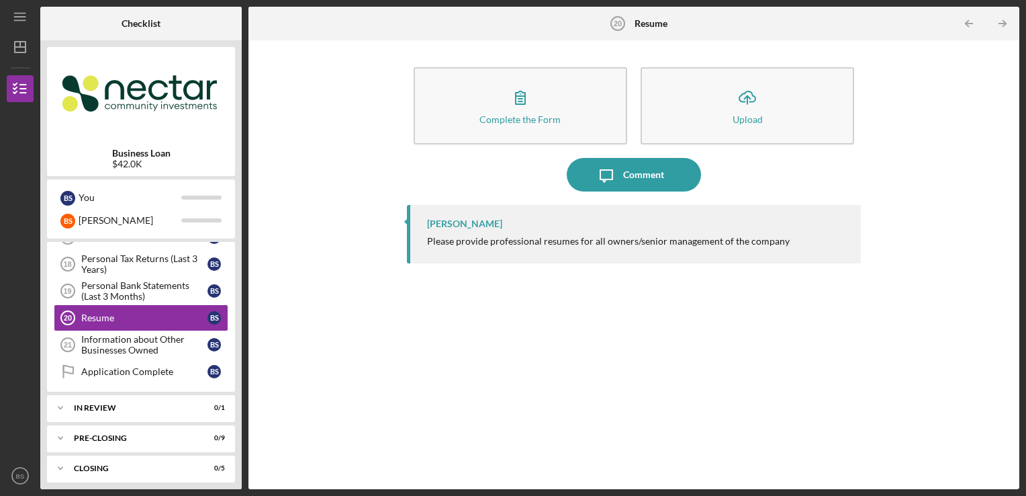
click at [349, 354] on div "Complete the Form Form Icon/Upload Upload Icon/Message Comment [PERSON_NAME] Pl…" at bounding box center [634, 264] width 758 height 435
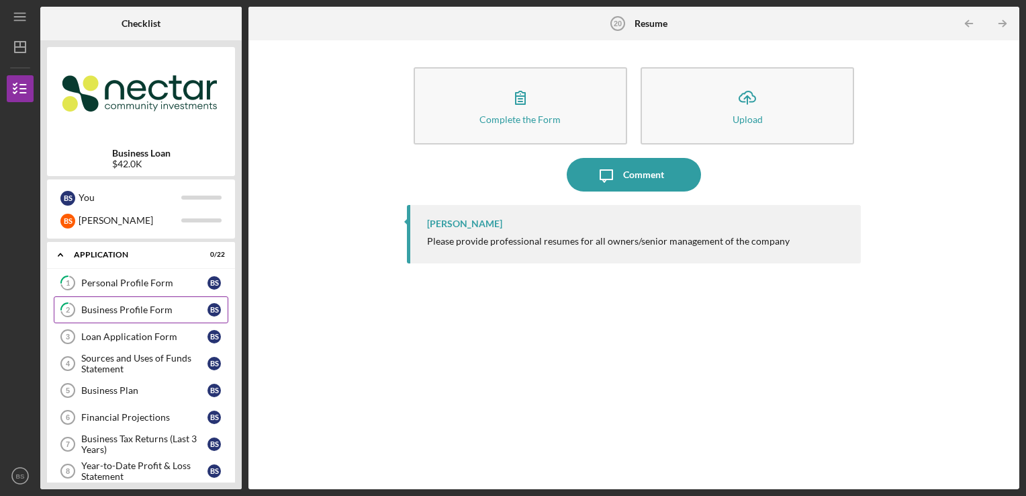
click at [161, 311] on div "Business Profile Form" at bounding box center [144, 309] width 126 height 11
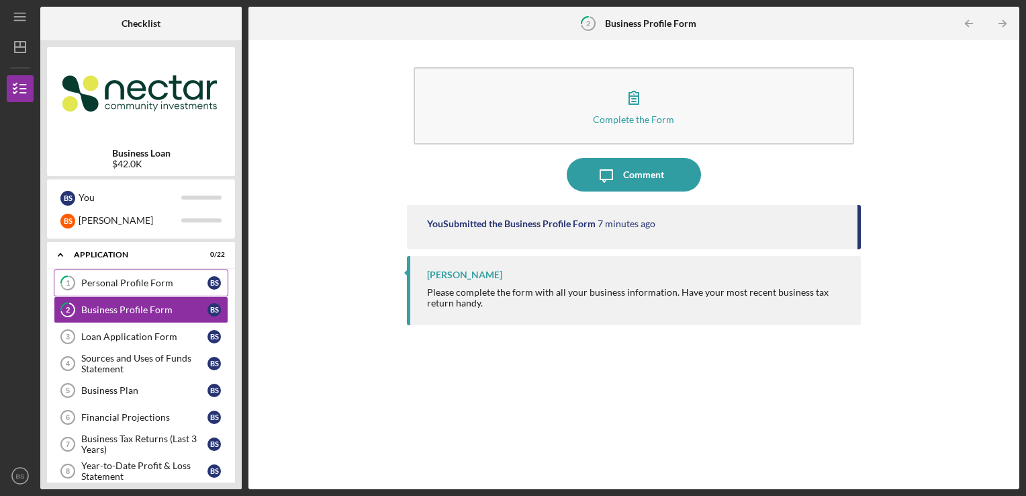
click at [172, 287] on div "Personal Profile Form" at bounding box center [144, 282] width 126 height 11
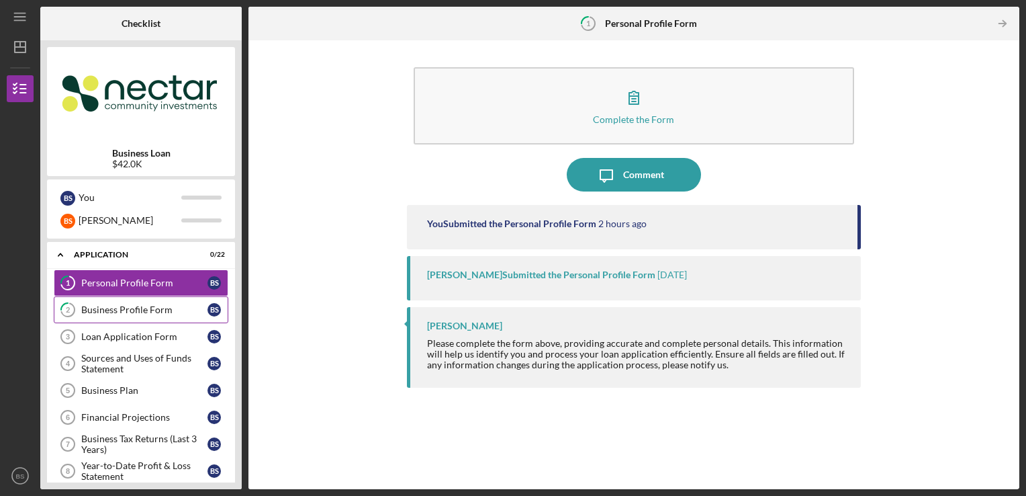
click at [175, 307] on div "Business Profile Form" at bounding box center [144, 309] width 126 height 11
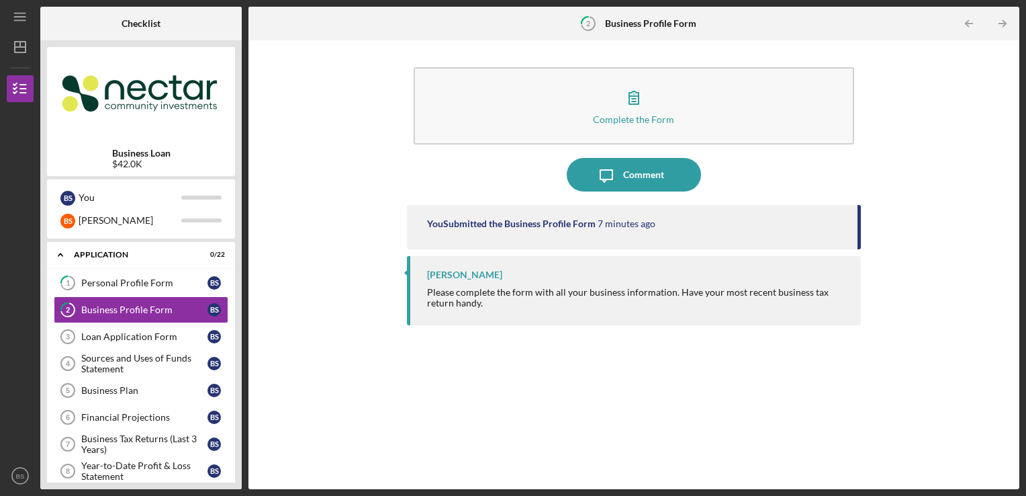
click at [259, 291] on div "Complete the Form Form Icon/Message Comment You Submitted the Business Profile …" at bounding box center [634, 264] width 758 height 435
